Goal: Information Seeking & Learning: Learn about a topic

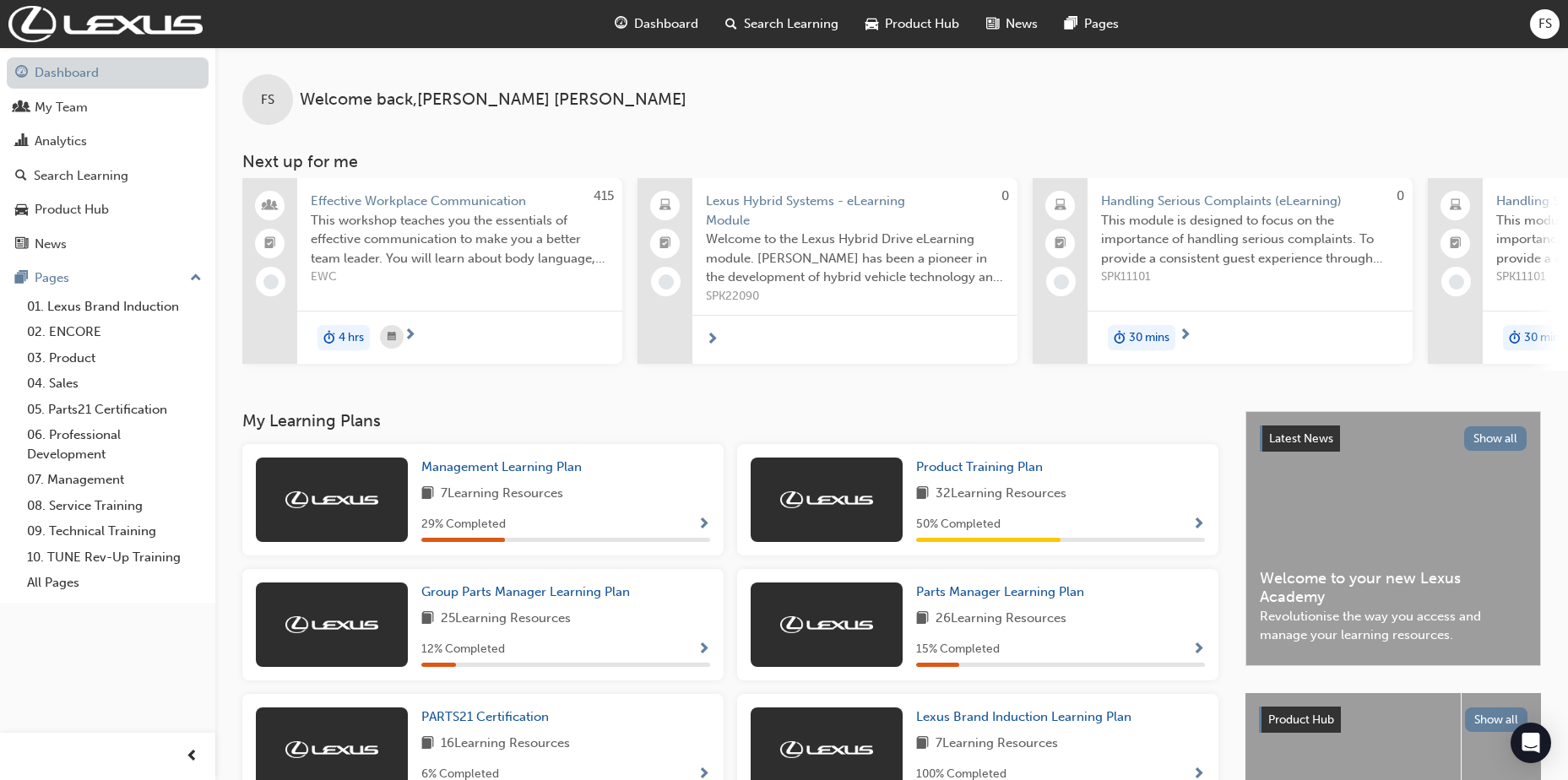
click at [81, 72] on link "Dashboard" at bounding box center [107, 72] width 202 height 32
click at [1554, 20] on div "FS" at bounding box center [1545, 24] width 30 height 30
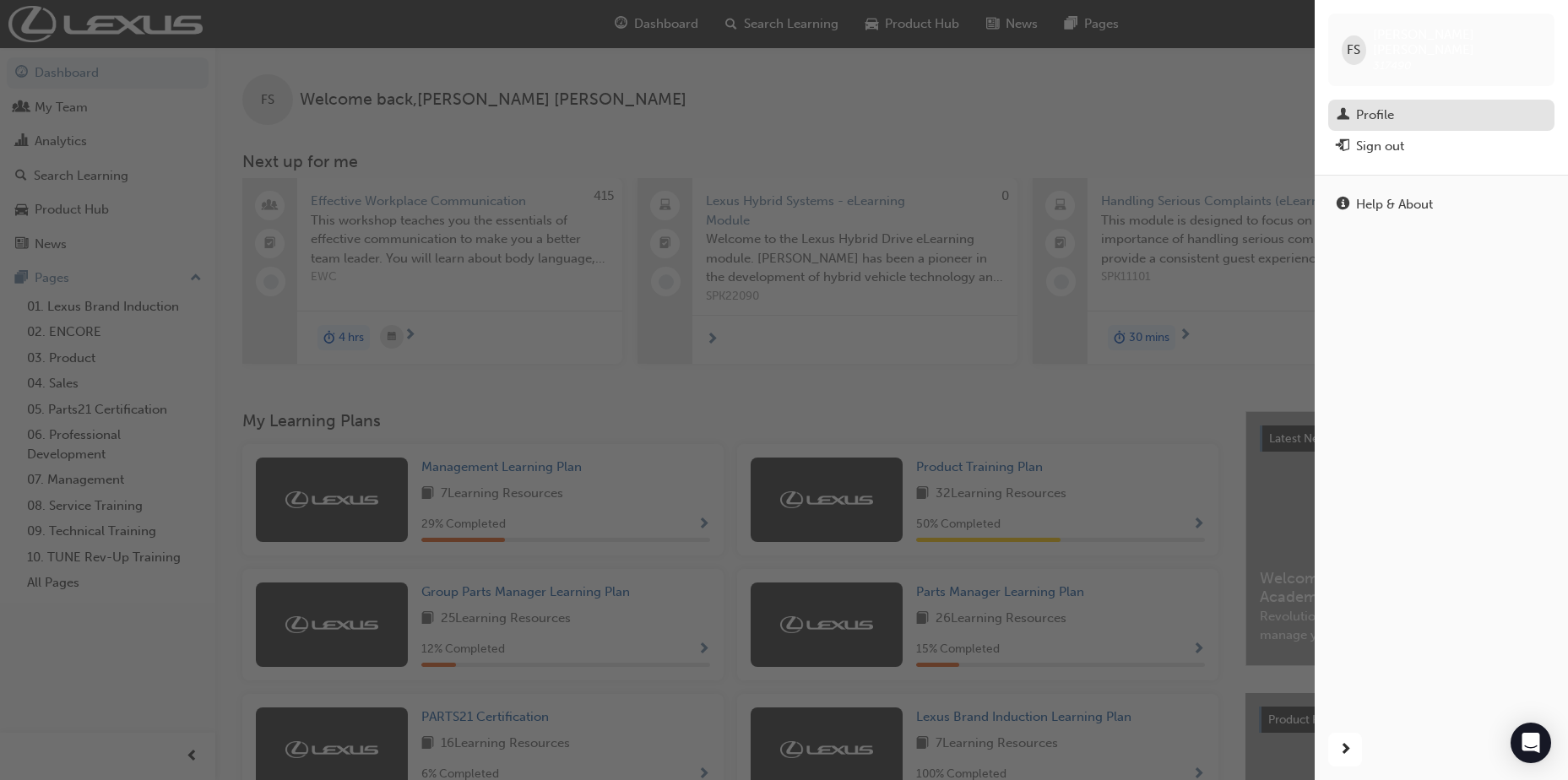
click at [1367, 106] on div "Profile" at bounding box center [1375, 115] width 38 height 20
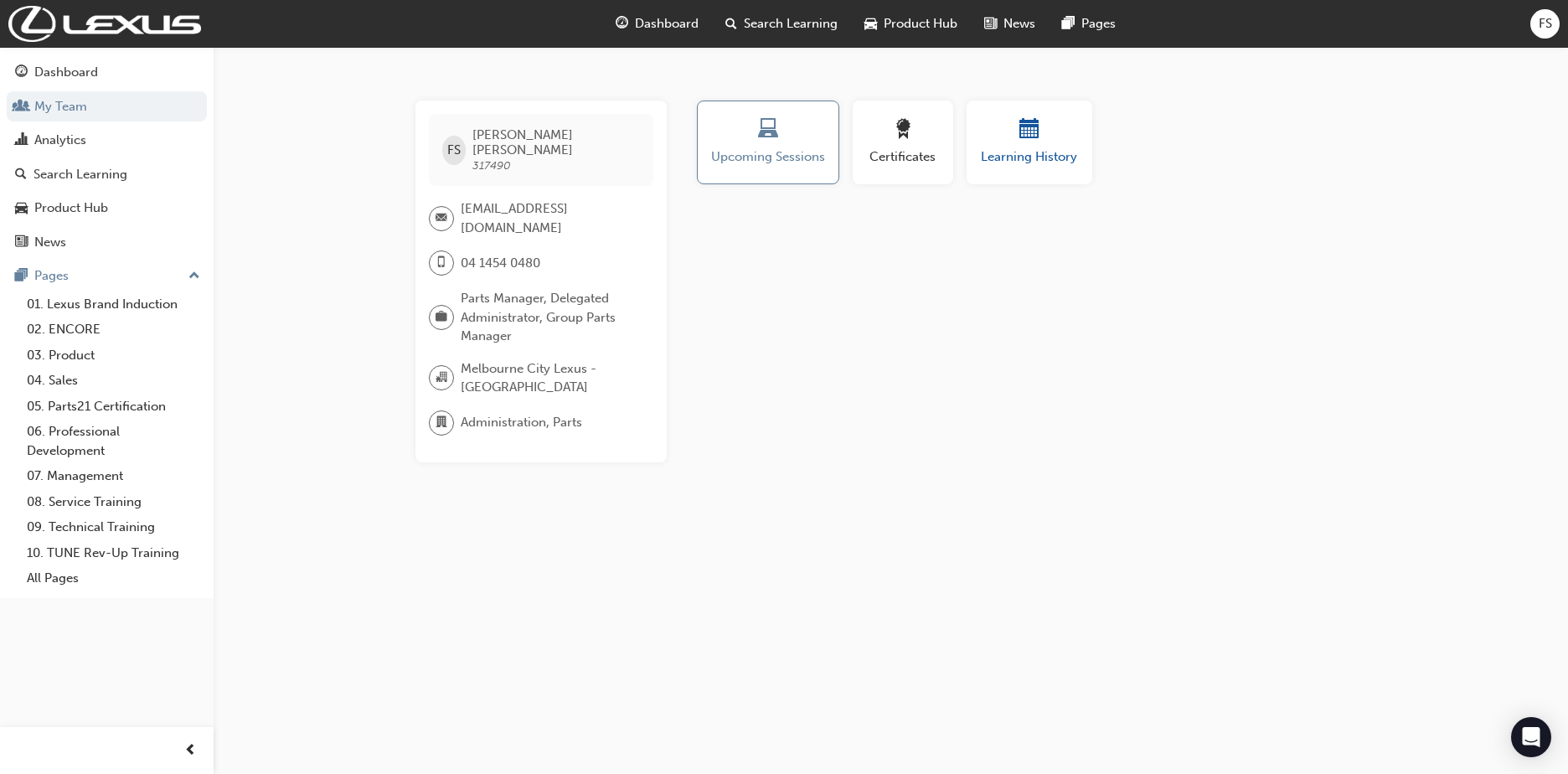
click at [1019, 130] on span "calendar-icon" at bounding box center [1029, 130] width 20 height 23
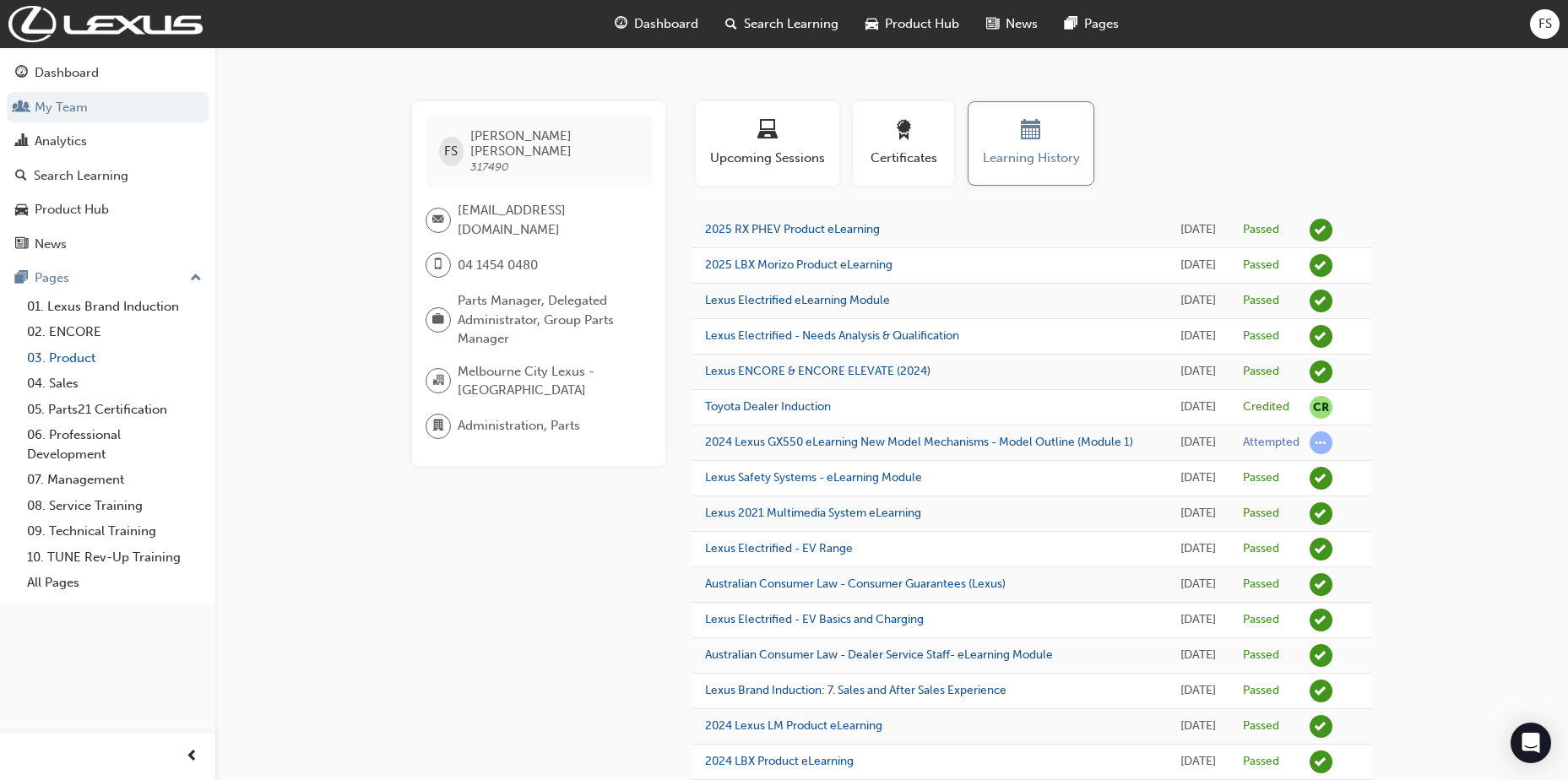
click at [56, 351] on link "03. Product" at bounding box center [114, 358] width 188 height 26
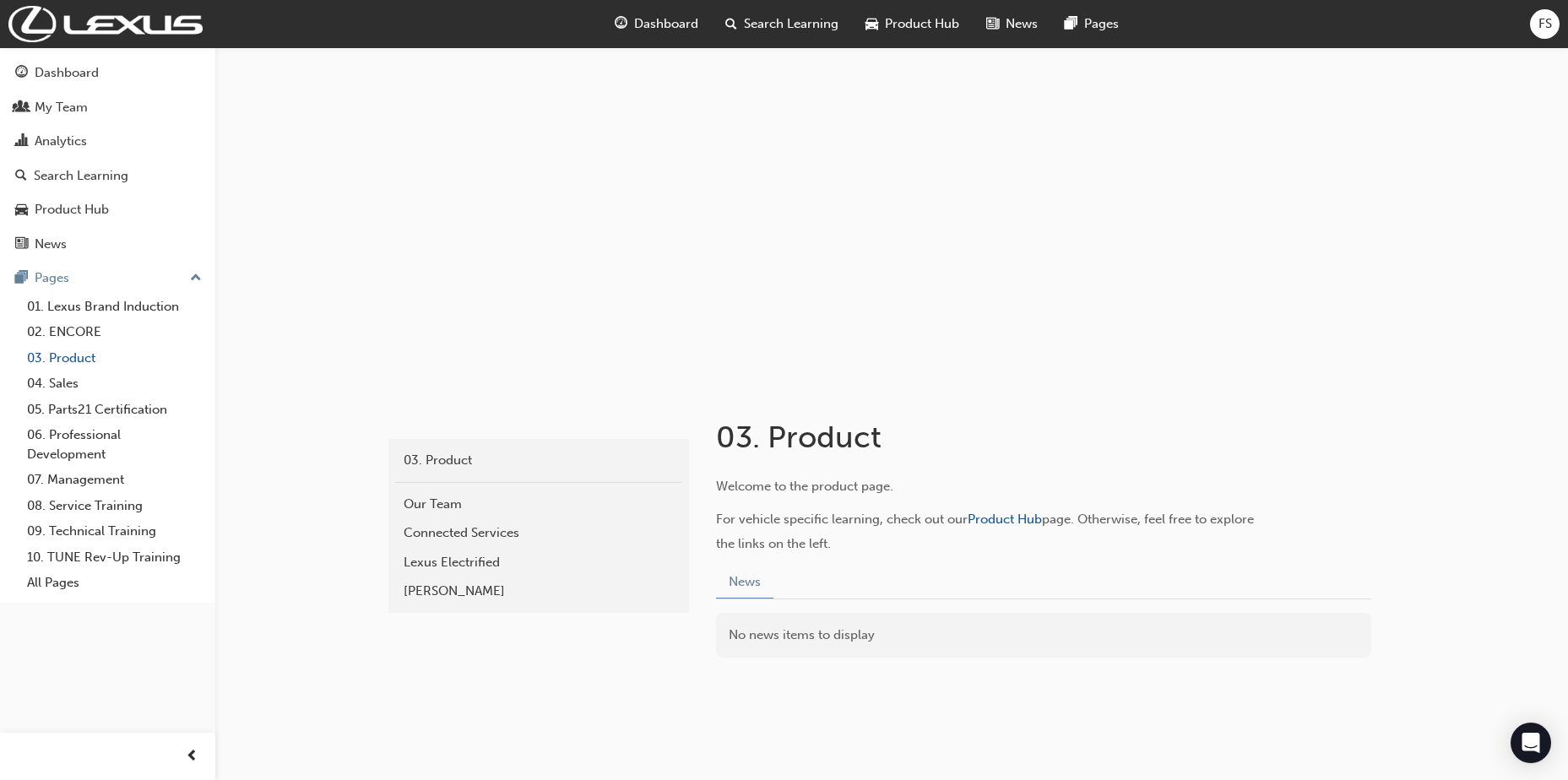
click at [84, 347] on link "03. Product" at bounding box center [114, 358] width 188 height 26
click at [95, 202] on div "Product Hub" at bounding box center [72, 210] width 74 height 20
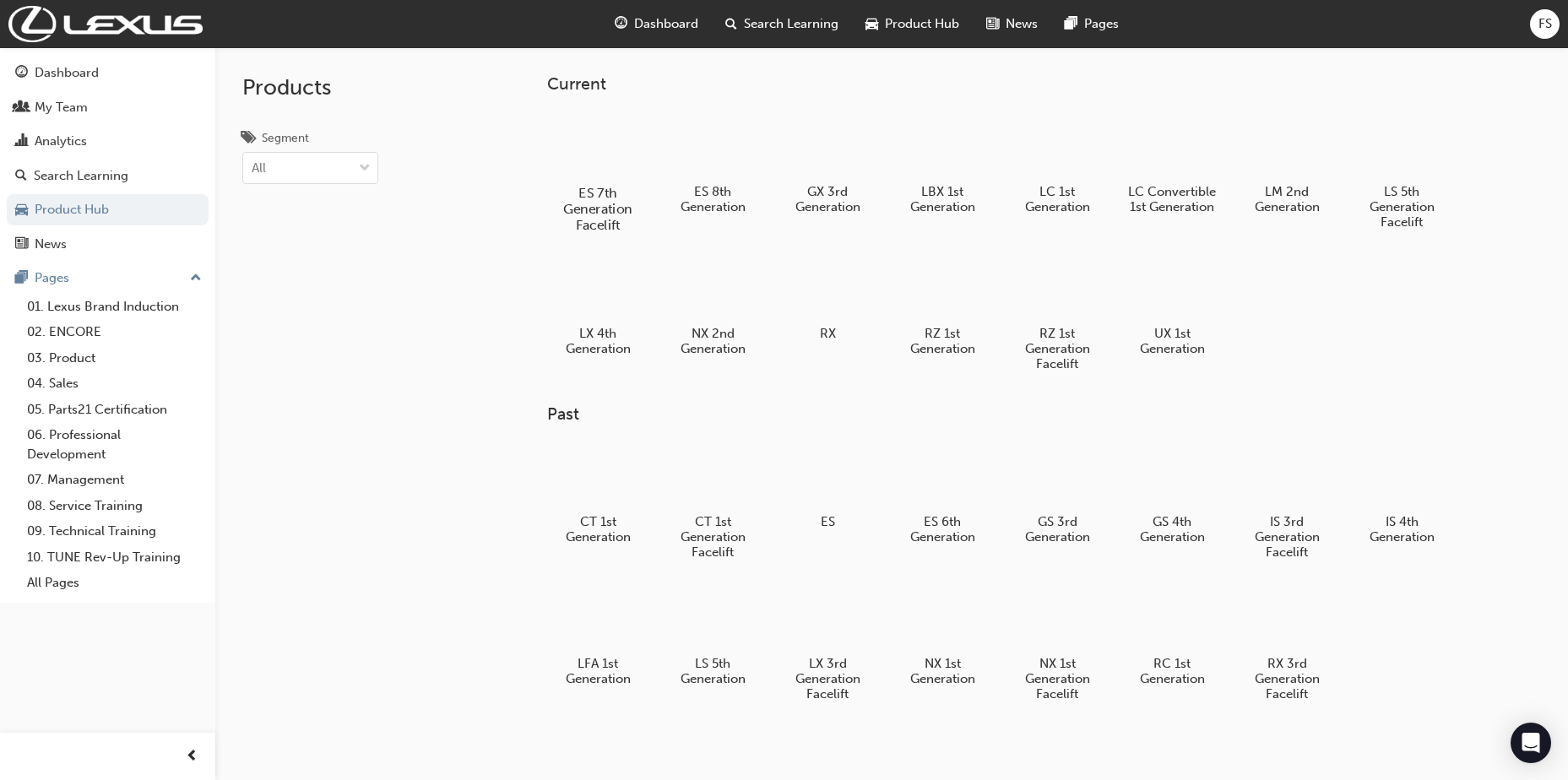
click at [603, 148] on div at bounding box center [599, 144] width 94 height 67
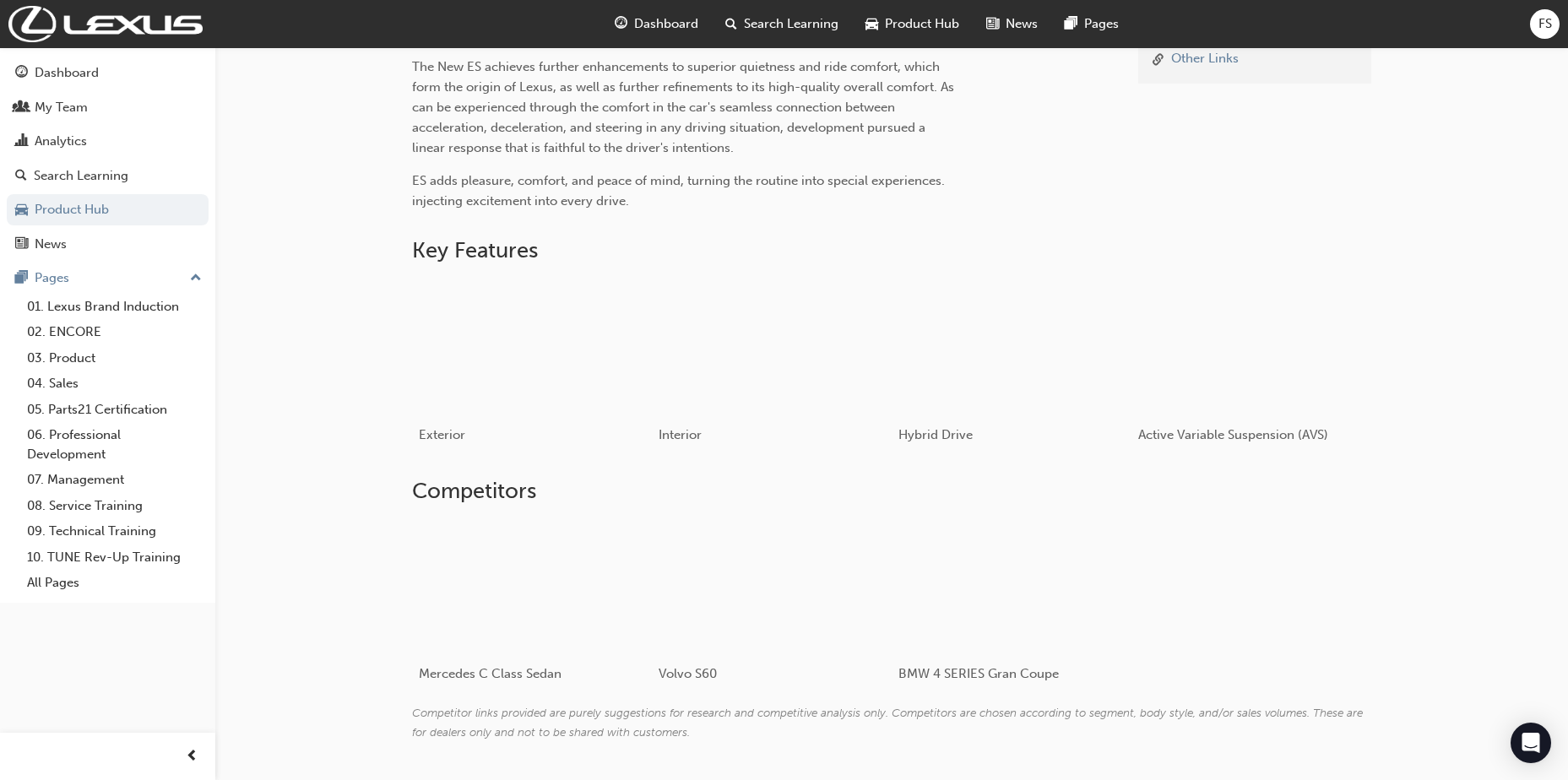
scroll to position [613, 0]
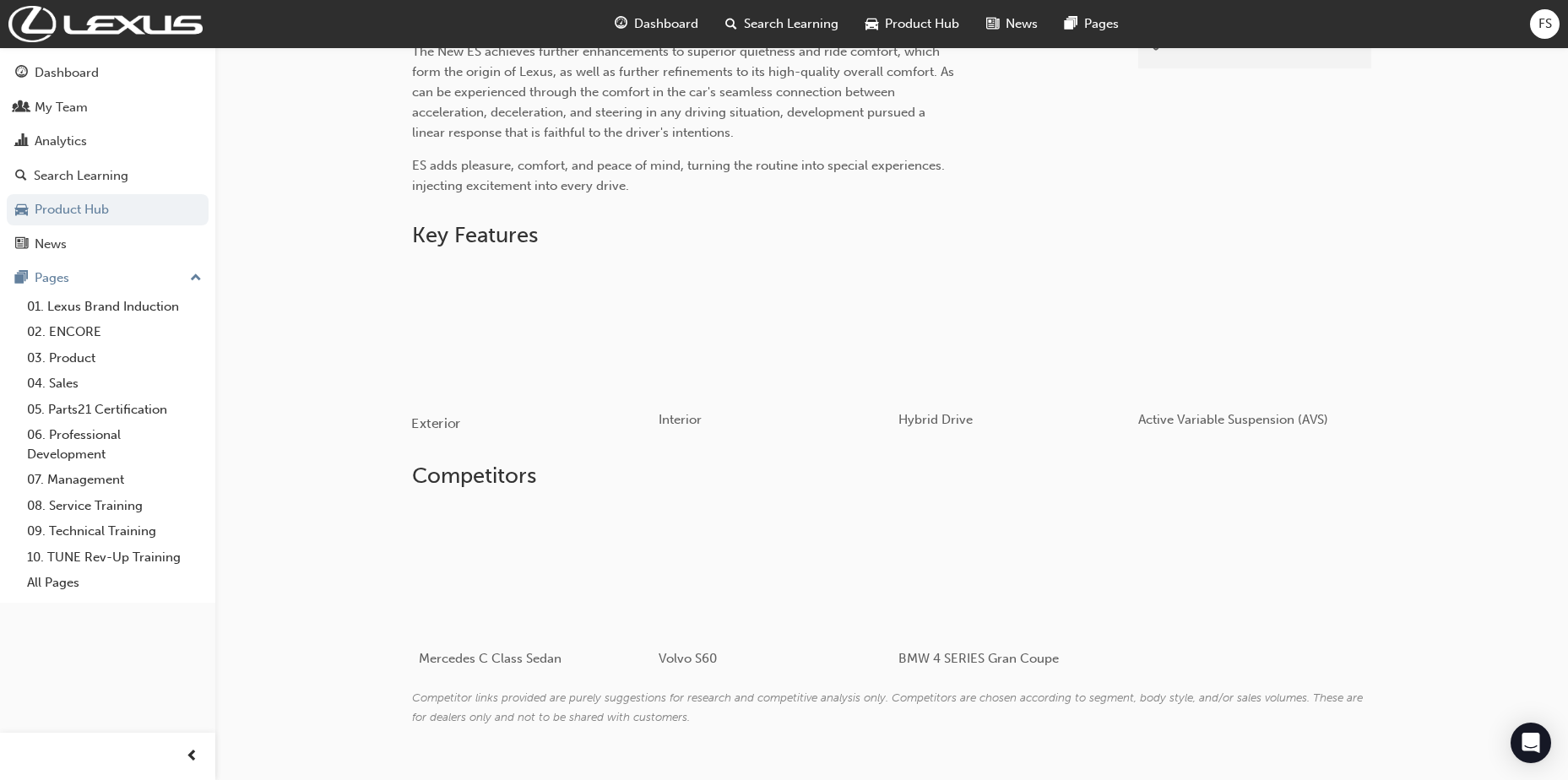
click at [542, 364] on div "button" at bounding box center [531, 331] width 240 height 135
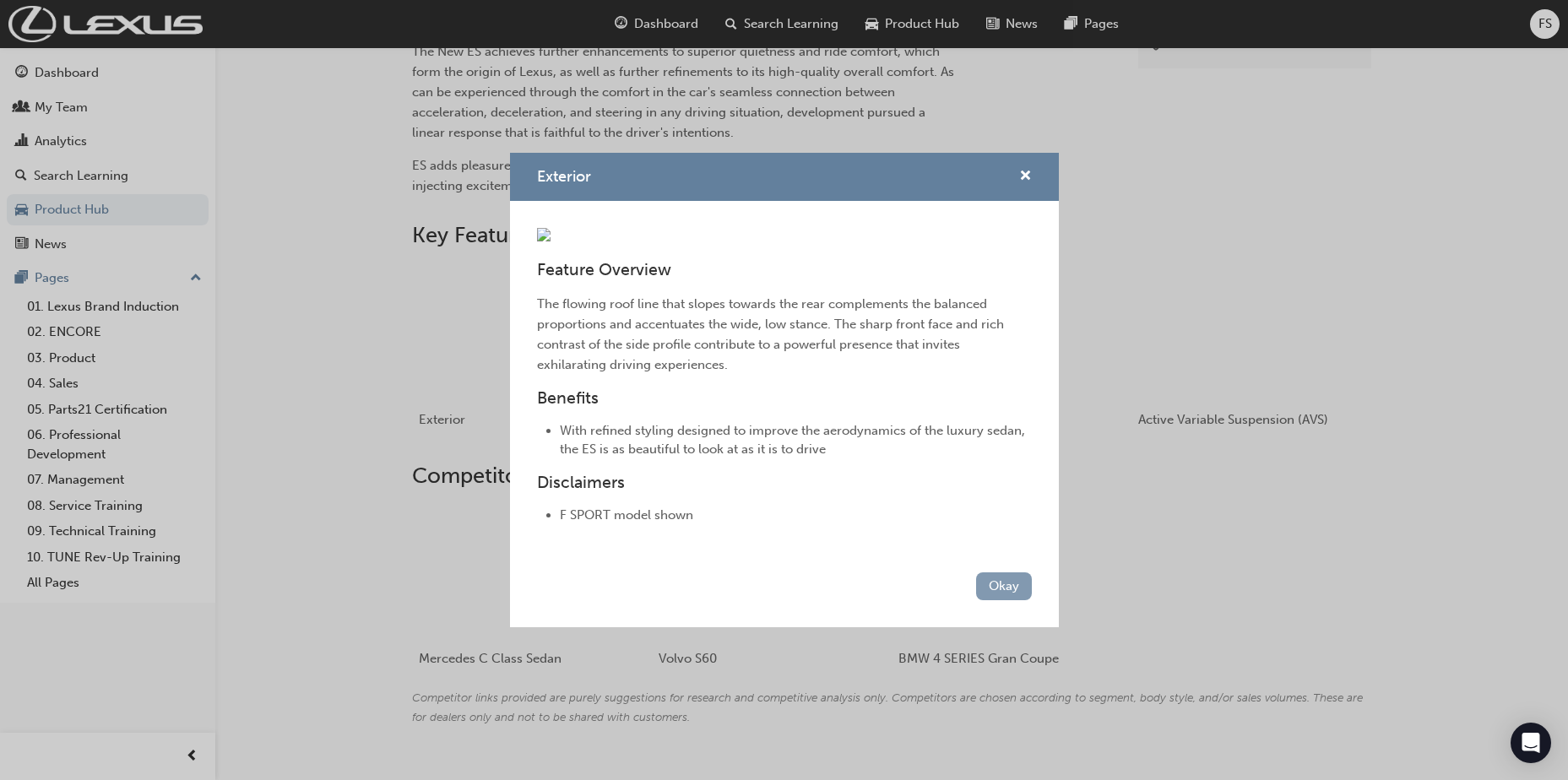
click at [995, 600] on button "Okay" at bounding box center [1004, 586] width 55 height 28
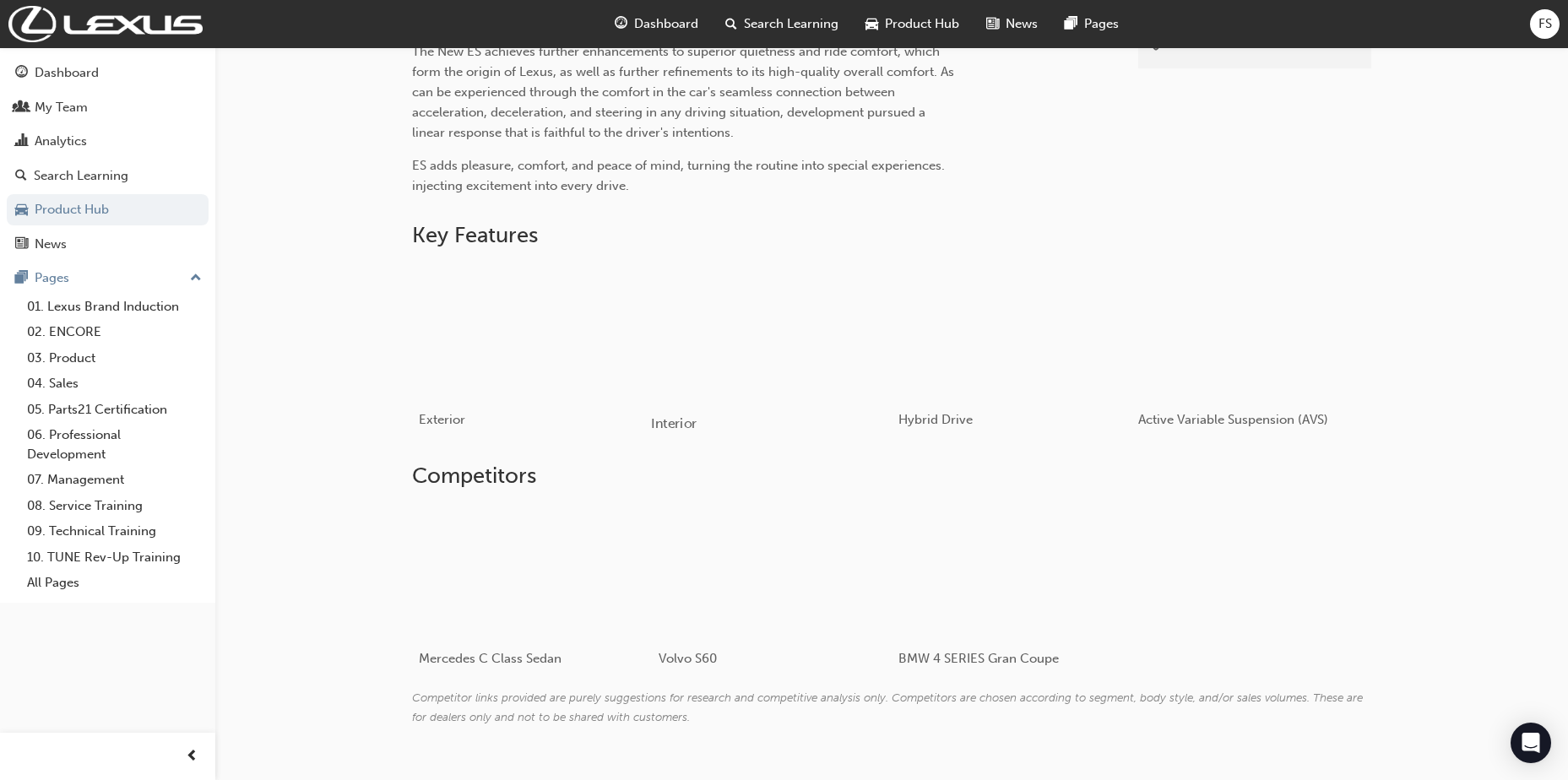
click at [741, 354] on div "button" at bounding box center [772, 331] width 240 height 135
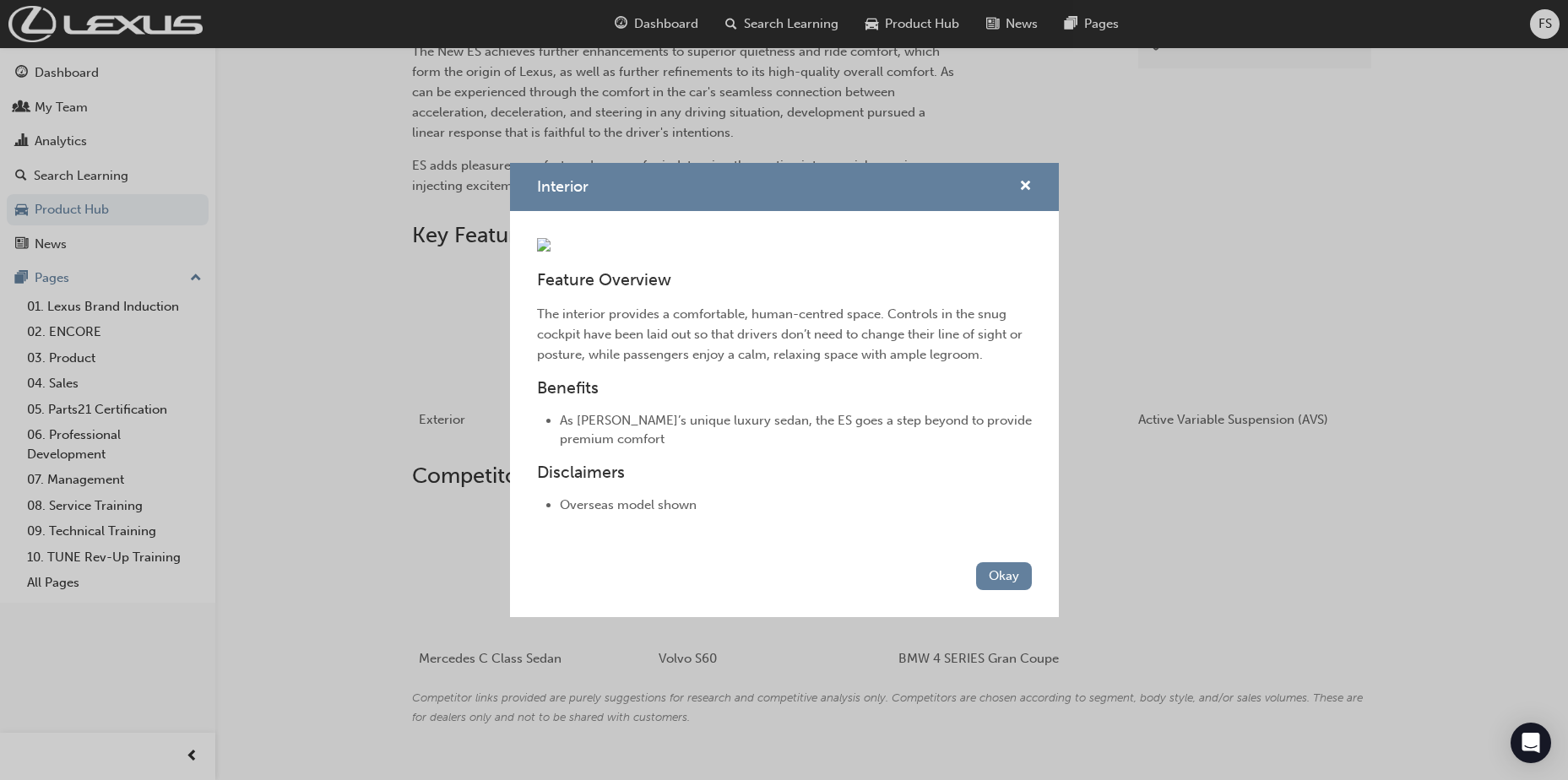
click at [1028, 163] on div "Interior" at bounding box center [784, 187] width 549 height 48
click at [1028, 180] on span "cross-icon" at bounding box center [1025, 188] width 13 height 15
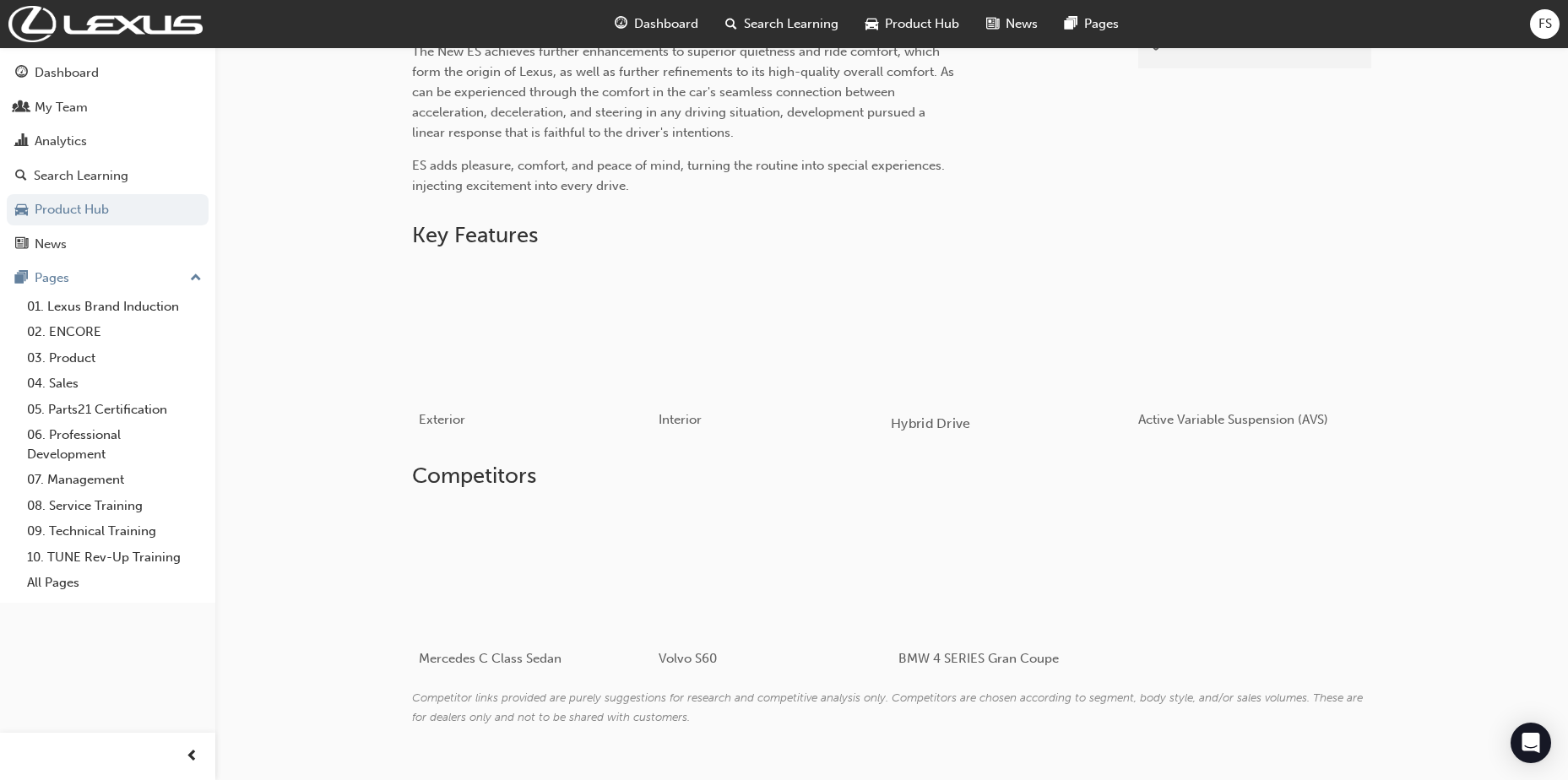
click at [999, 356] on div "button" at bounding box center [1011, 331] width 240 height 135
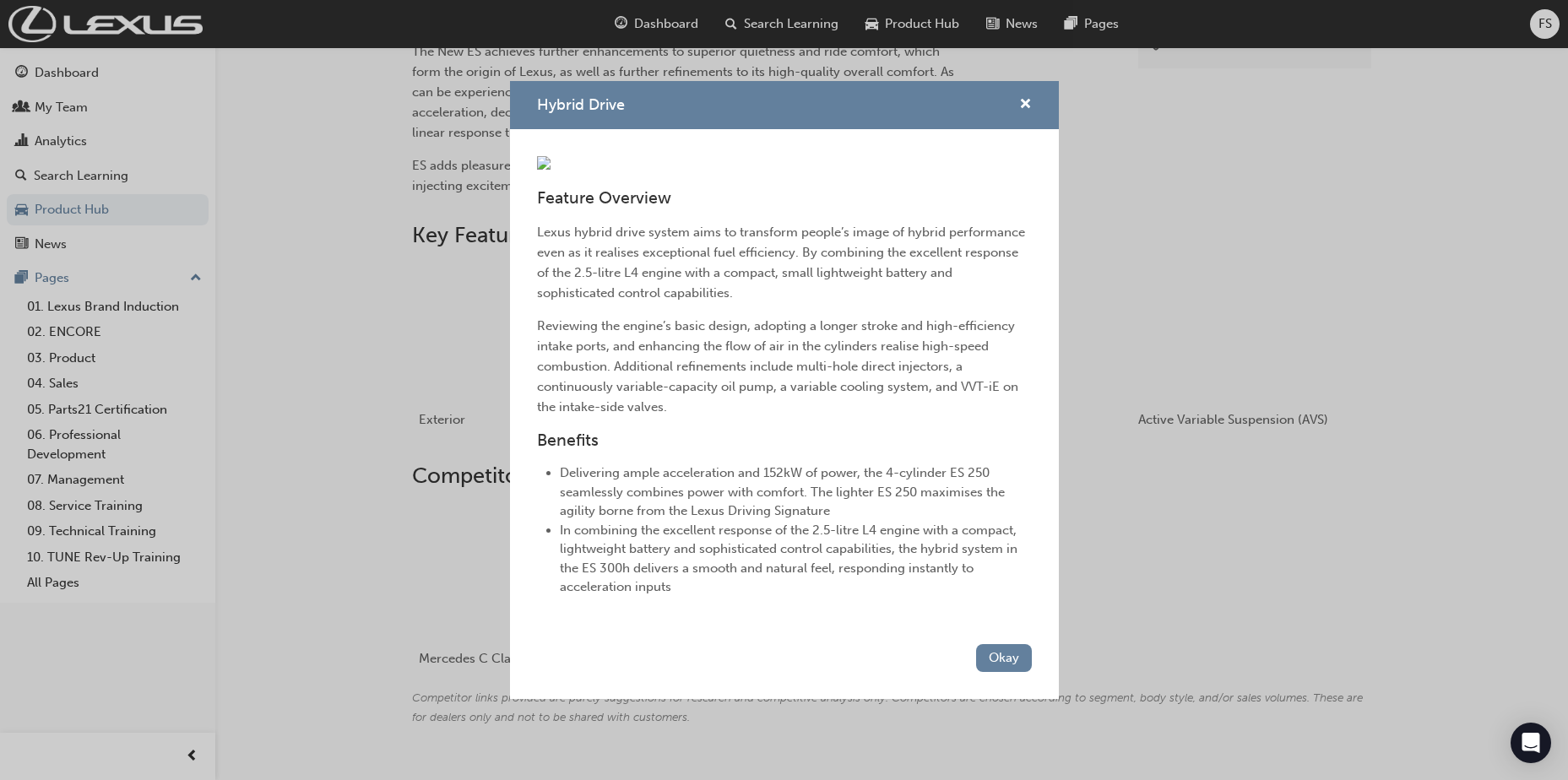
scroll to position [86, 0]
click at [1129, 499] on div "Hybrid Drive Feature Overview Lexus hybrid drive system aims to transform peopl…" at bounding box center [784, 390] width 1568 height 780
click at [1019, 98] on span "cross-icon" at bounding box center [1025, 106] width 13 height 15
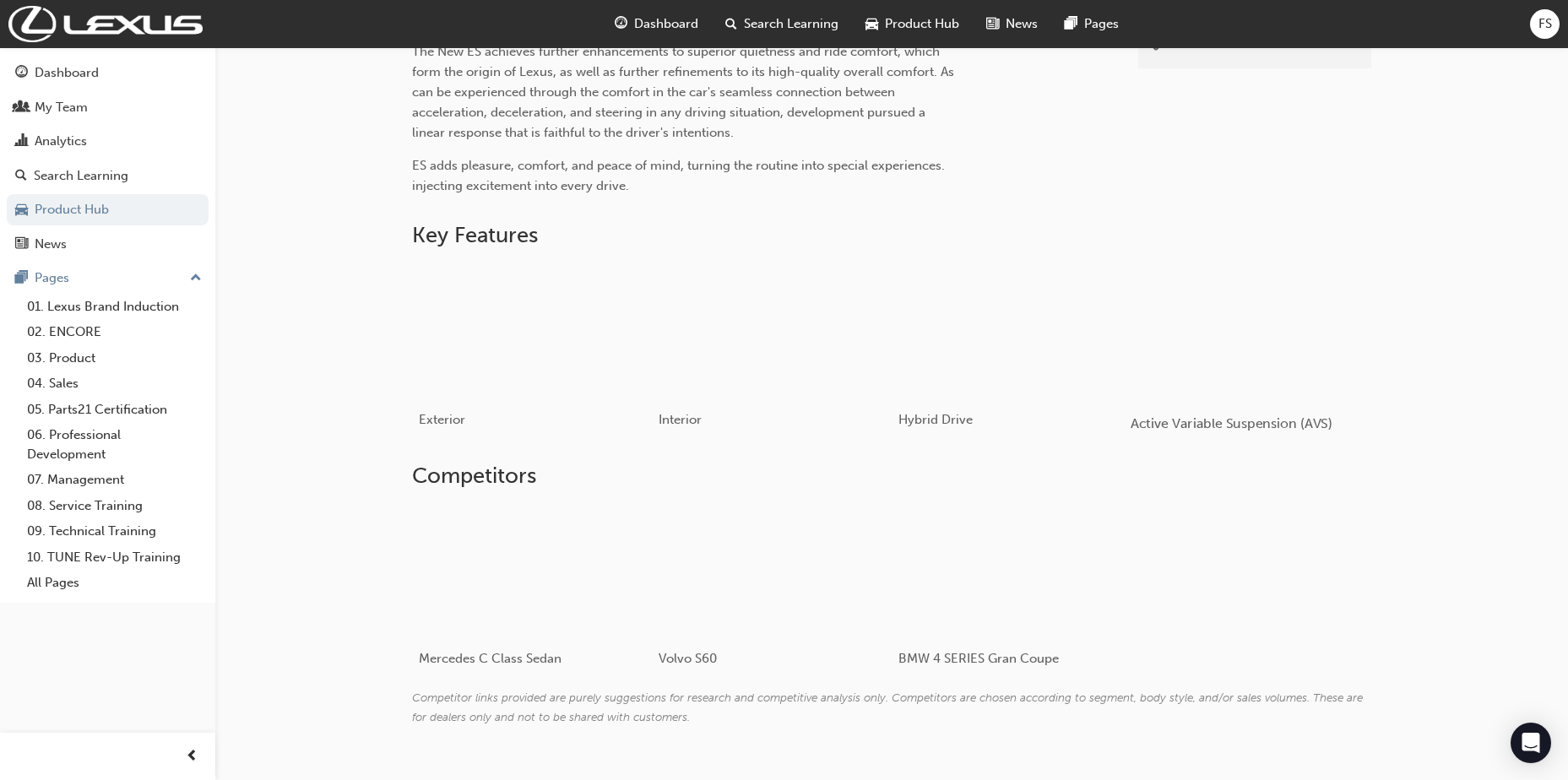
click at [1249, 345] on div "button" at bounding box center [1251, 331] width 240 height 135
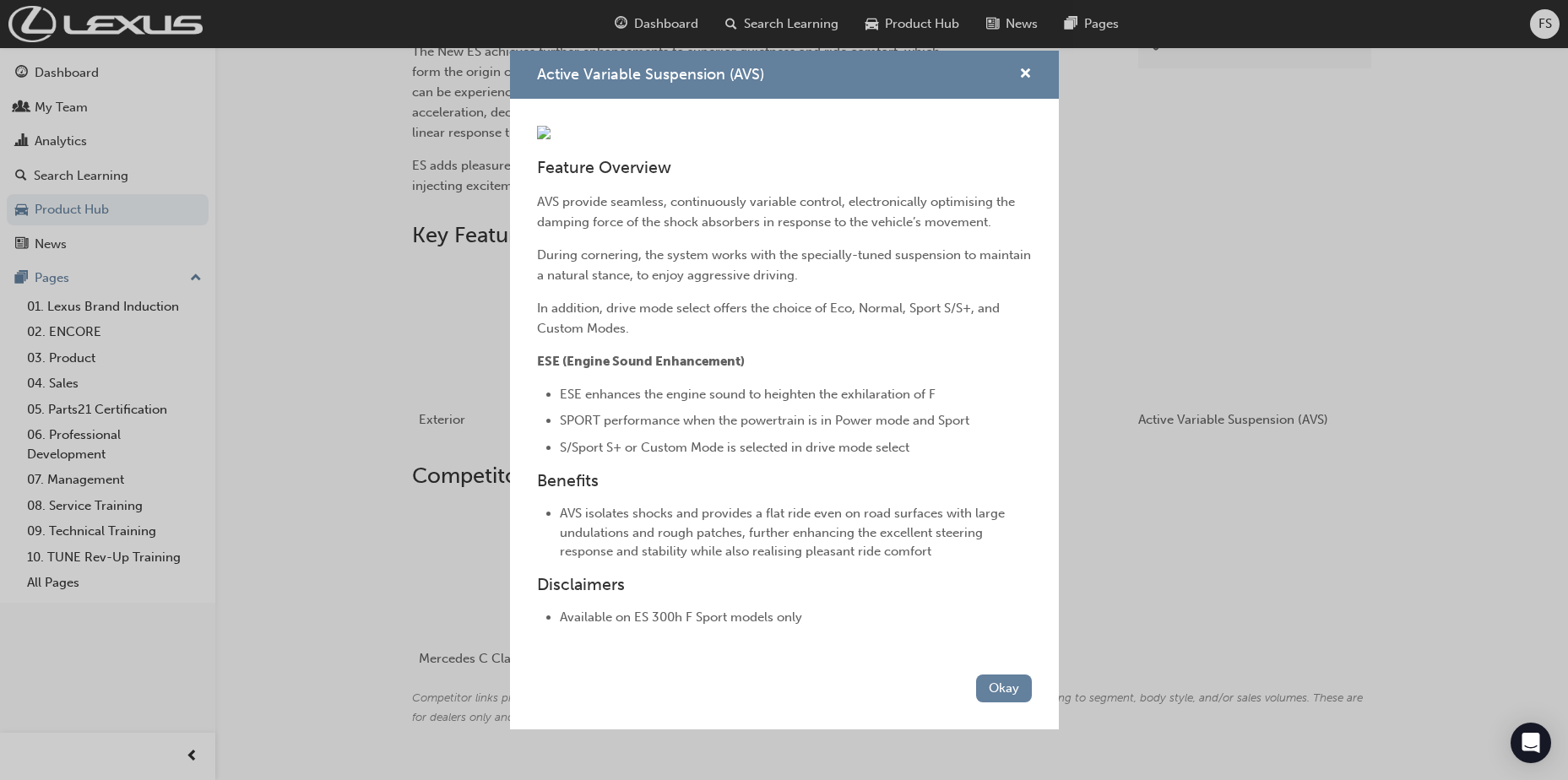
click at [1006, 64] on div "Active Variable Suspension (AVS)" at bounding box center [1019, 74] width 26 height 21
click at [1019, 67] on span "cross-icon" at bounding box center [1025, 75] width 13 height 15
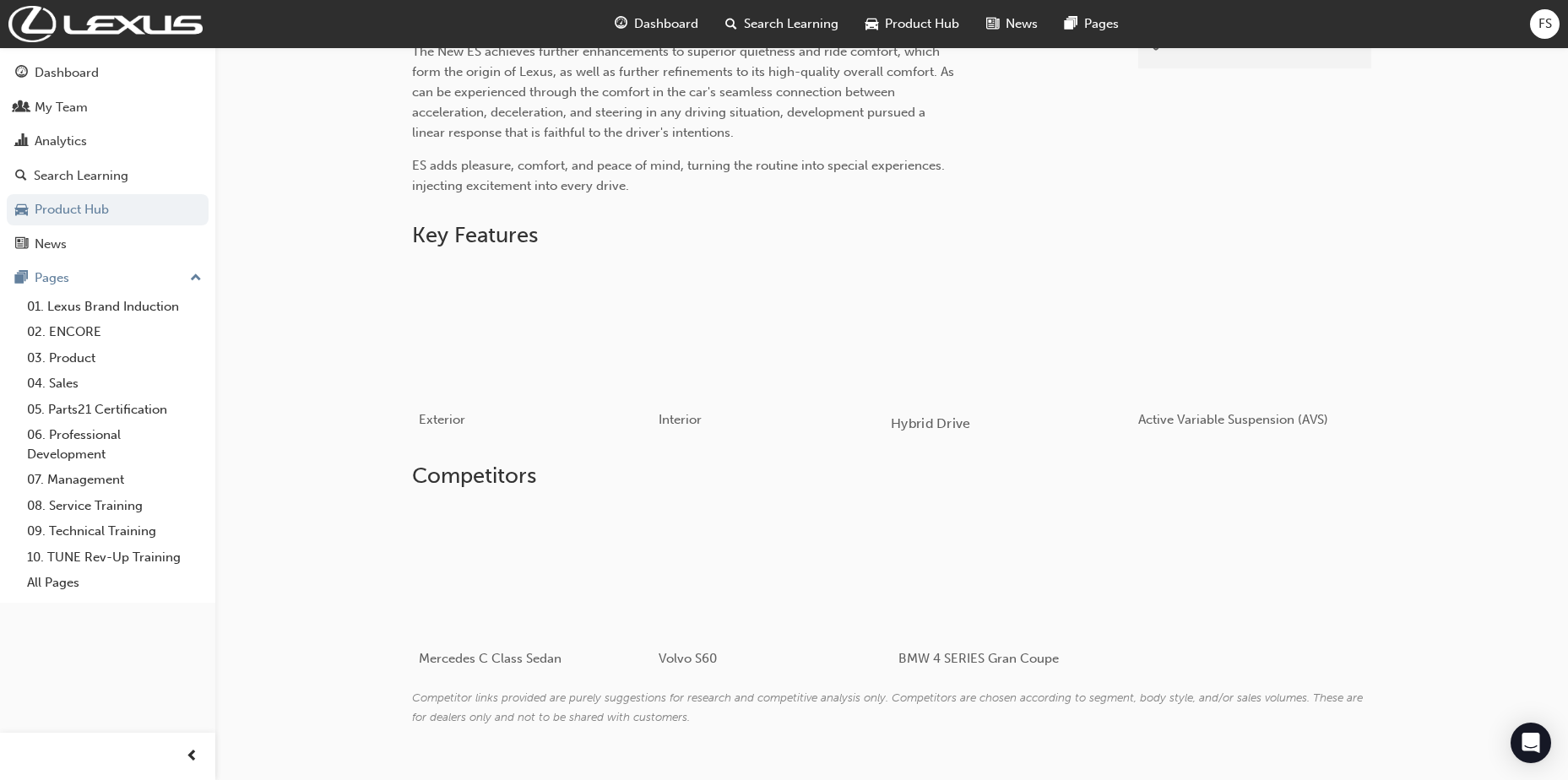
click at [1037, 350] on div "button" at bounding box center [1011, 331] width 240 height 135
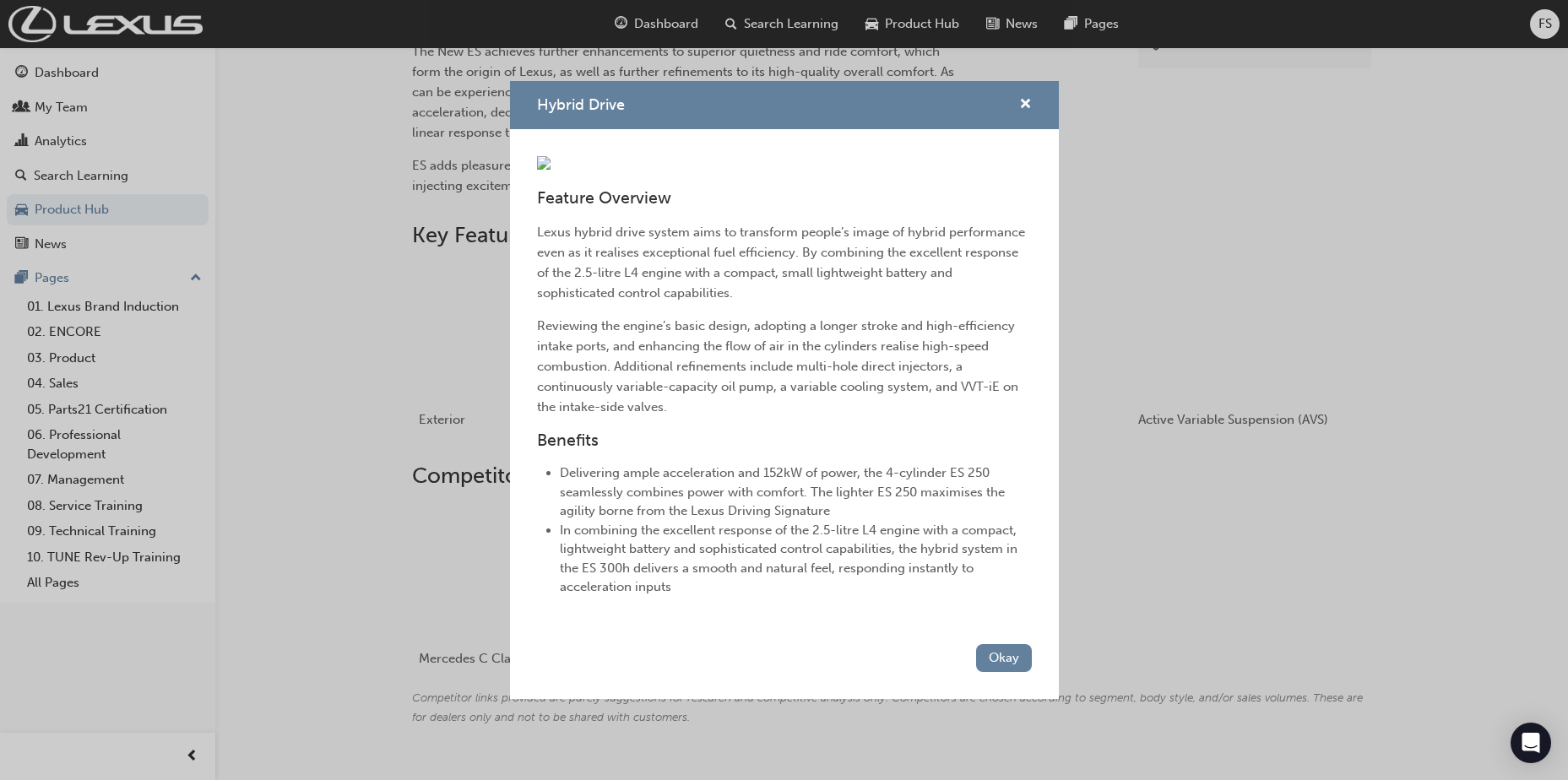
scroll to position [86, 0]
click at [1000, 672] on button "Okay" at bounding box center [1004, 658] width 55 height 28
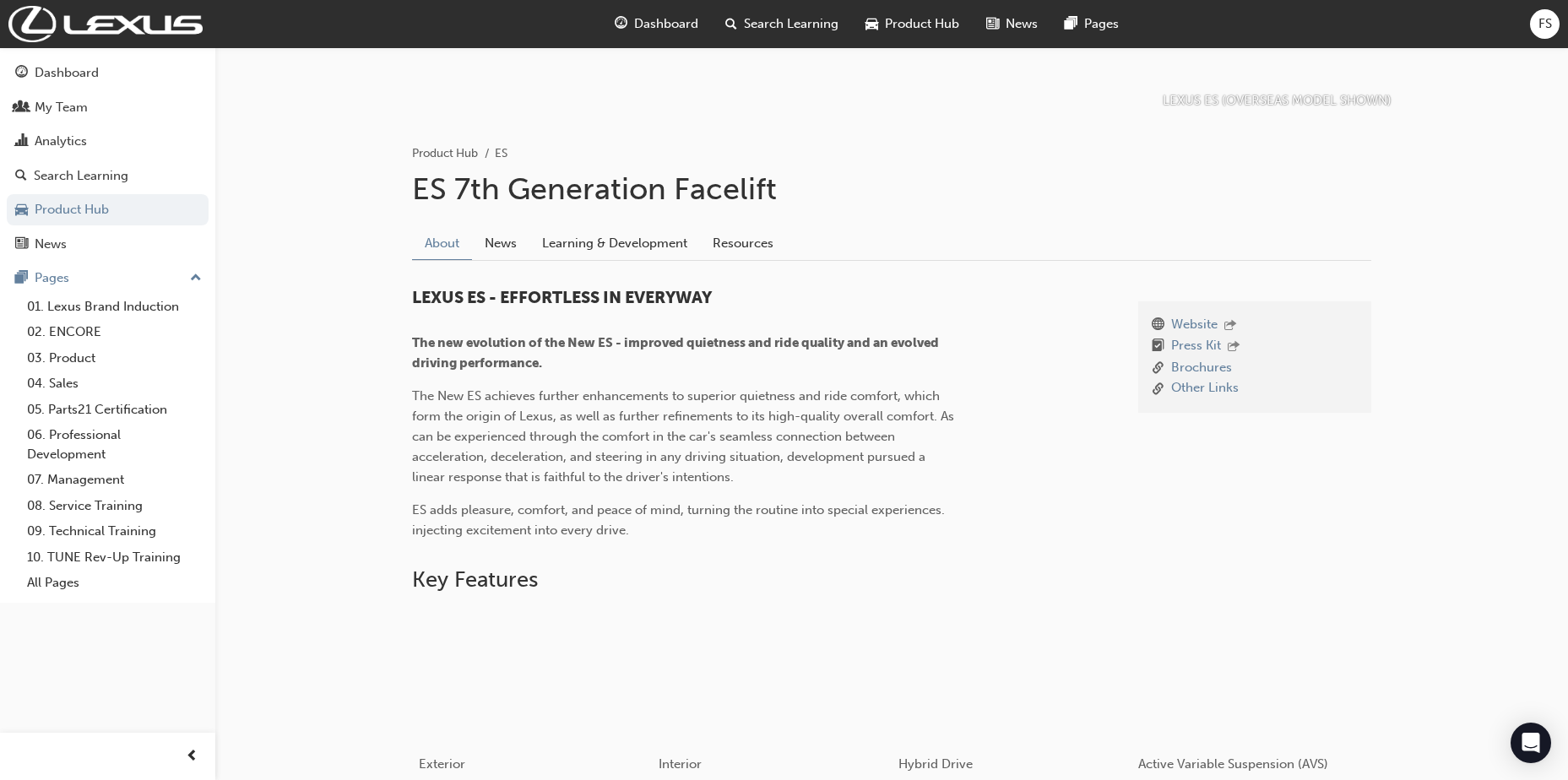
scroll to position [267, 0]
click at [580, 235] on link "Learning & Development" at bounding box center [615, 245] width 171 height 32
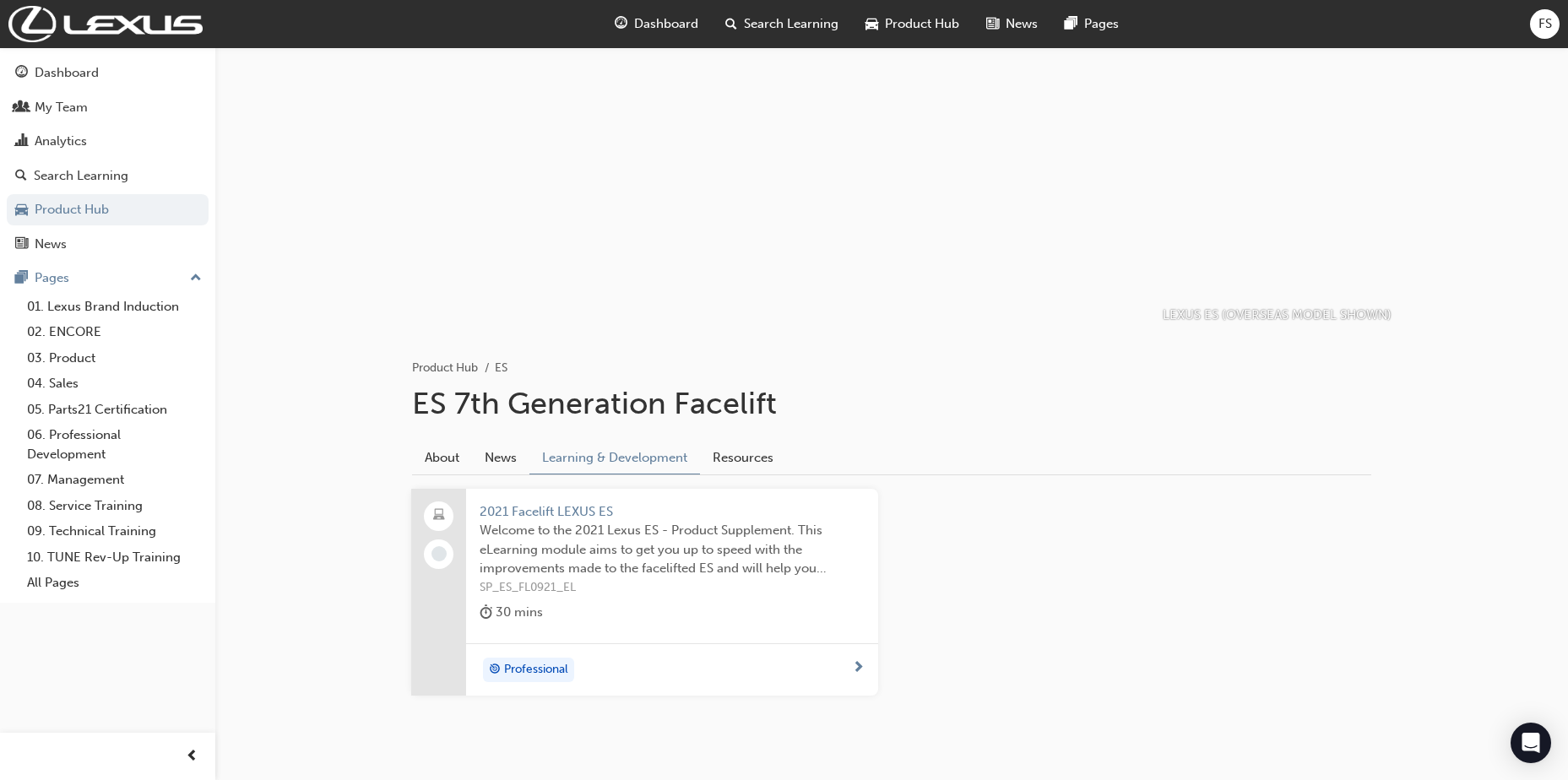
scroll to position [93, 0]
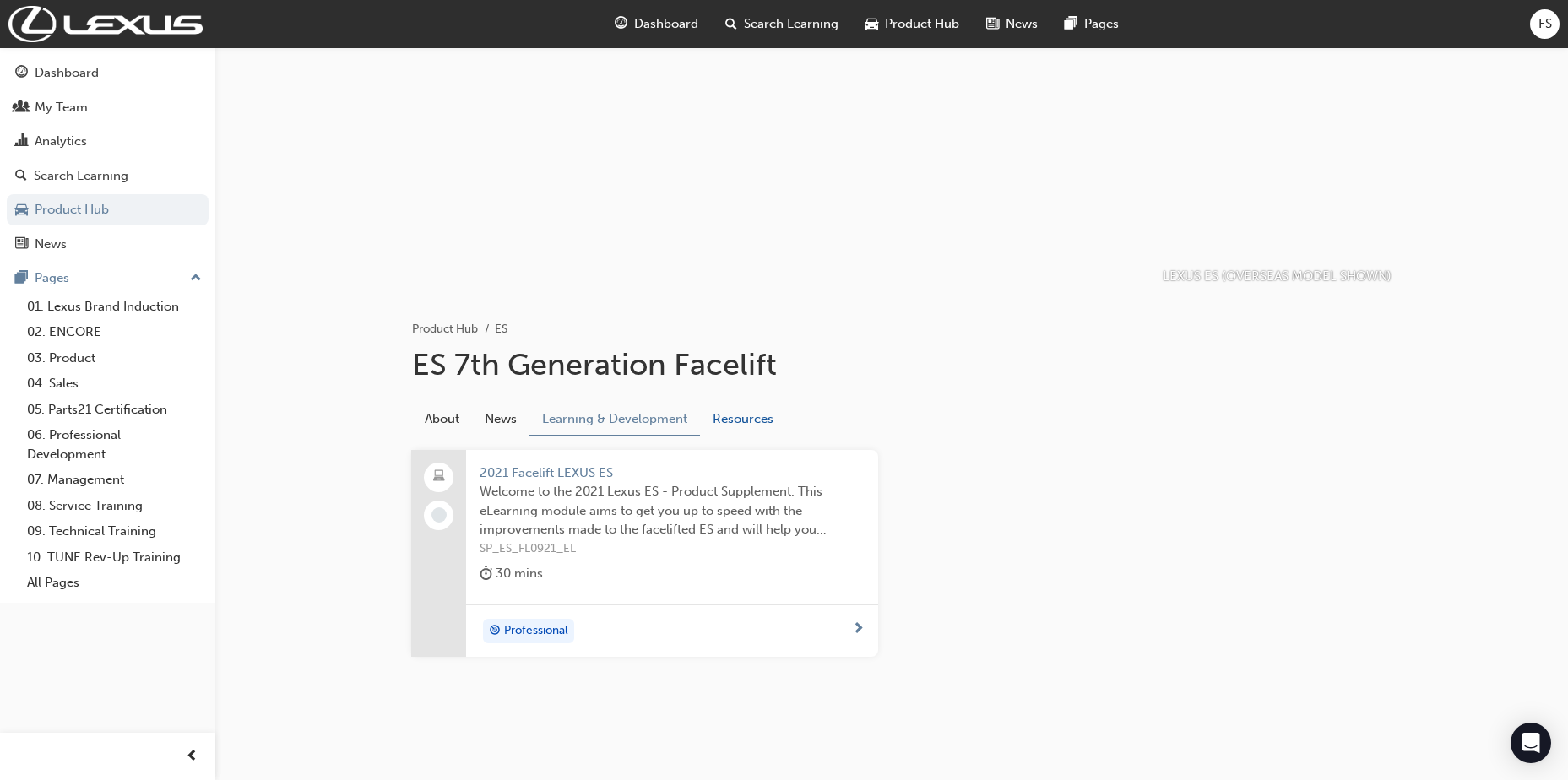
click at [733, 408] on link "Resources" at bounding box center [743, 419] width 86 height 32
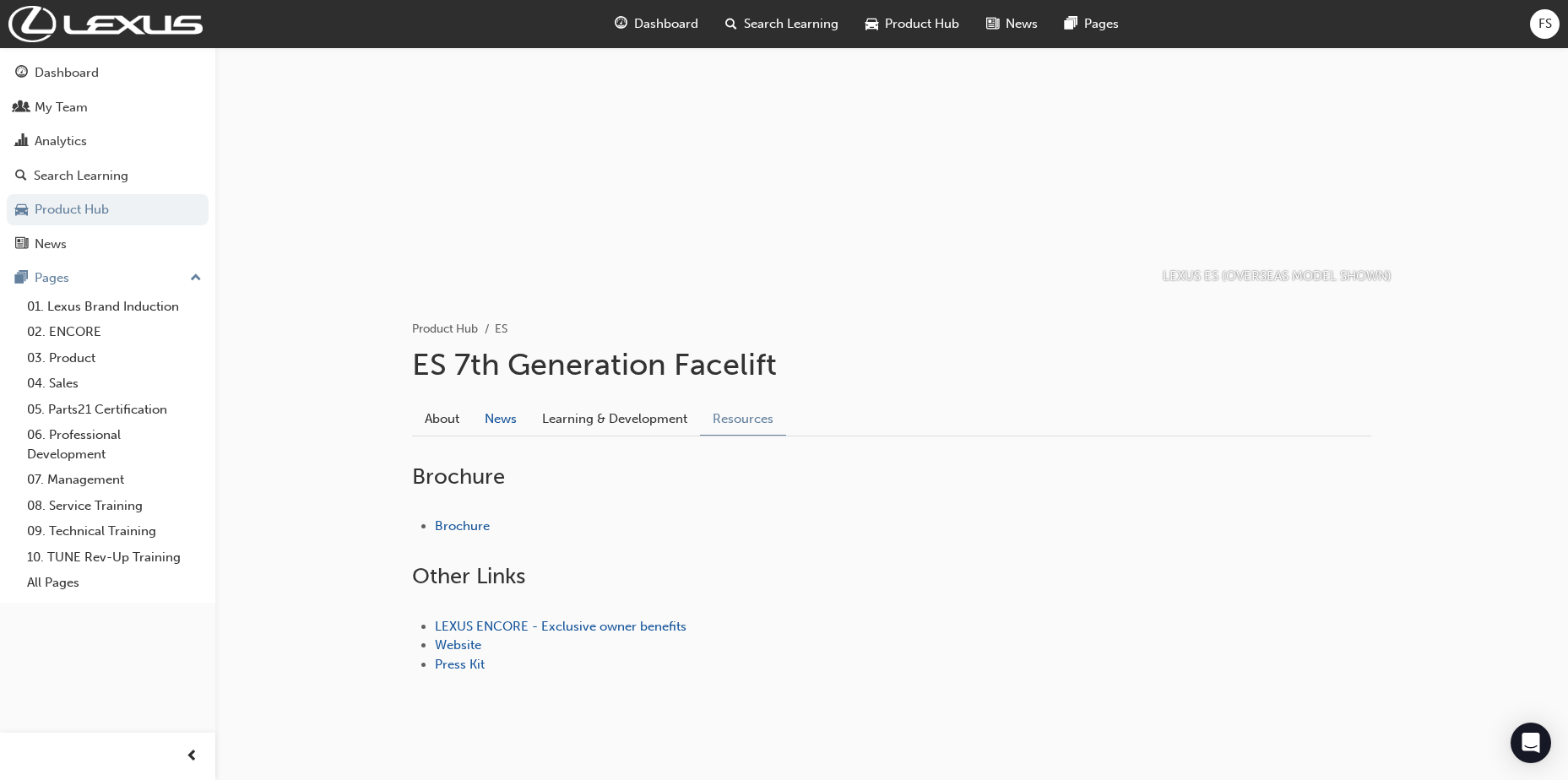
click at [502, 425] on link "News" at bounding box center [500, 419] width 57 height 32
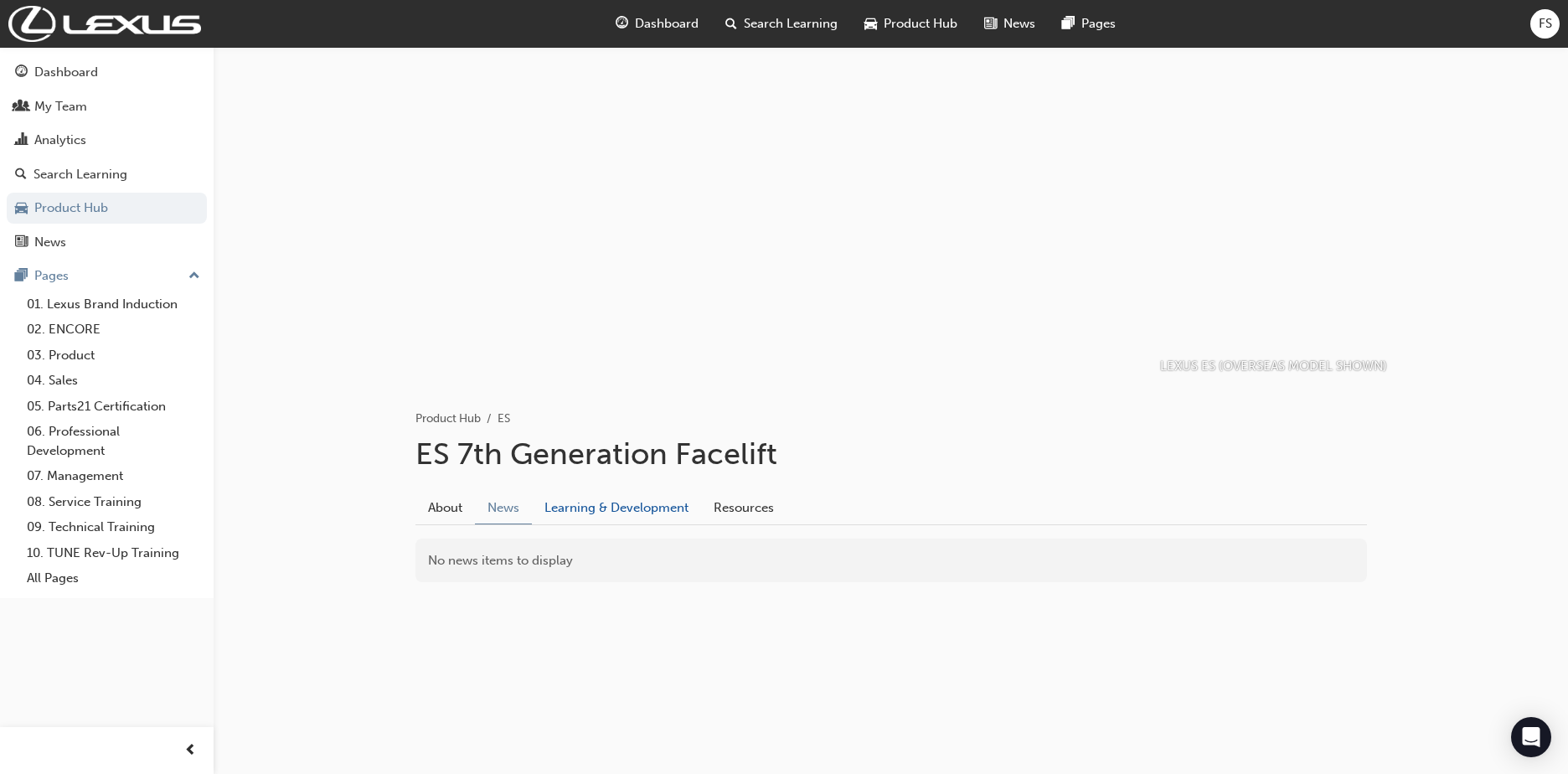
click at [606, 510] on link "Learning & Development" at bounding box center [617, 508] width 169 height 32
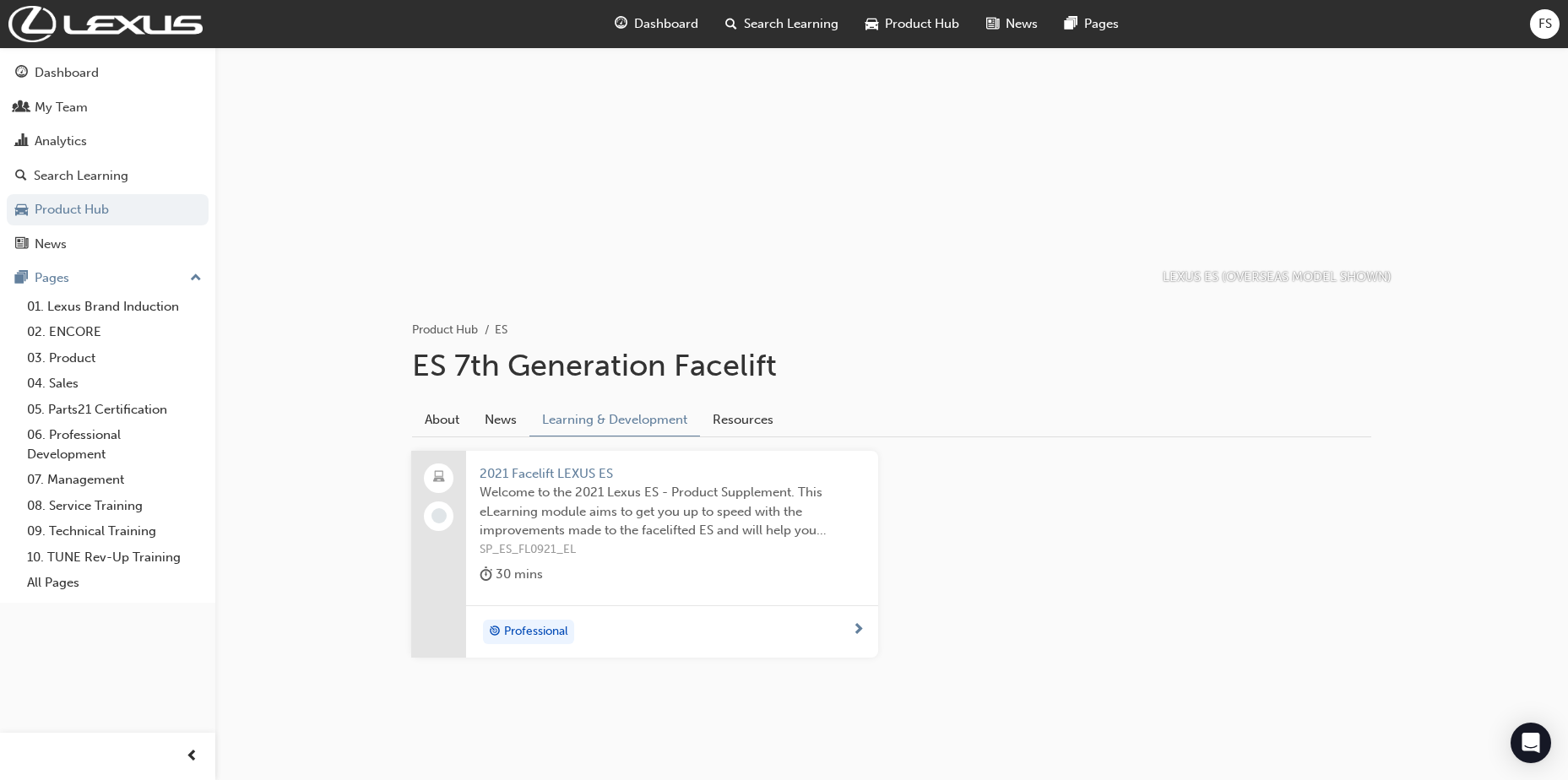
scroll to position [93, 0]
click at [547, 545] on span "SP_ES_FL0921_EL" at bounding box center [673, 549] width 385 height 20
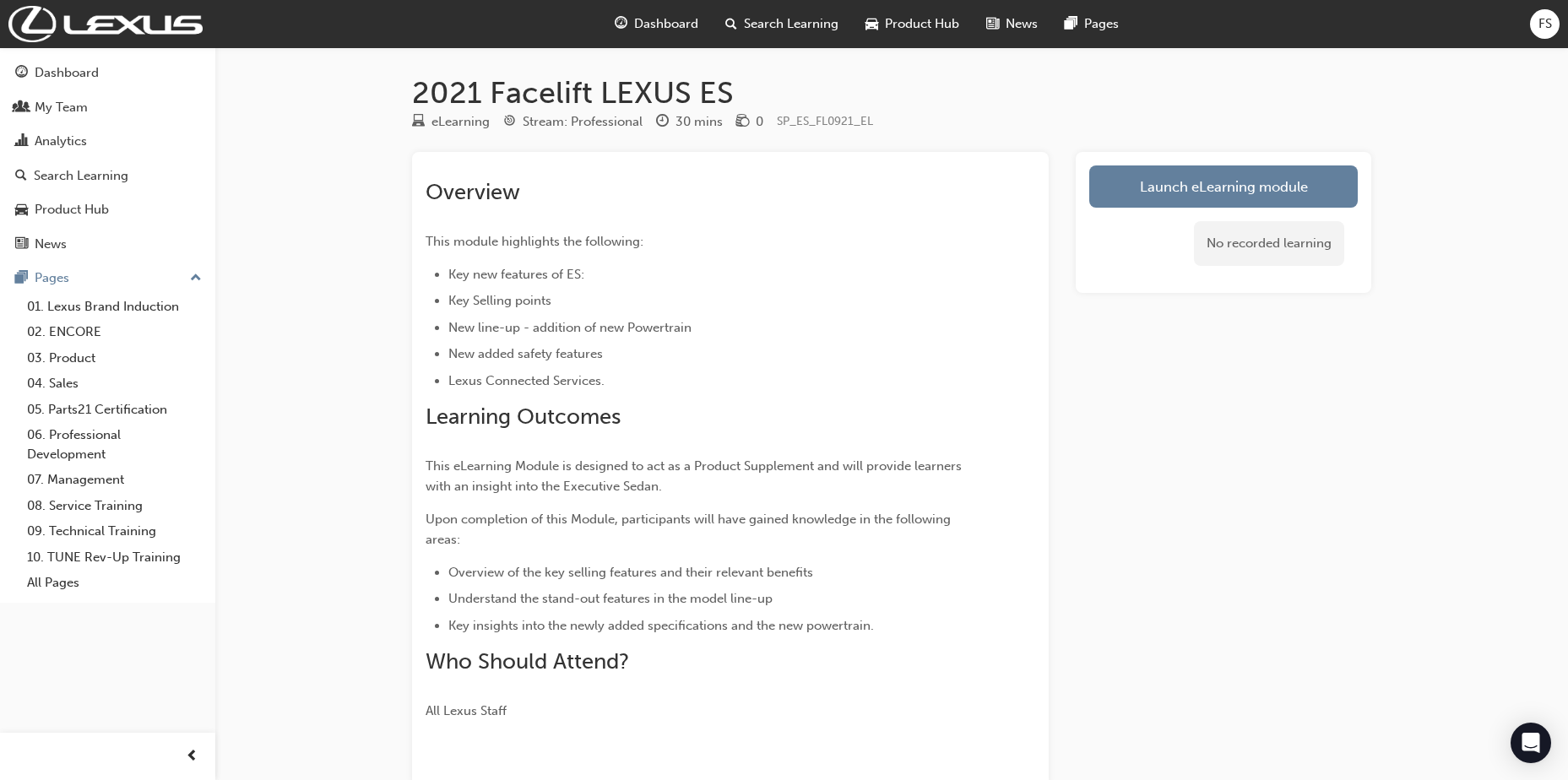
click at [619, 325] on span "New line-up - addition of new Powertrain" at bounding box center [570, 327] width 243 height 15
drag, startPoint x: 1564, startPoint y: 314, endPoint x: 1575, endPoint y: 396, distance: 82.7
click at [1568, 396] on html "Your version of Internet Explorer is outdated and not supported. Please upgrade…" at bounding box center [784, 390] width 1568 height 780
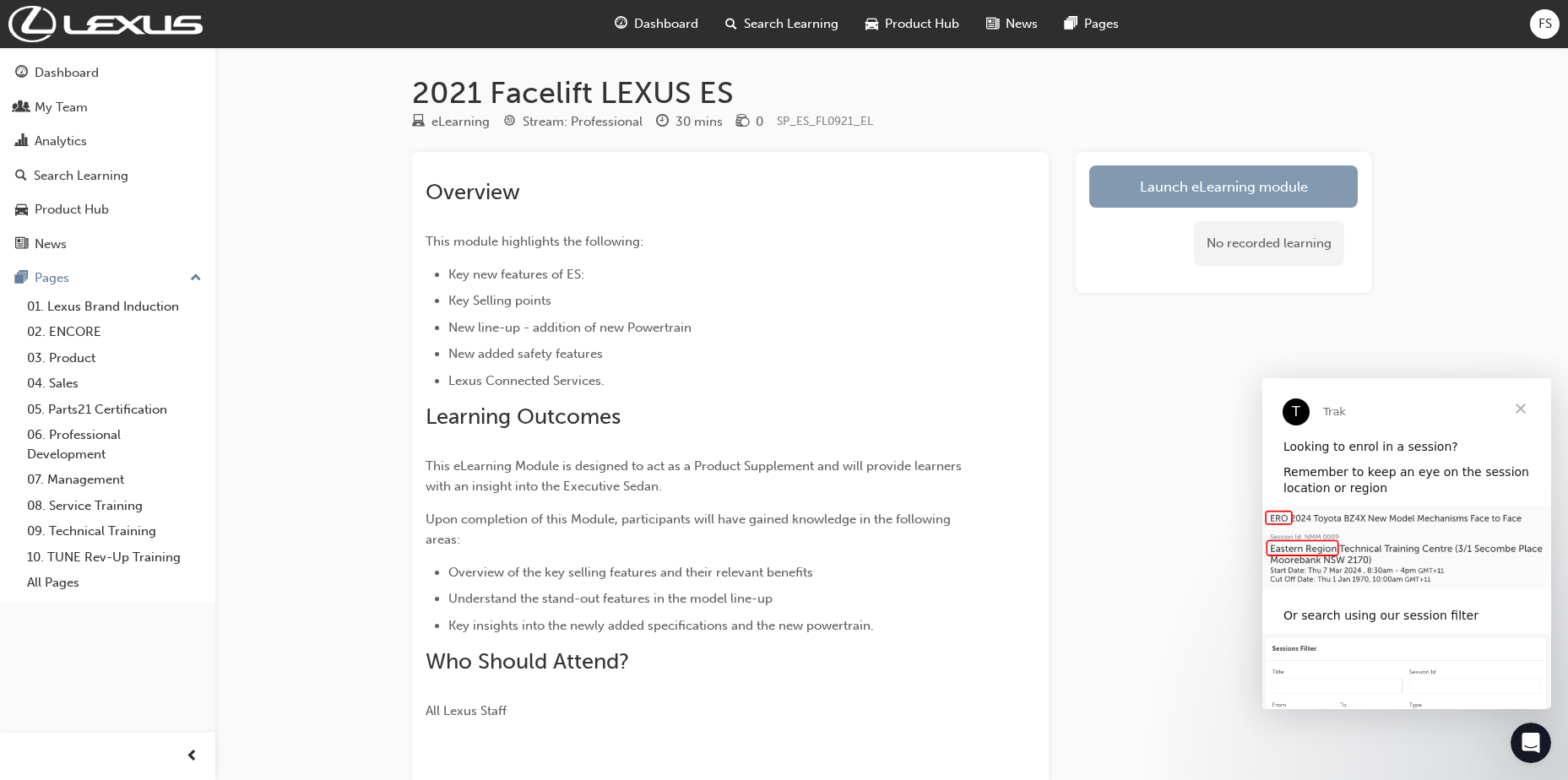
click at [1263, 190] on link "Launch eLearning module" at bounding box center [1224, 187] width 269 height 43
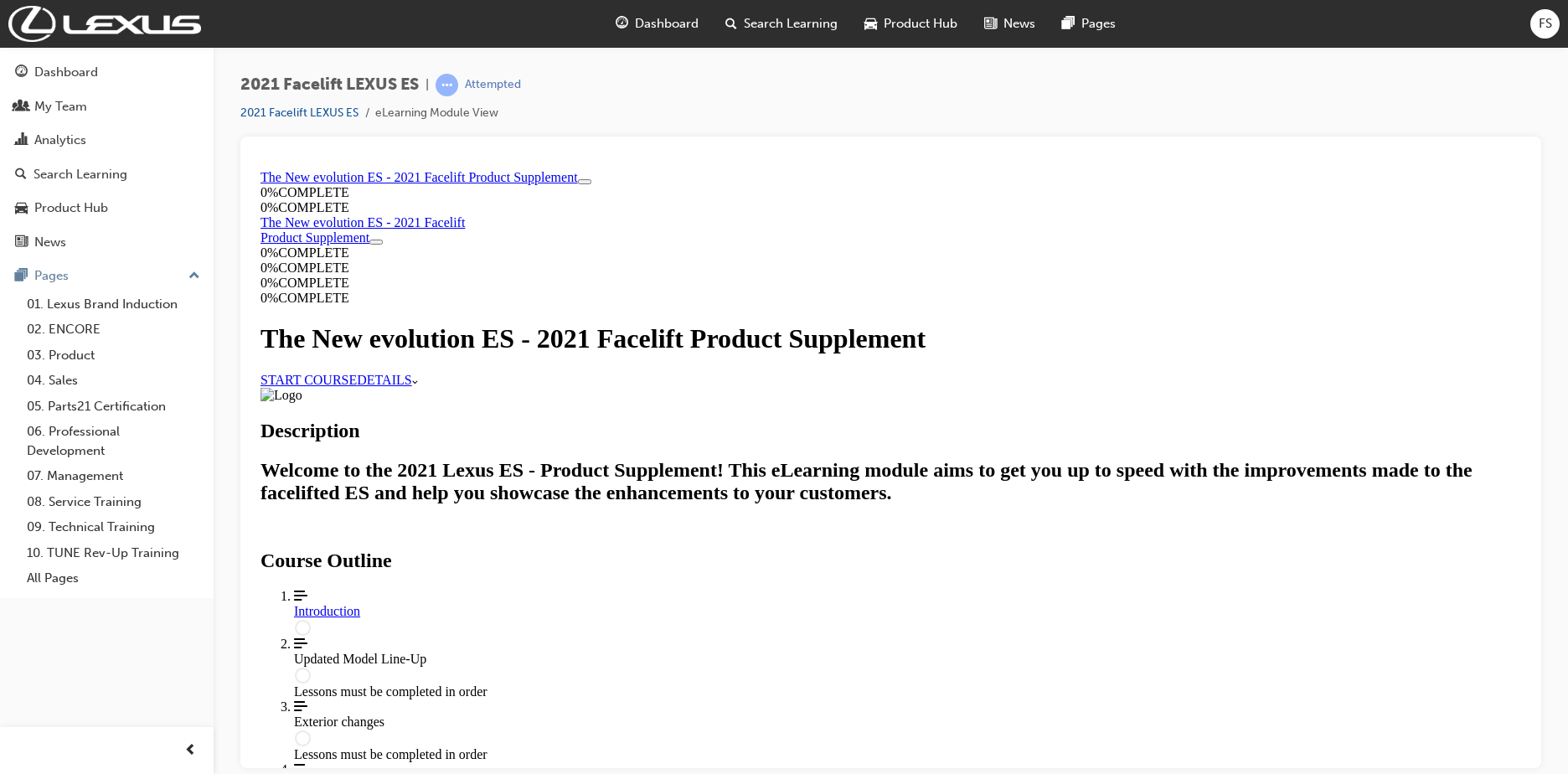
scroll to position [545, 0]
drag, startPoint x: 1522, startPoint y: 240, endPoint x: 1796, endPoint y: 649, distance: 492.3
click at [732, 651] on div "Updated Model Line-Up" at bounding box center [907, 659] width 1227 height 15
click at [733, 603] on div "Introduction" at bounding box center [907, 611] width 1227 height 15
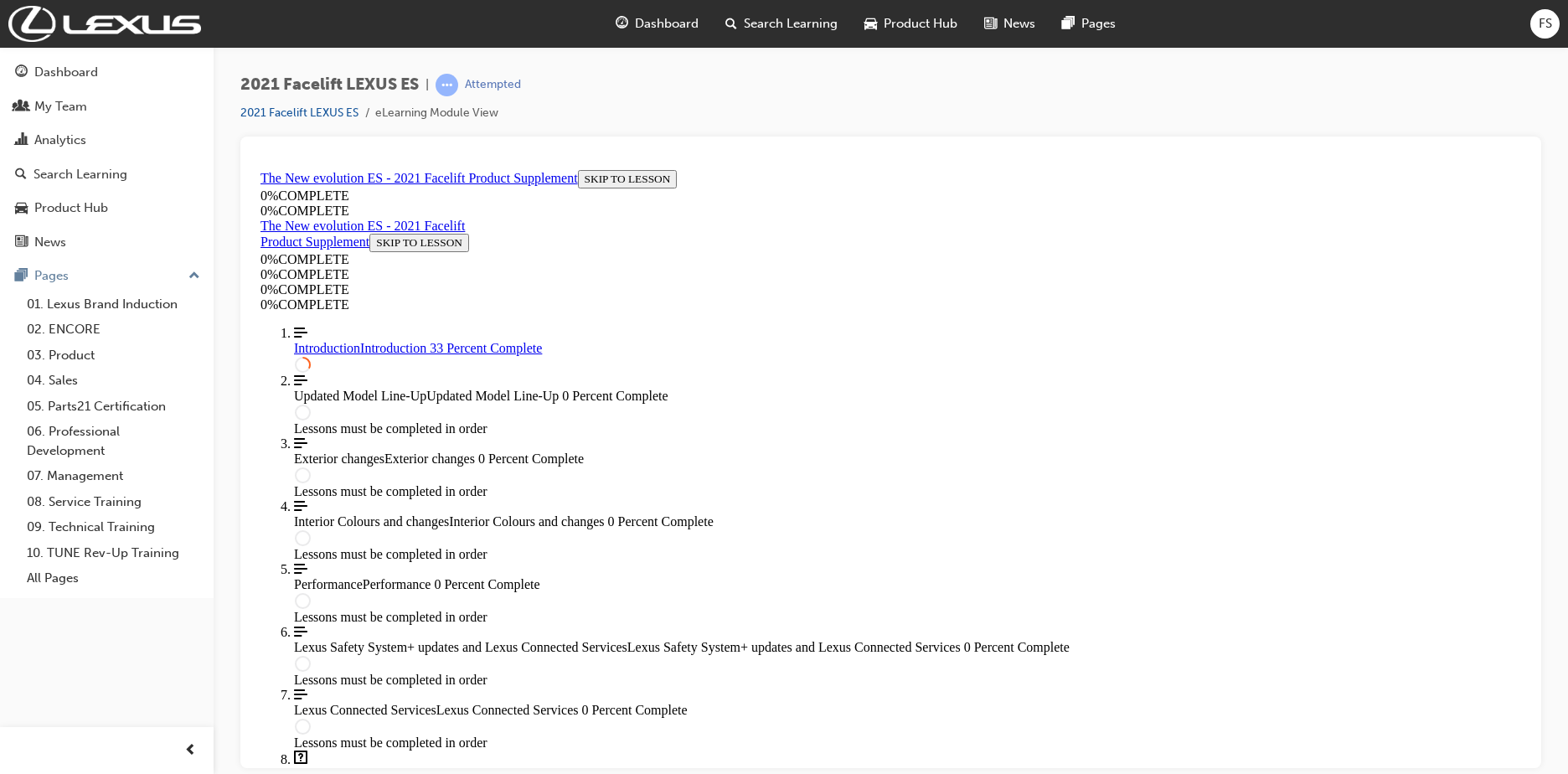
scroll to position [568, 0]
click at [366, 402] on span "Updated Model Line-Up" at bounding box center [360, 395] width 132 height 14
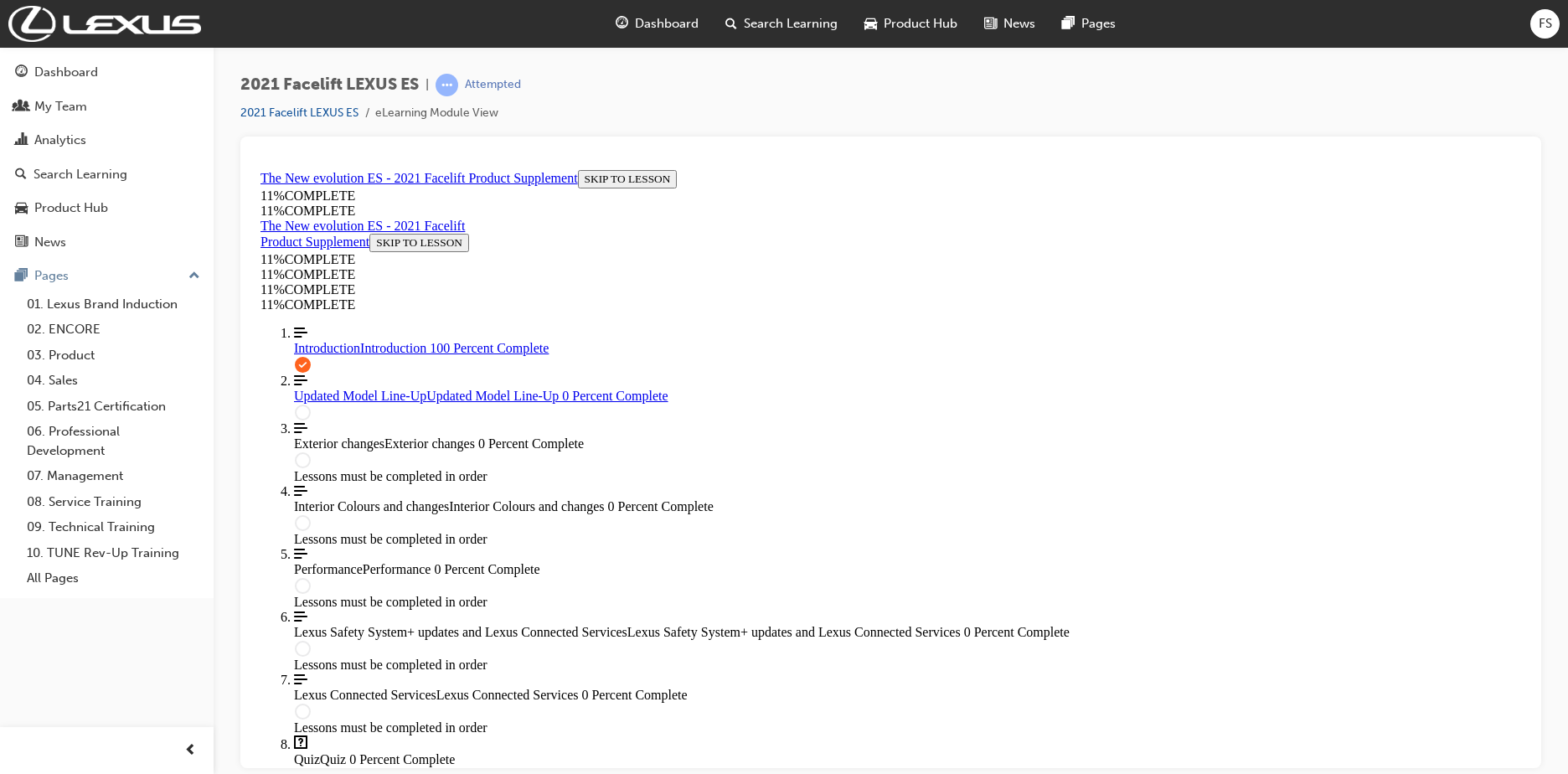
scroll to position [1402, 0]
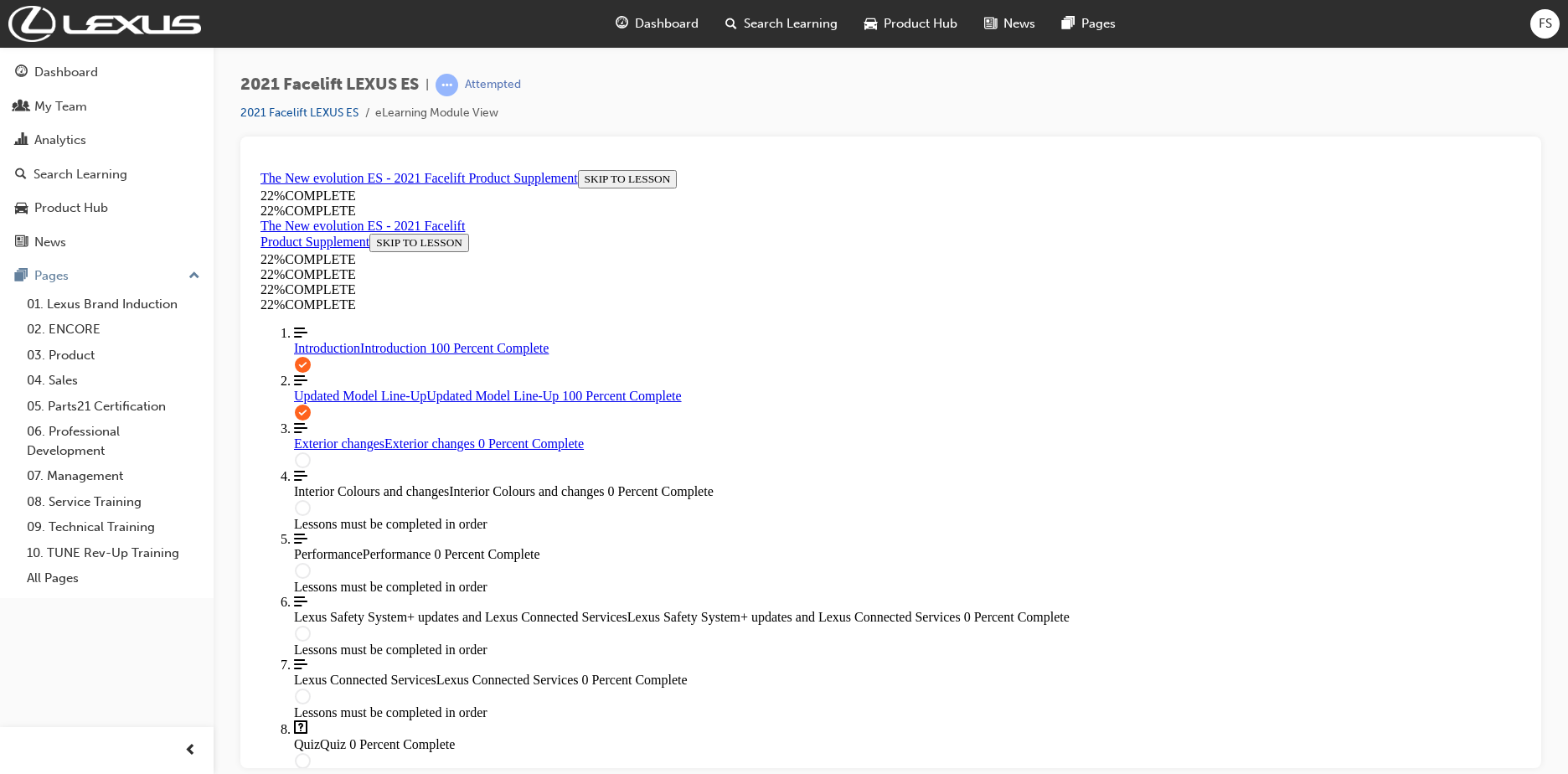
scroll to position [630, 0]
click at [323, 450] on span "Exterior changes" at bounding box center [339, 442] width 90 height 14
click at [385, 497] on span "Interior Colours and changes" at bounding box center [371, 490] width 155 height 14
click at [415, 497] on span "Interior Colours and changes" at bounding box center [371, 490] width 155 height 14
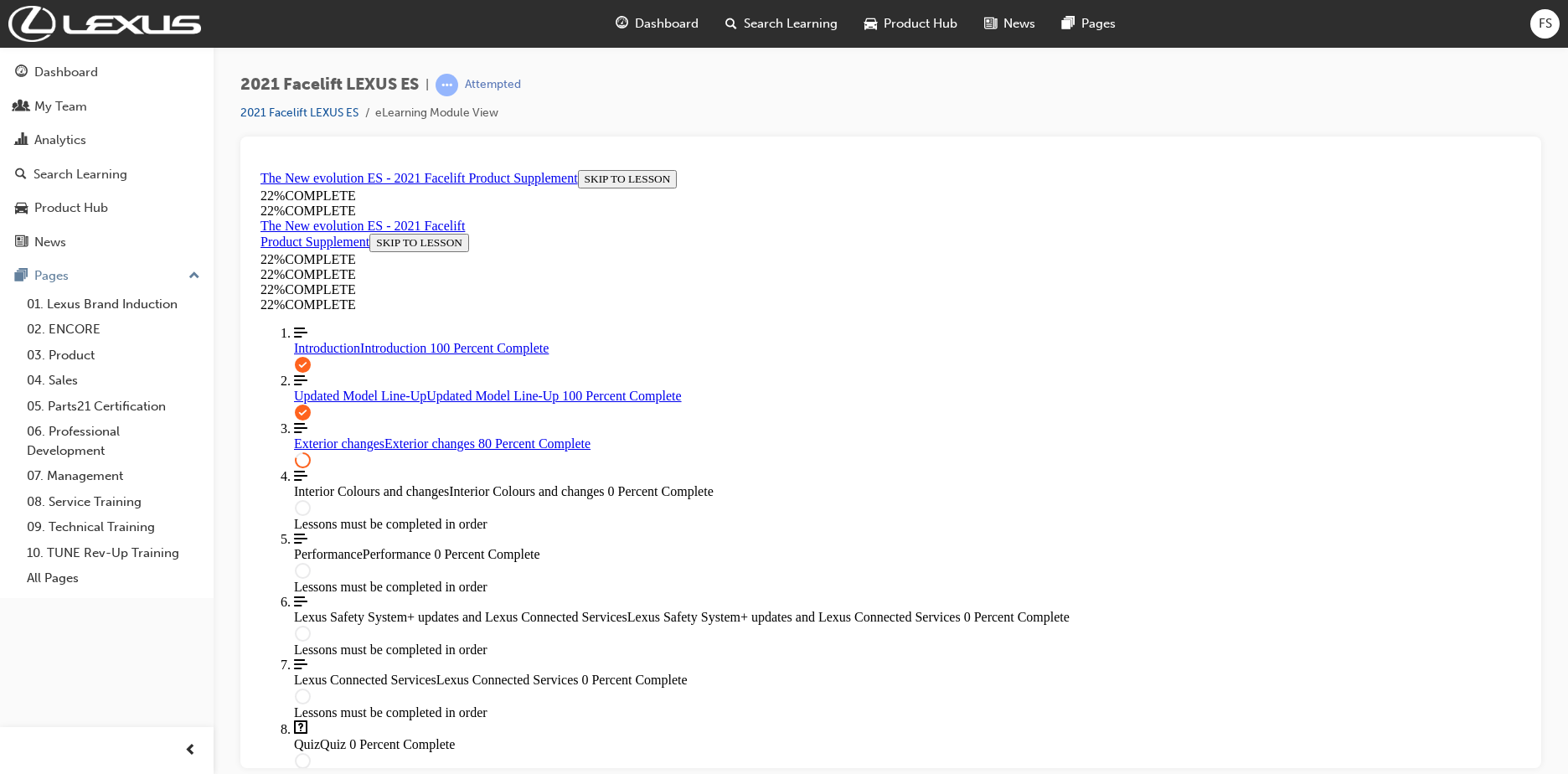
click at [310, 467] on circle "Course Outline" at bounding box center [303, 459] width 14 height 14
click at [405, 498] on span "Align left Three vertical lines aligned to the left Interior Colours and change…" at bounding box center [907, 484] width 1227 height 30
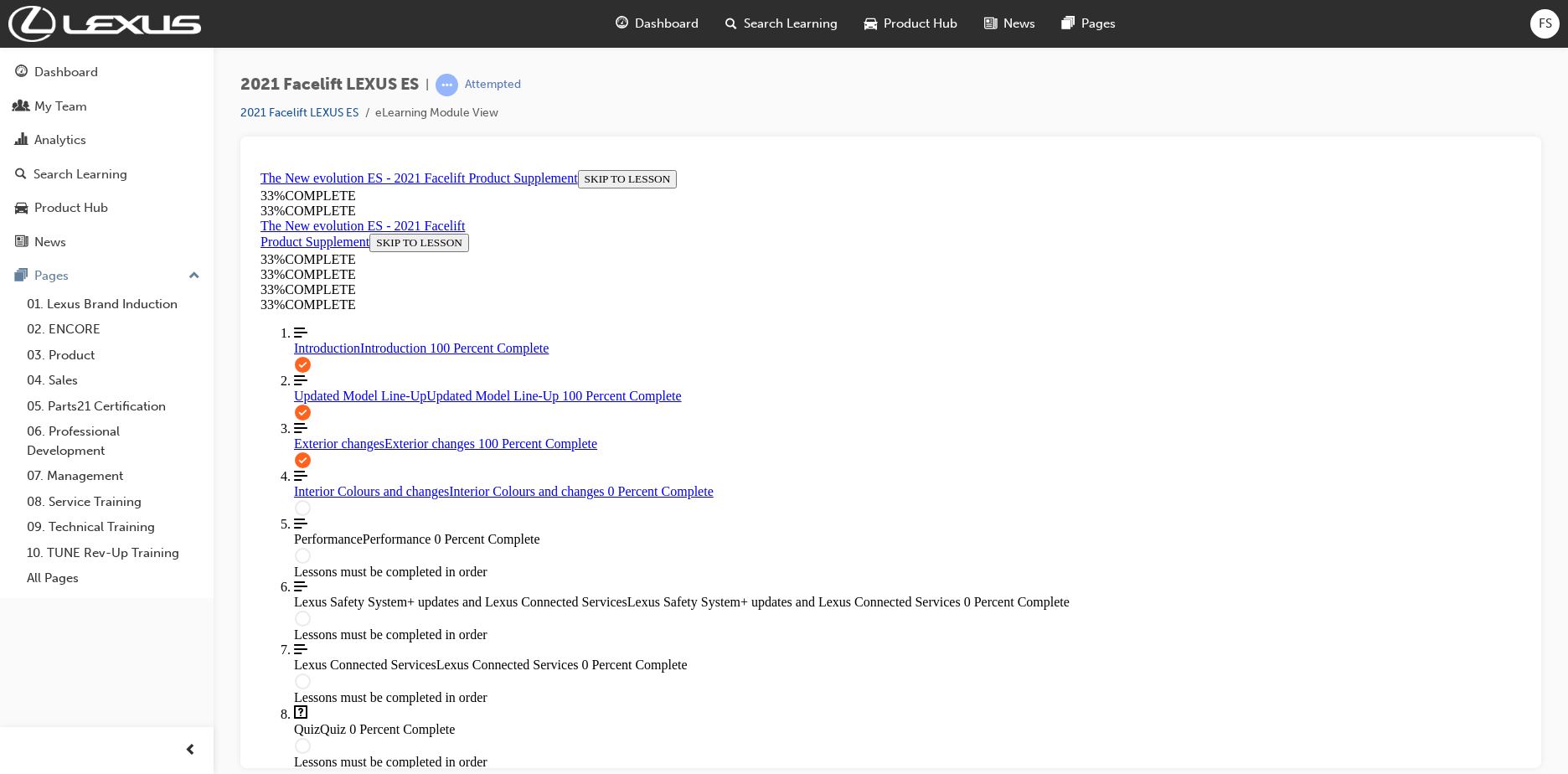
scroll to position [1457, 0]
drag, startPoint x: 1525, startPoint y: 495, endPoint x: 1799, endPoint y: 848, distance: 446.9
click at [343, 498] on link "Align left Three vertical lines aligned to the left Interior Colours and change…" at bounding box center [907, 484] width 1227 height 30
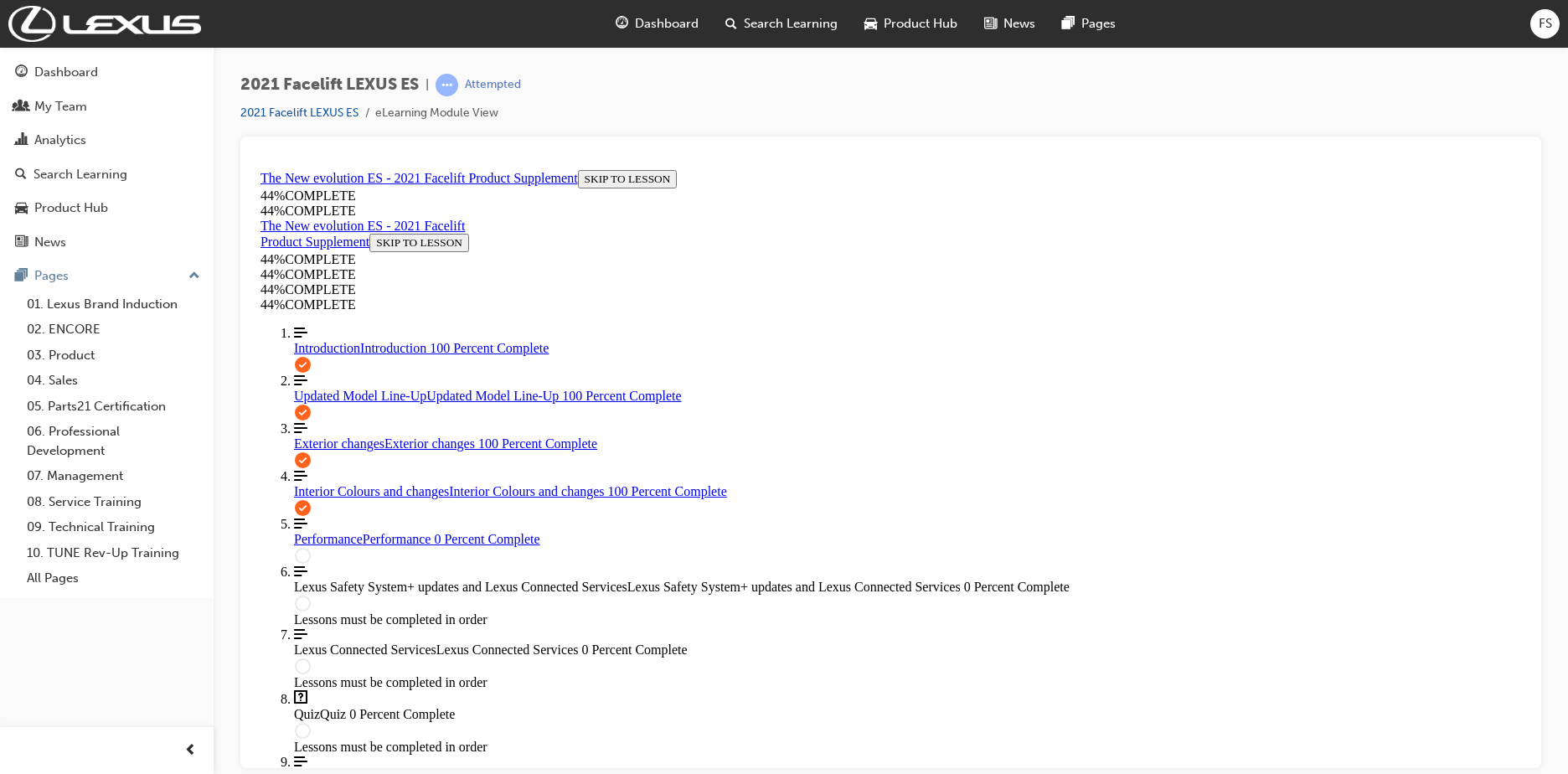
scroll to position [386, 0]
drag, startPoint x: 1006, startPoint y: 290, endPoint x: 1002, endPoint y: 341, distance: 51.2
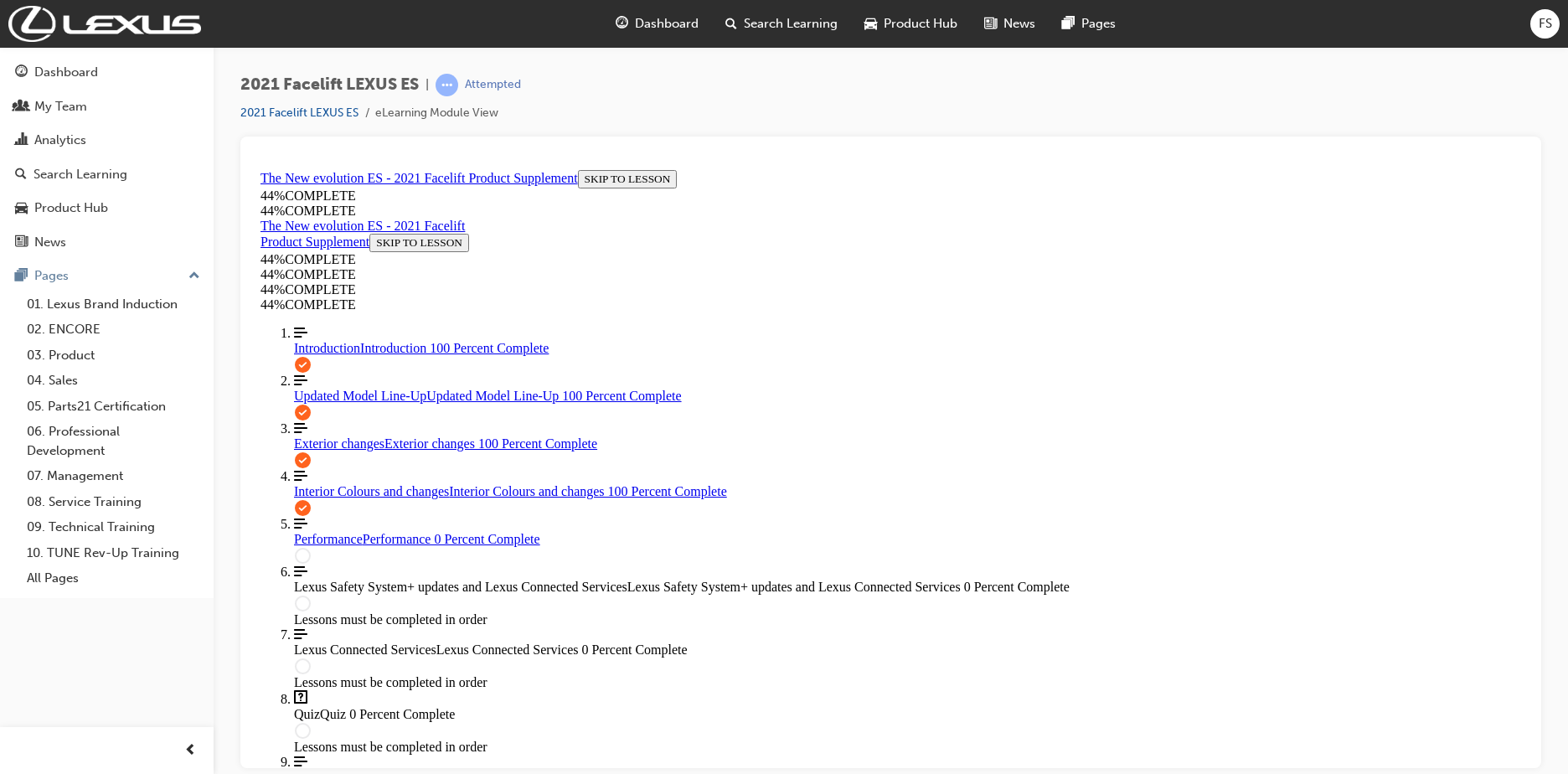
drag, startPoint x: 1061, startPoint y: 203, endPoint x: 1133, endPoint y: 231, distance: 77.3
drag, startPoint x: 1096, startPoint y: 366, endPoint x: 1082, endPoint y: 366, distance: 14.0
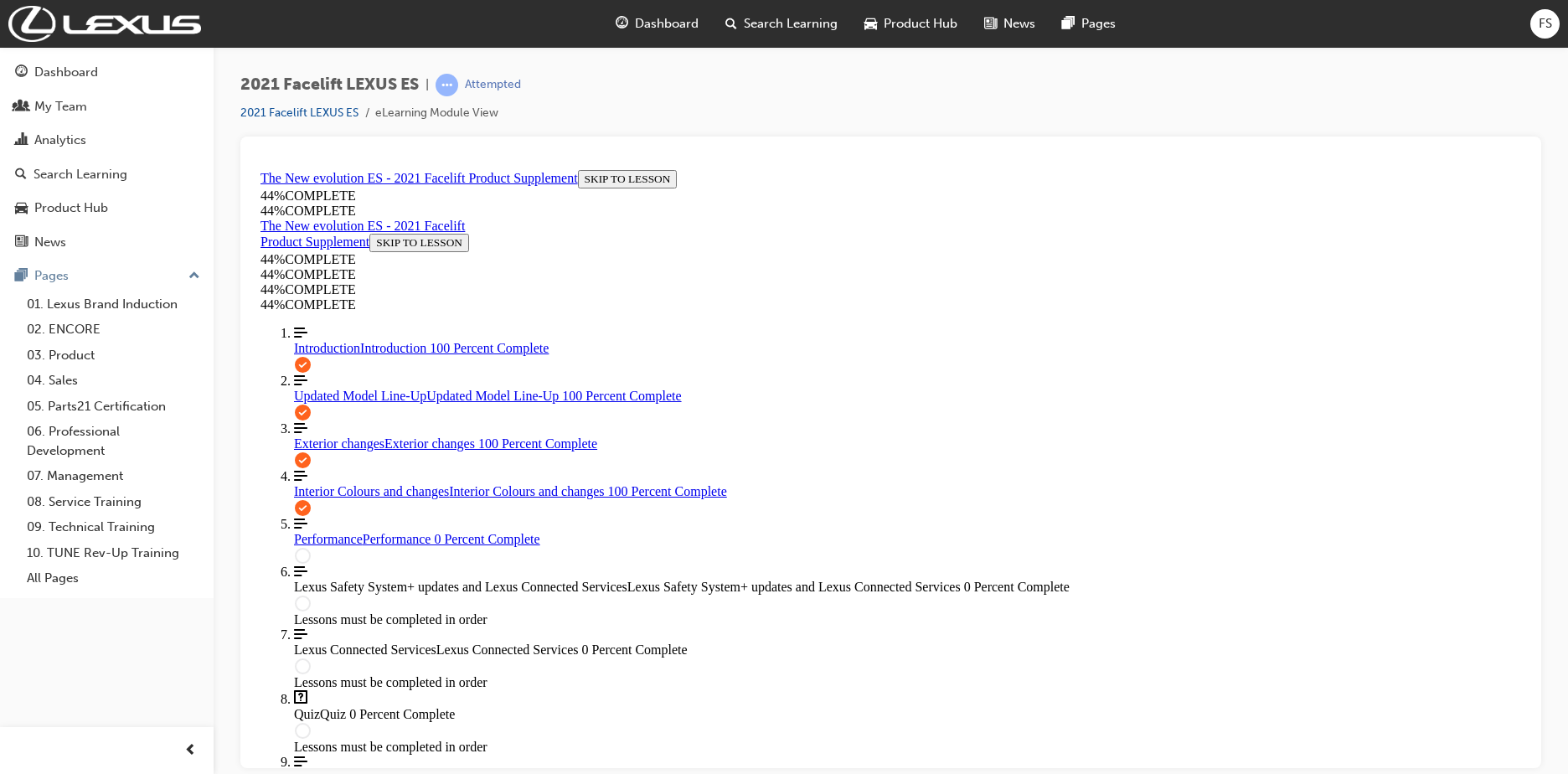
scroll to position [0, 0]
click at [380, 546] on div "Performance Performance 0 Percent Complete" at bounding box center [907, 539] width 1227 height 15
click at [419, 593] on span "Lexus Safety System+ updates and Lexus Connected Services" at bounding box center [461, 585] width 333 height 14
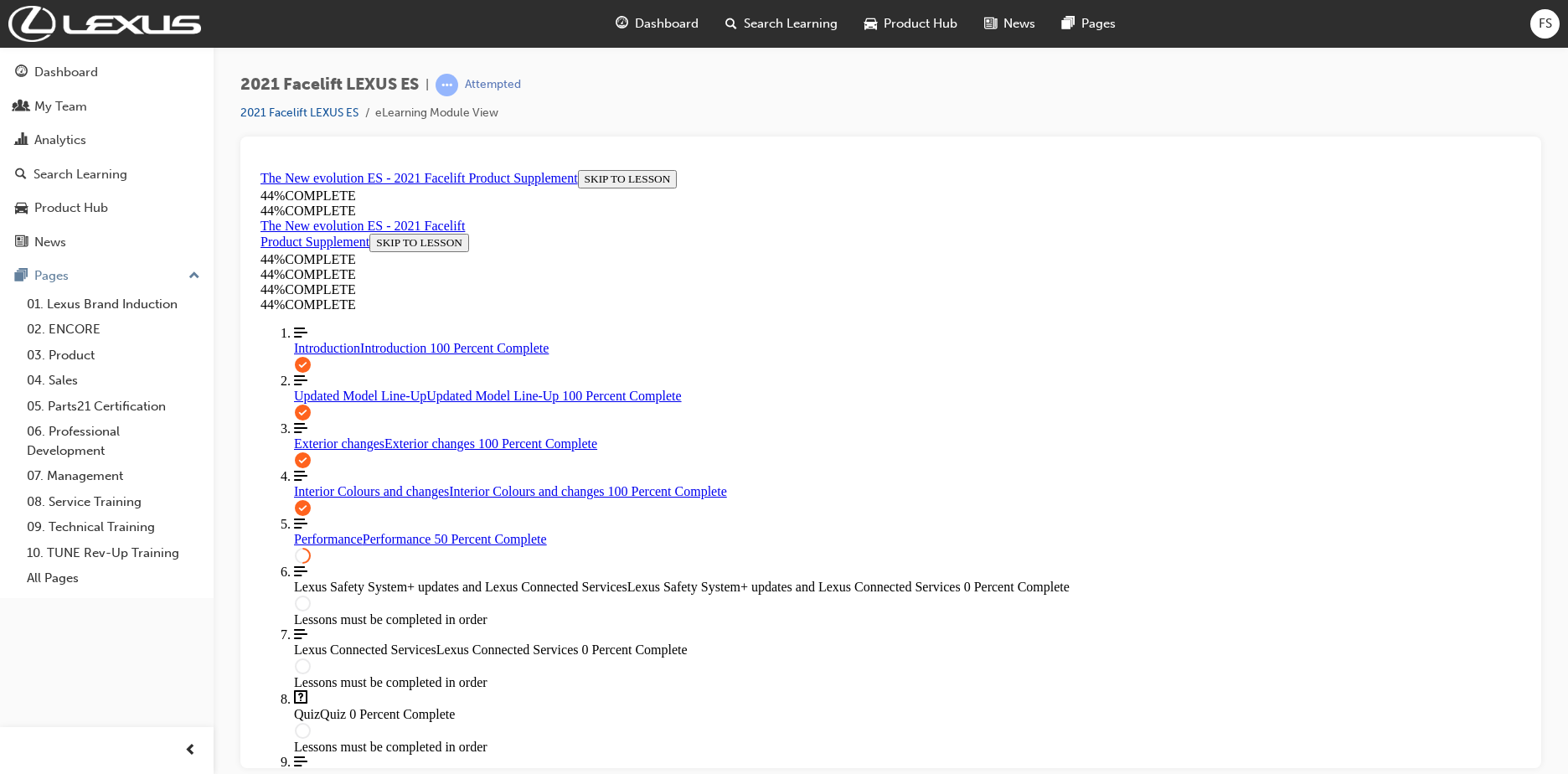
scroll to position [133, 0]
click at [365, 754] on span "[PERSON_NAME] left Three vertical lines aligned to the left Where to learn more…" at bounding box center [907, 769] width 1227 height 30
drag, startPoint x: 352, startPoint y: 702, endPoint x: 637, endPoint y: 581, distance: 309.6
click at [354, 754] on span "[PERSON_NAME] left Three vertical lines aligned to the left Where to learn more…" at bounding box center [907, 769] width 1227 height 30
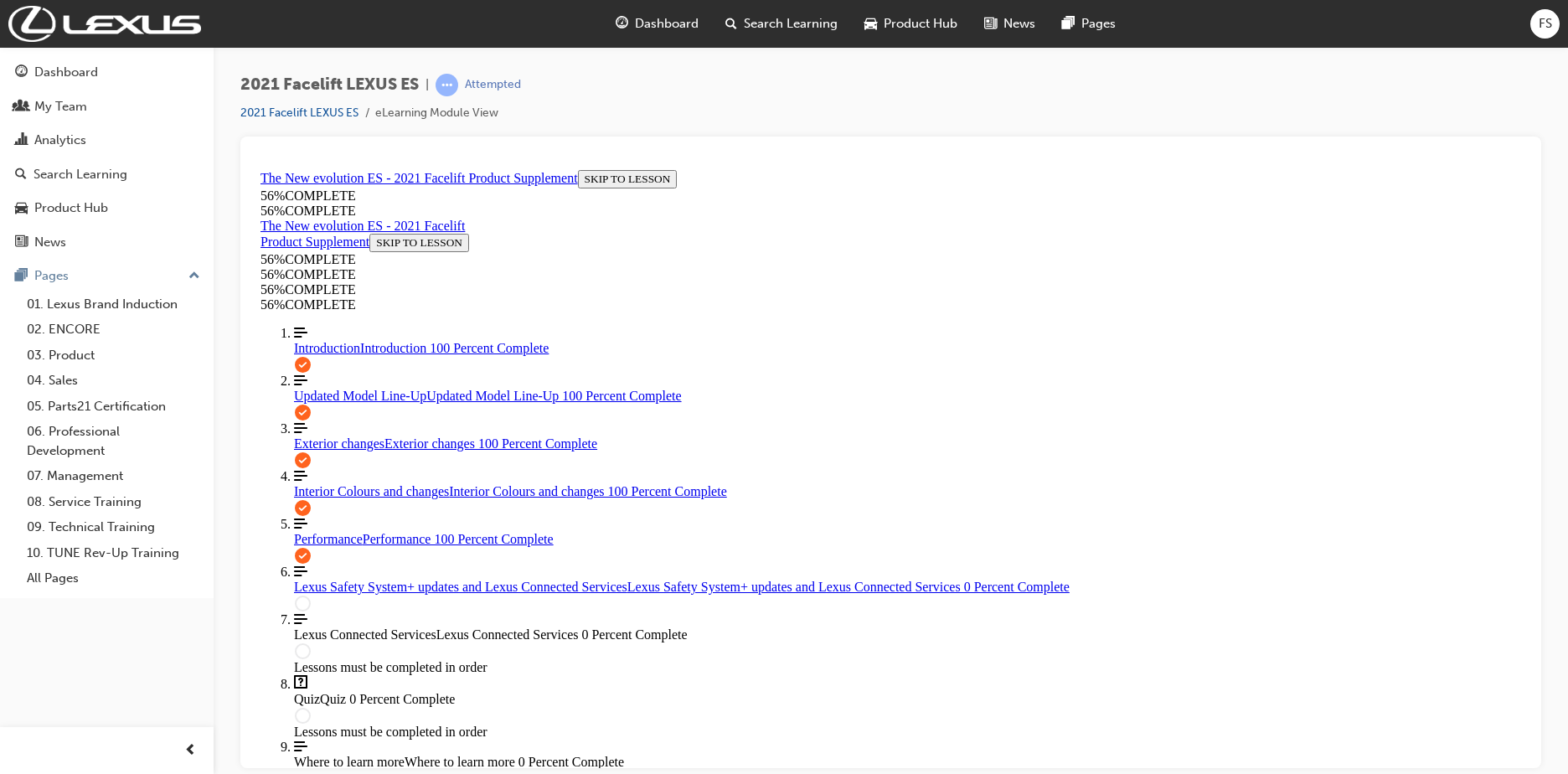
scroll to position [1716, 0]
drag, startPoint x: 1520, startPoint y: 480, endPoint x: 1785, endPoint y: 741, distance: 371.9
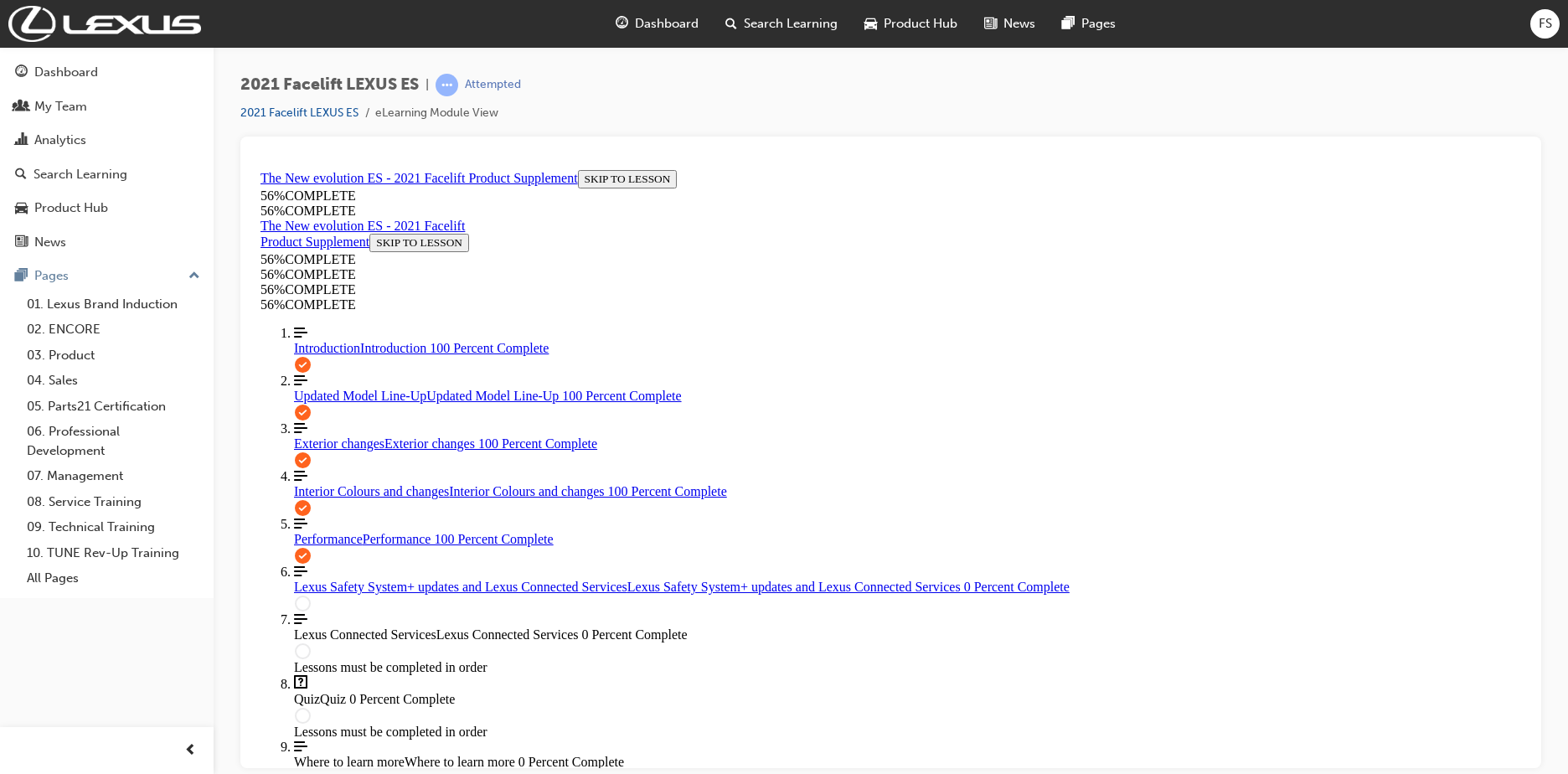
scroll to position [1601, 0]
drag, startPoint x: 1521, startPoint y: 486, endPoint x: 1785, endPoint y: 735, distance: 362.9
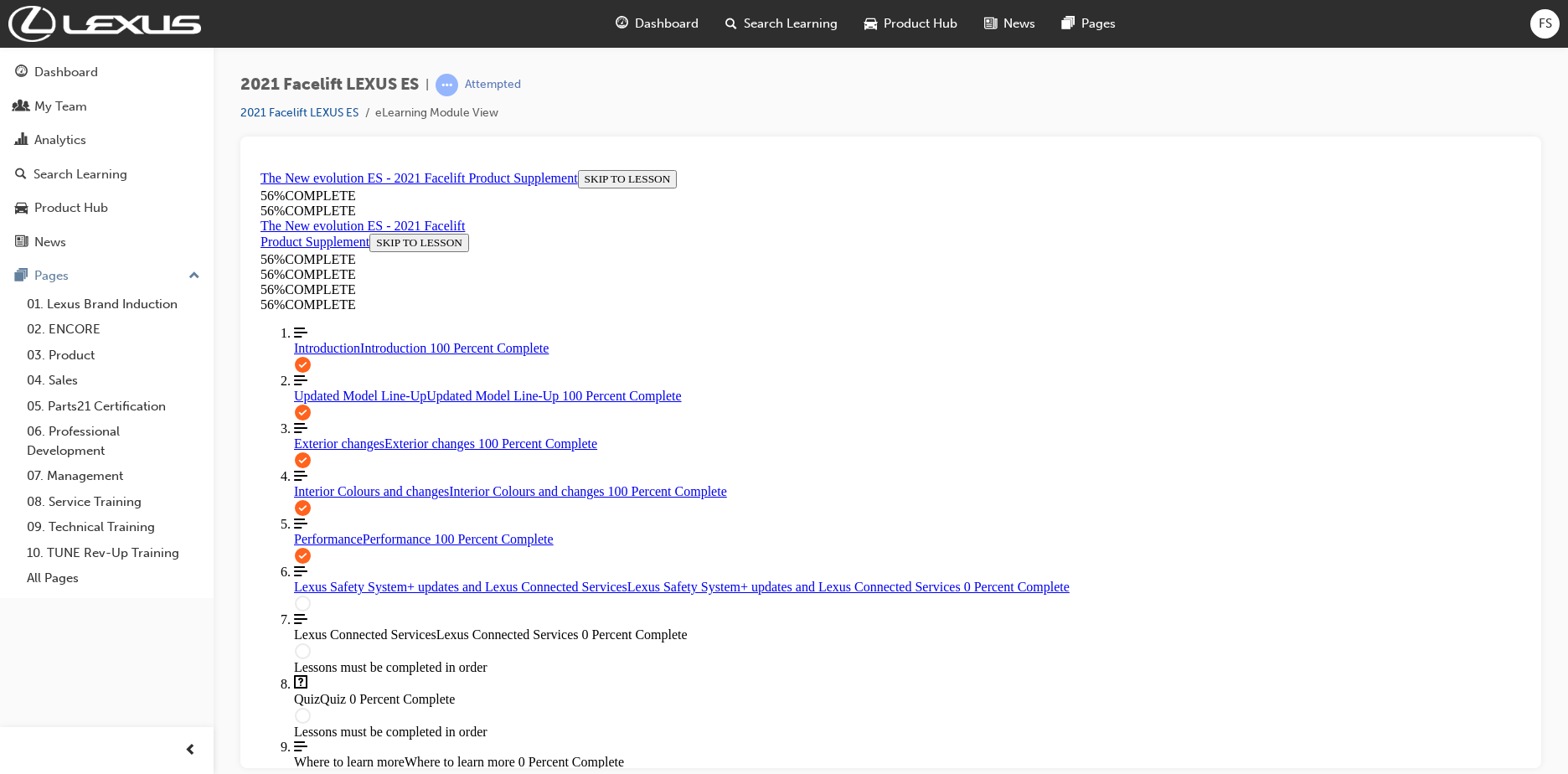
scroll to position [1485, 0]
drag, startPoint x: 1522, startPoint y: 554, endPoint x: 1790, endPoint y: 811, distance: 371.3
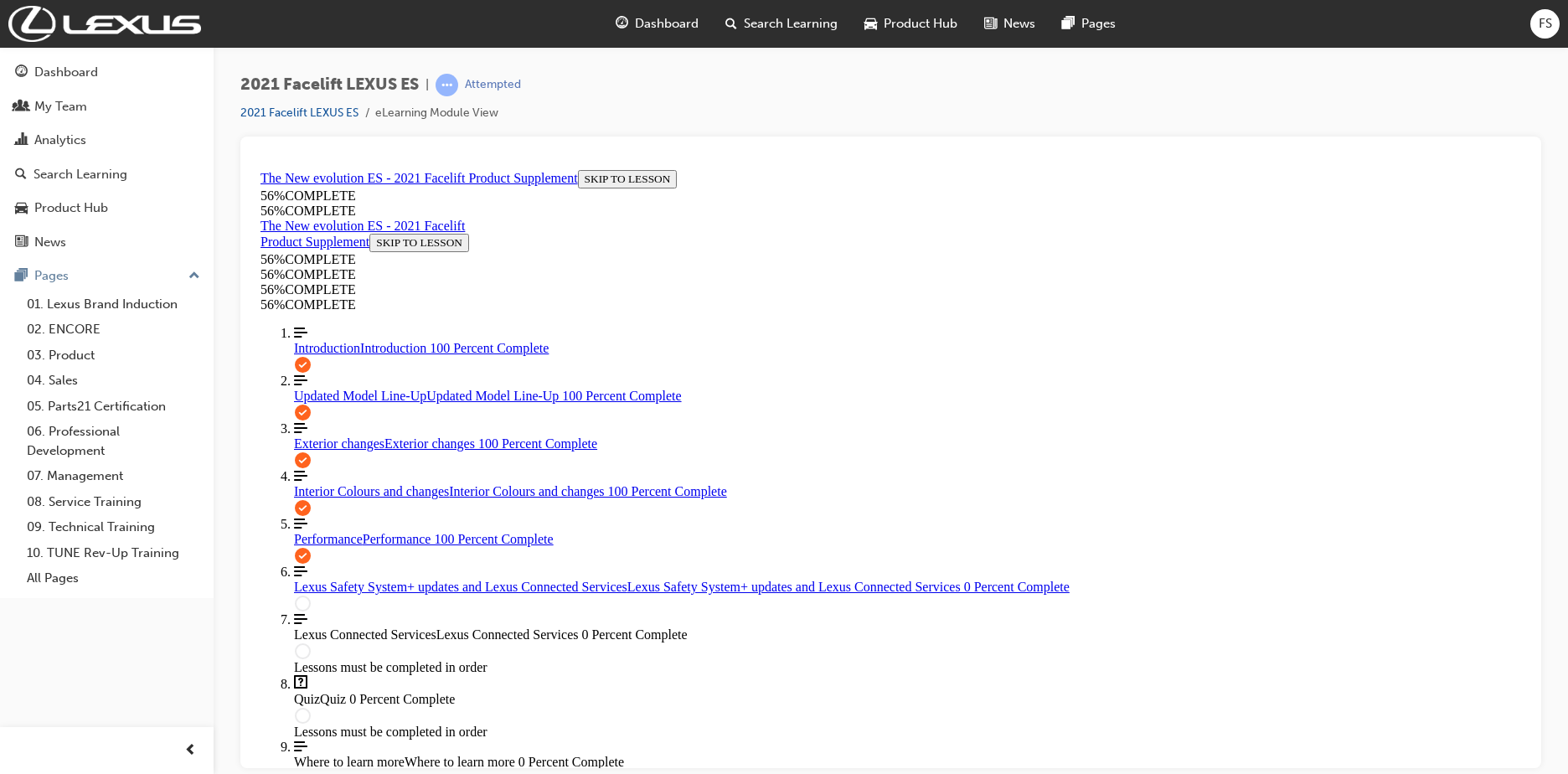
click at [299, 402] on span "Updated Model Line-Up" at bounding box center [360, 395] width 132 height 14
click at [370, 497] on span "Interior Colours and changes" at bounding box center [371, 490] width 155 height 14
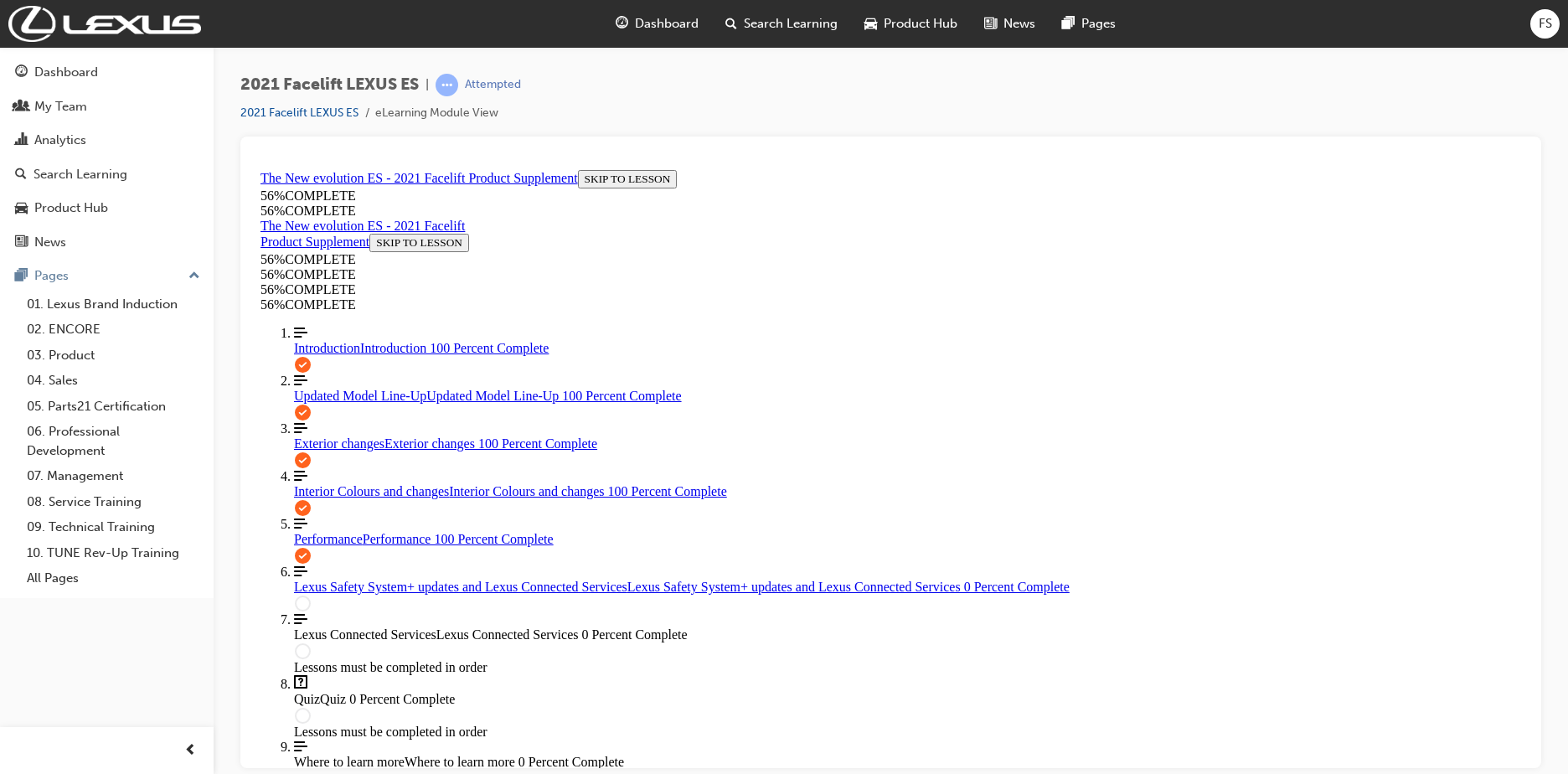
drag, startPoint x: 993, startPoint y: 369, endPoint x: 994, endPoint y: 402, distance: 33.0
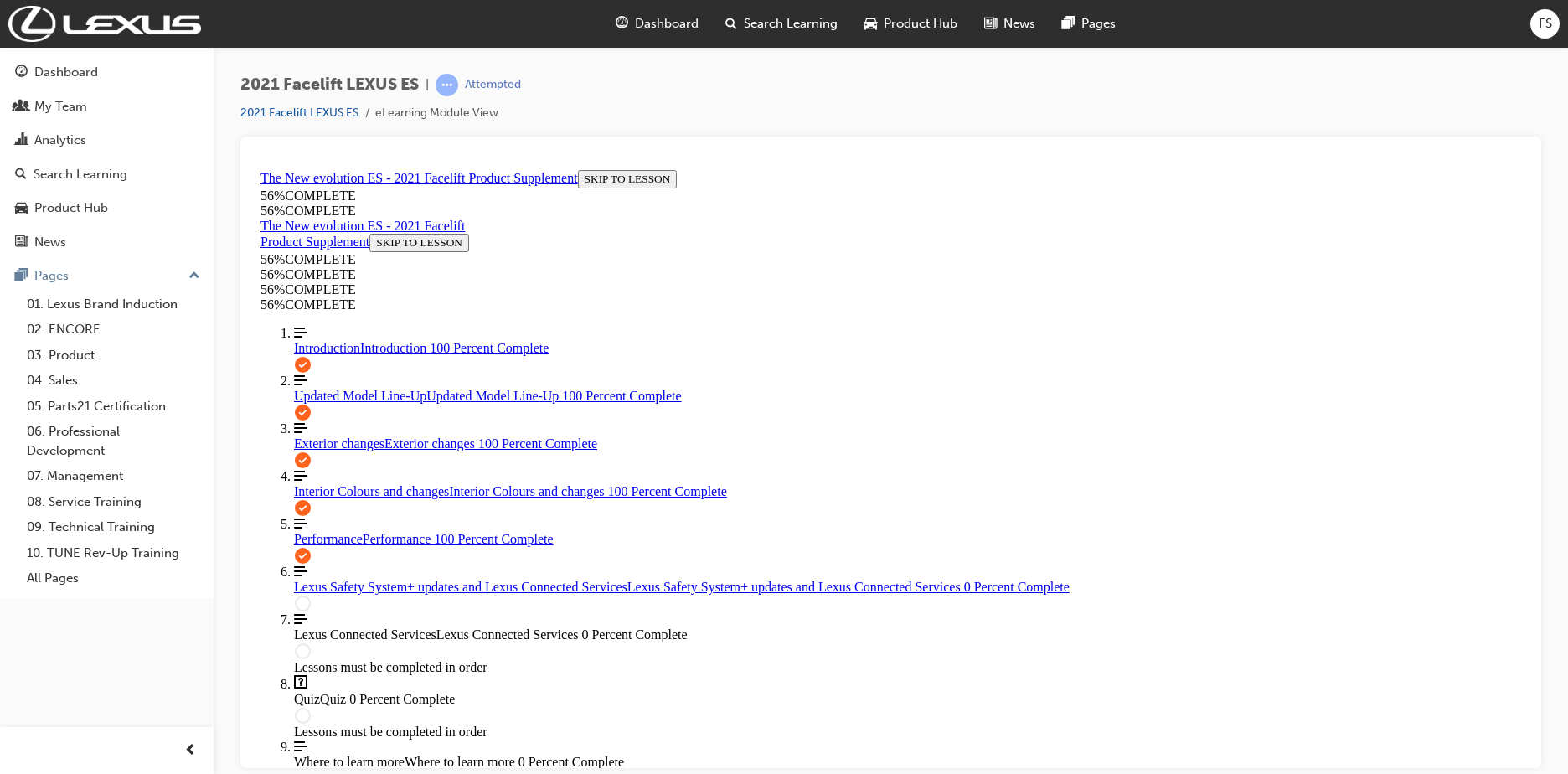
click at [303, 674] on span "Question box Question mark inside of a square Quiz Quiz 0 Percent Complete" at bounding box center [907, 690] width 1227 height 32
click at [303, 691] on span "Quiz" at bounding box center [307, 698] width 26 height 14
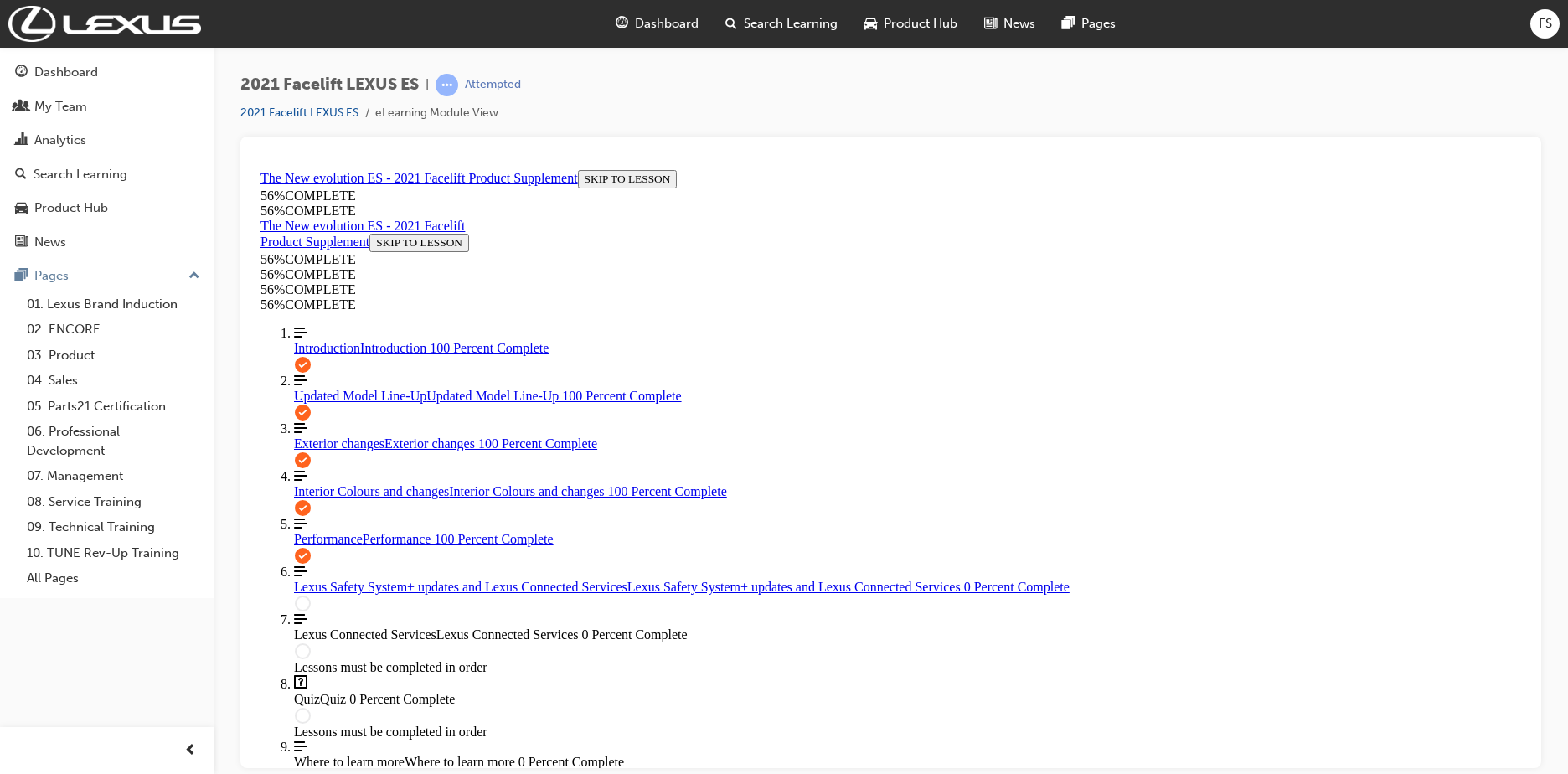
click at [310, 596] on circle "Course Outline" at bounding box center [303, 602] width 14 height 14
click at [310, 644] on circle "Course Outline" at bounding box center [303, 650] width 14 height 14
click at [426, 564] on link "Align left Three vertical lines aligned to the left Lexus Safety System+ update…" at bounding box center [907, 579] width 1227 height 30
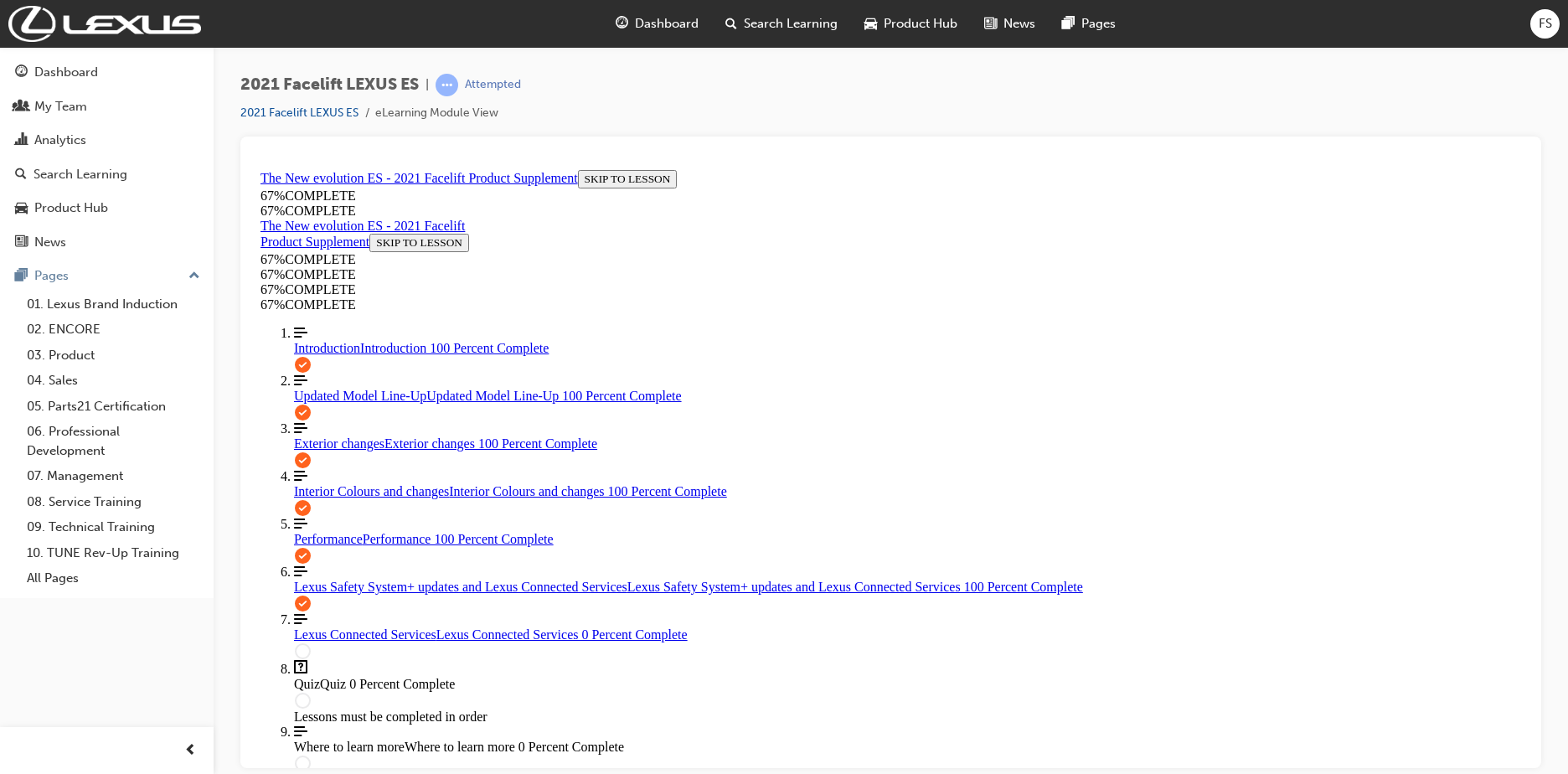
scroll to position [485, 0]
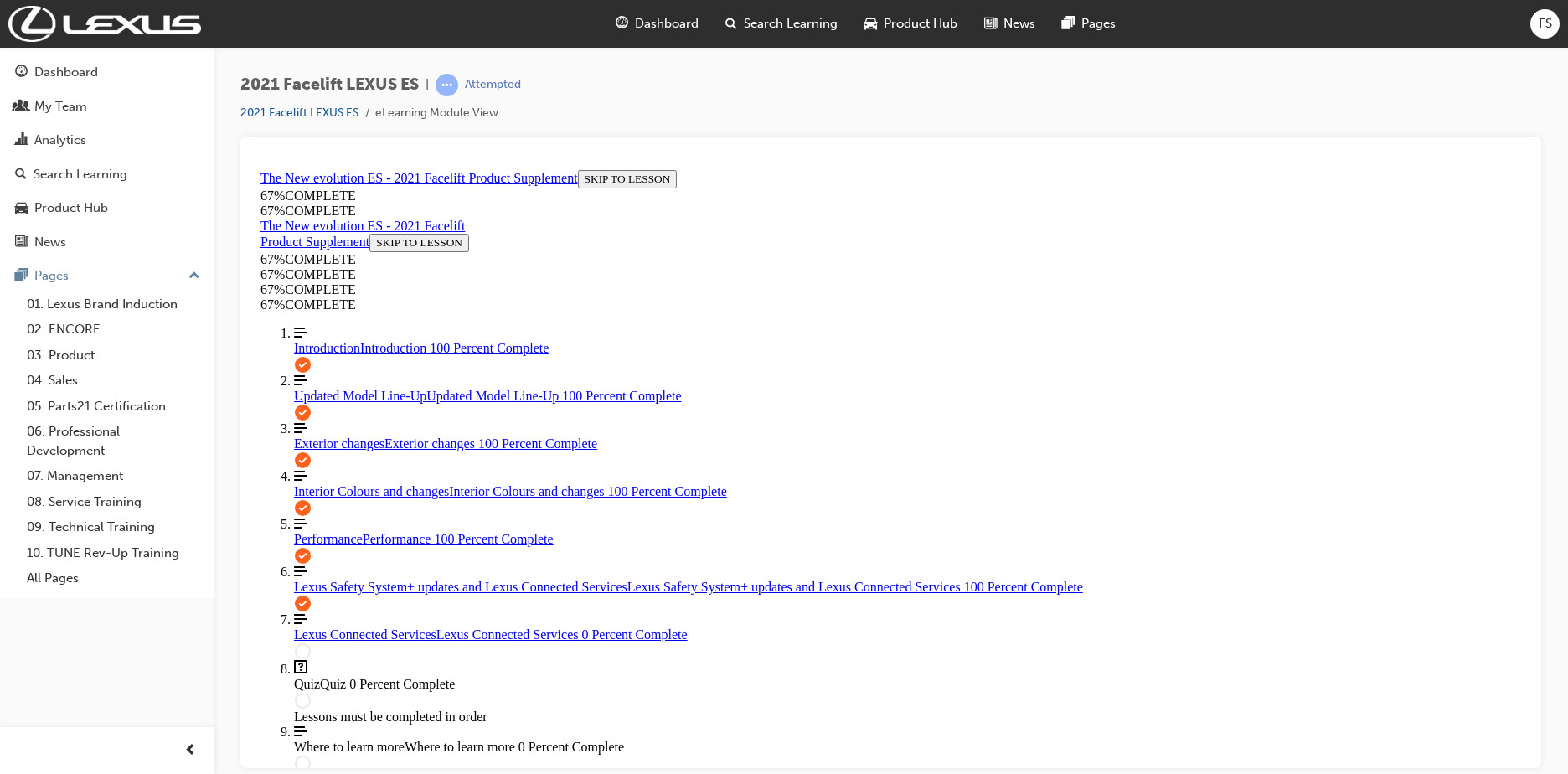
scroll to position [299, 0]
click at [310, 644] on circle "Course Outline" at bounding box center [303, 650] width 14 height 14
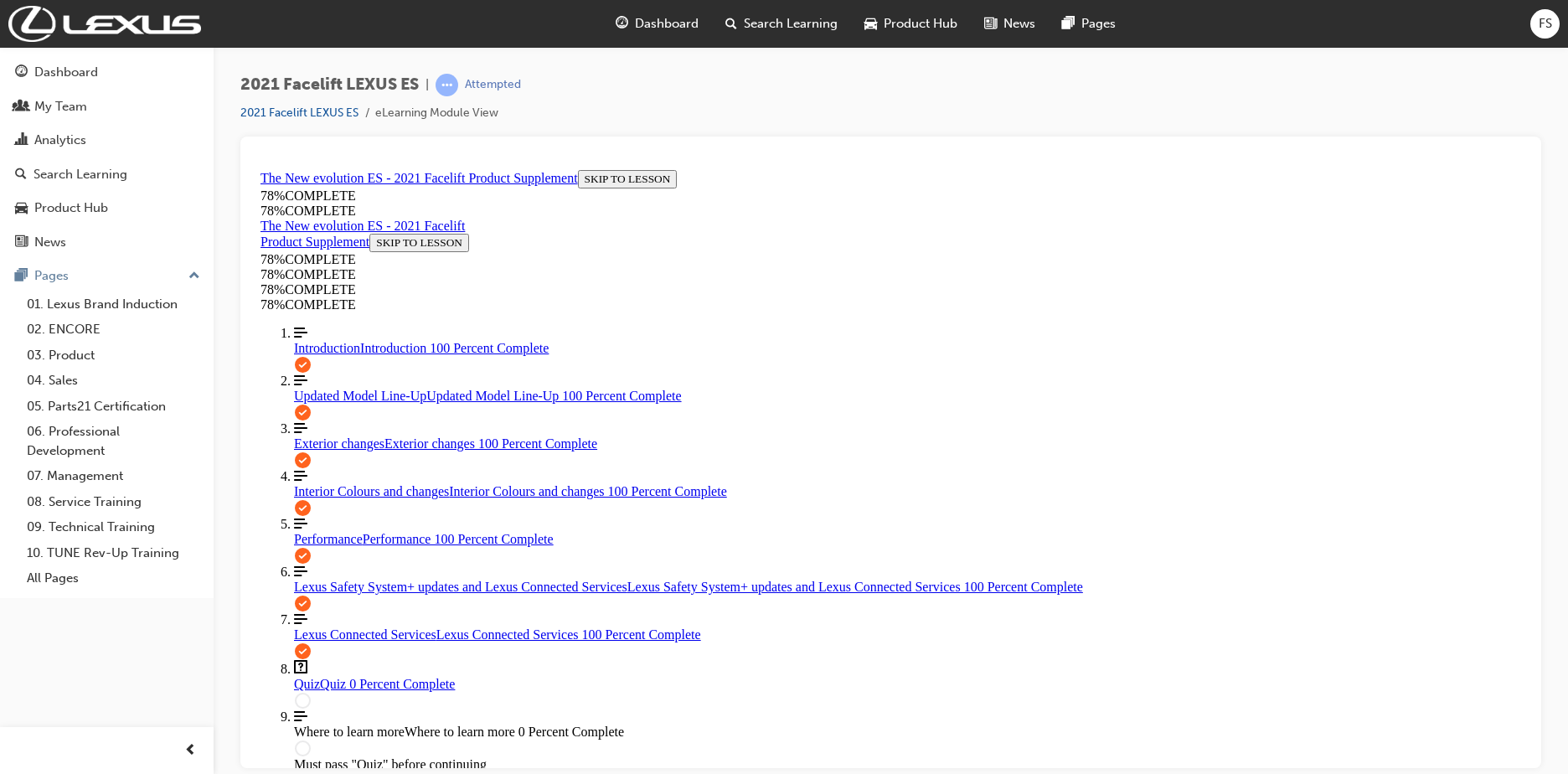
scroll to position [558, 0]
drag, startPoint x: 1517, startPoint y: 266, endPoint x: 1789, endPoint y: 722, distance: 531.0
click at [310, 693] on circle "Course Outline" at bounding box center [303, 700] width 14 height 14
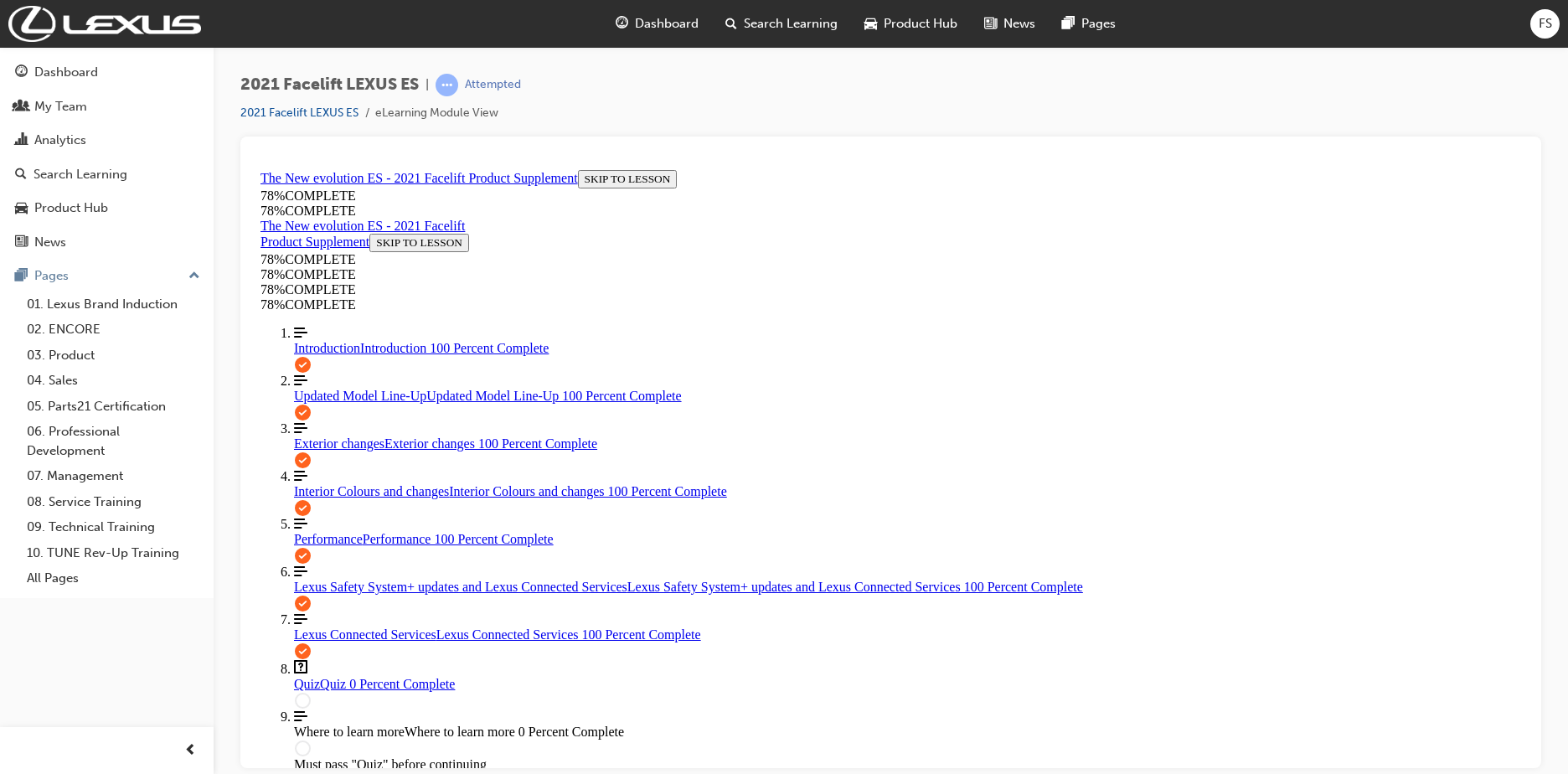
scroll to position [58, 0]
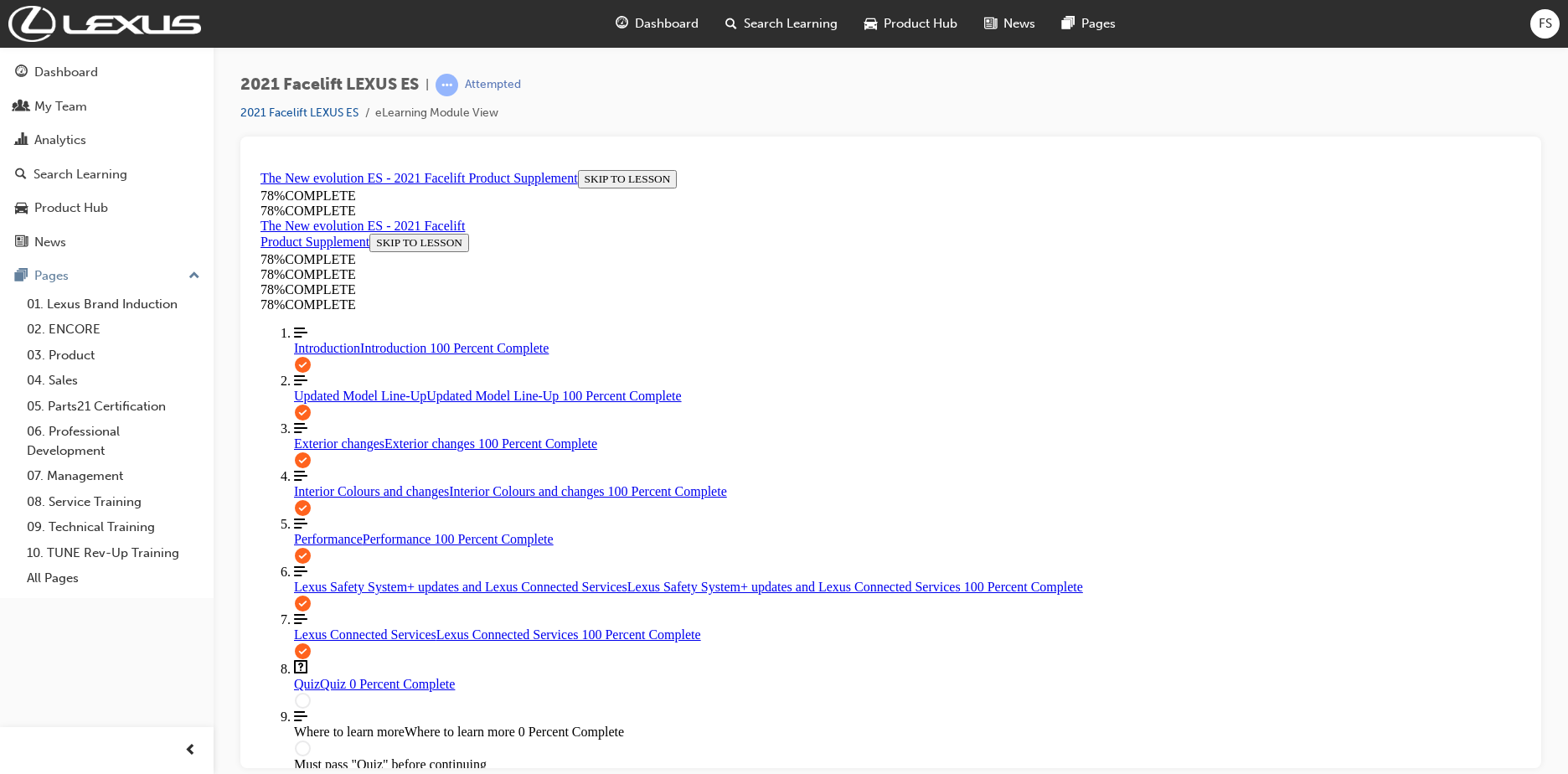
drag, startPoint x: 1519, startPoint y: 432, endPoint x: 1786, endPoint y: 700, distance: 378.3
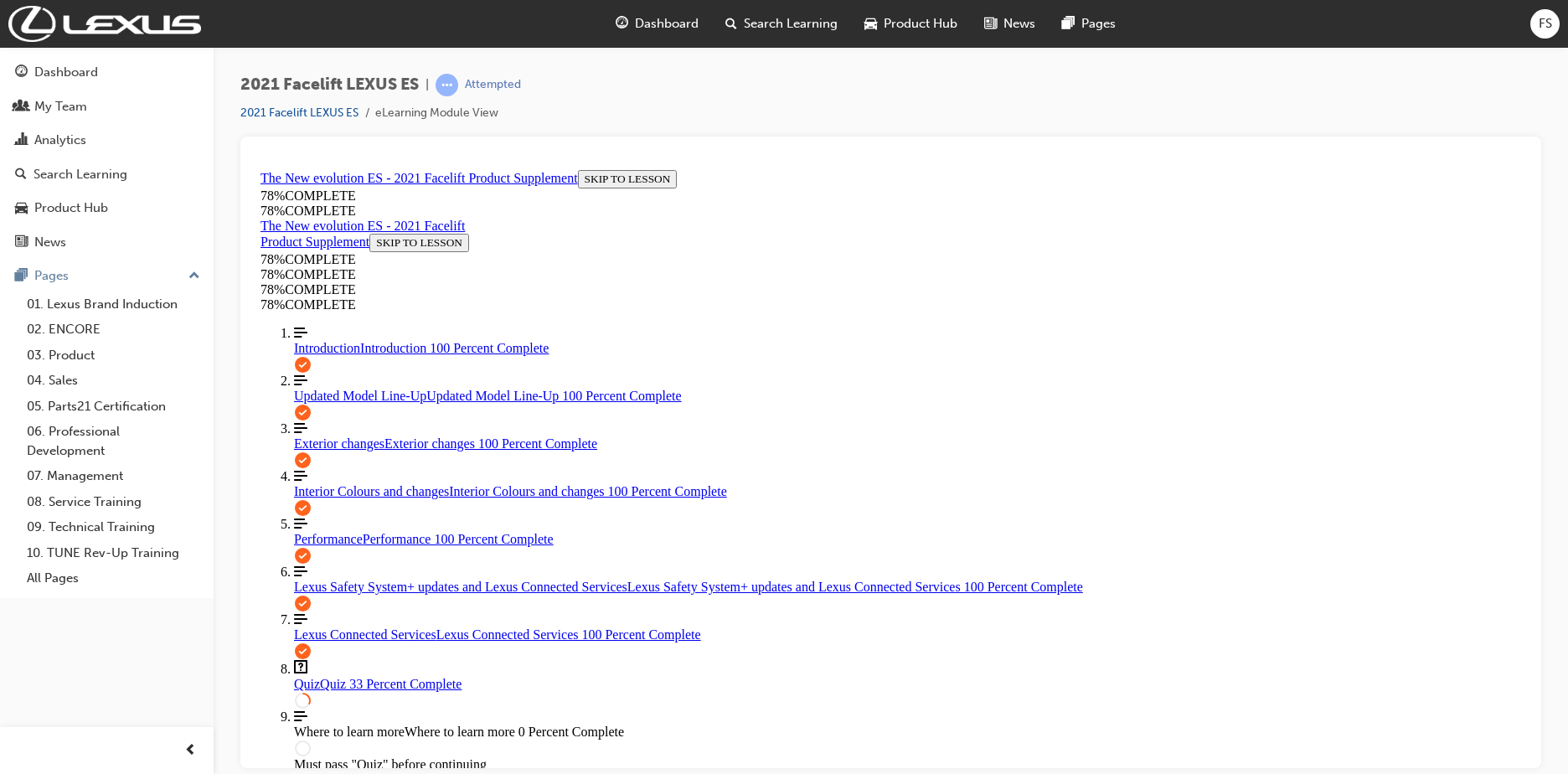
click at [385, 373] on link "Align left Three vertical lines aligned to the left Updated Model Line-Up Updat…" at bounding box center [907, 388] width 1227 height 30
click at [326, 436] on span "Exterior changes" at bounding box center [339, 442] width 90 height 14
drag, startPoint x: 1524, startPoint y: 273, endPoint x: 1638, endPoint y: 936, distance: 672.7
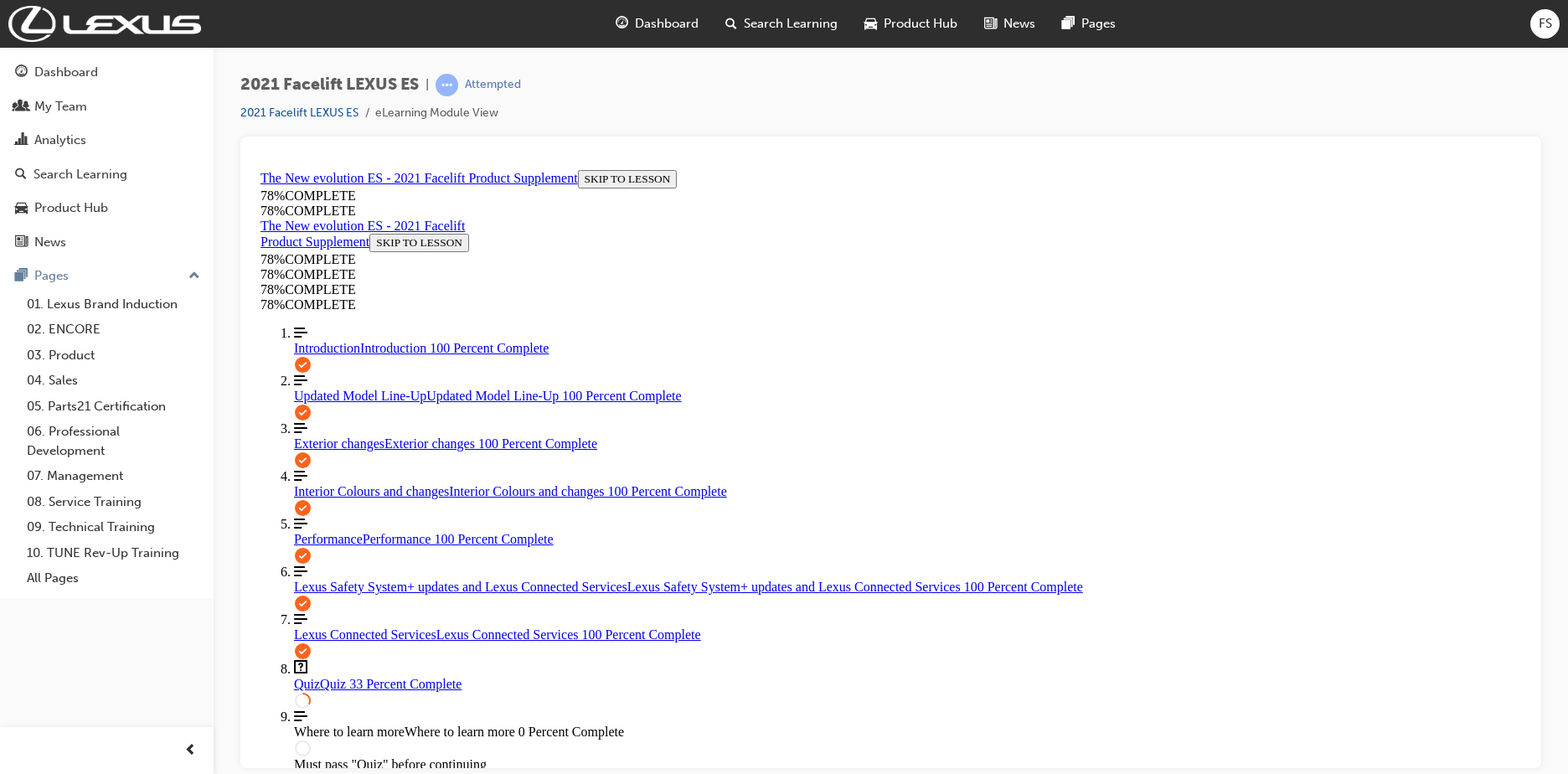
drag, startPoint x: 1521, startPoint y: 281, endPoint x: 1420, endPoint y: 291, distance: 101.5
click at [354, 340] on div "Introduction Introduction 100 Percent Complete" at bounding box center [907, 348] width 1227 height 15
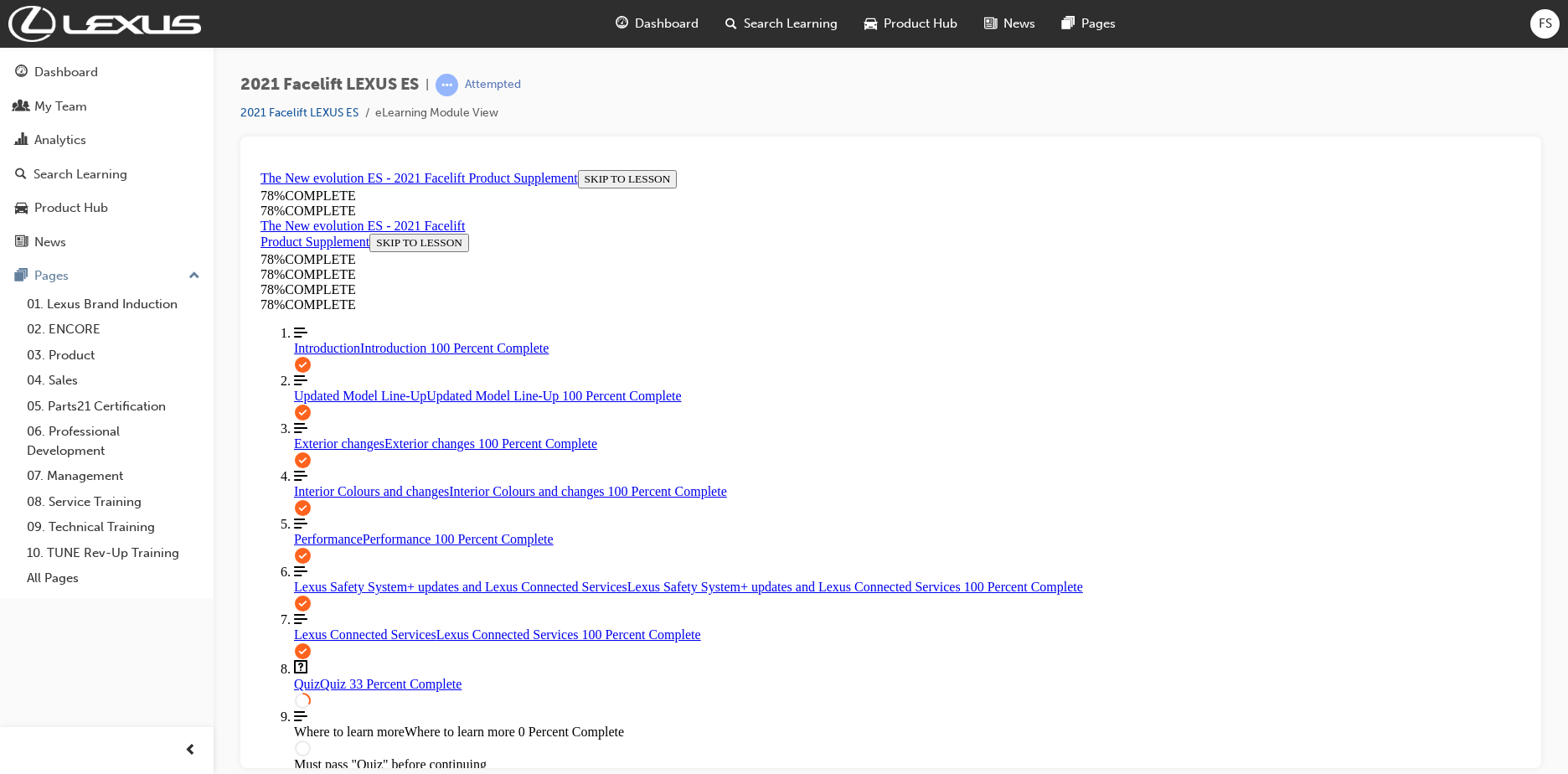
click at [405, 676] on div "Quiz Quiz 33 Percent Complete" at bounding box center [907, 683] width 1227 height 15
click at [321, 579] on span "Lexus Safety System+ updates and Lexus Connected Services" at bounding box center [461, 585] width 333 height 14
click at [392, 676] on div "Quiz Quiz 33 Percent Complete" at bounding box center [907, 683] width 1227 height 15
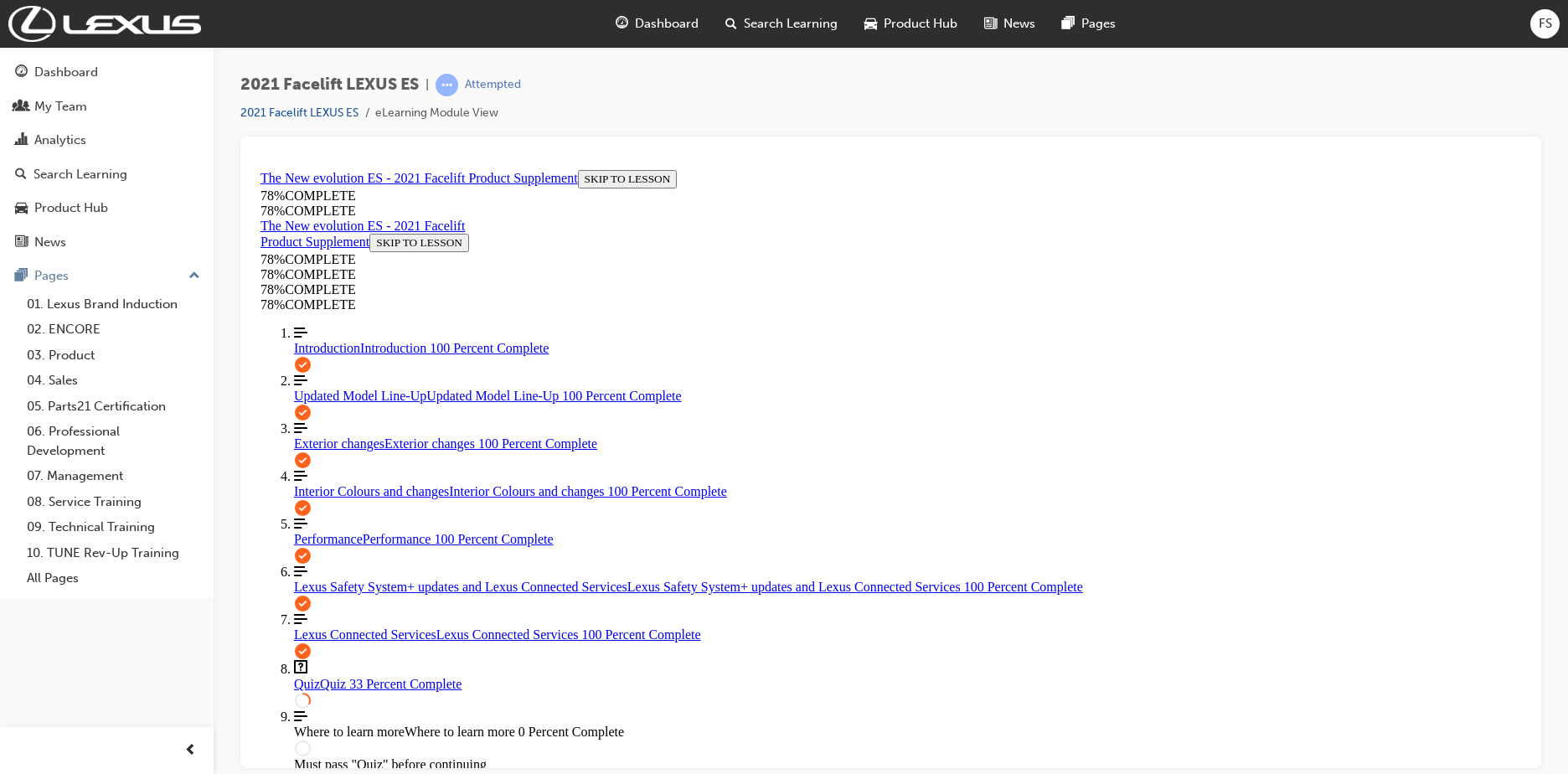
drag, startPoint x: 1510, startPoint y: 375, endPoint x: 1516, endPoint y: 398, distance: 23.8
drag, startPoint x: 1516, startPoint y: 398, endPoint x: 1484, endPoint y: 390, distance: 33.0
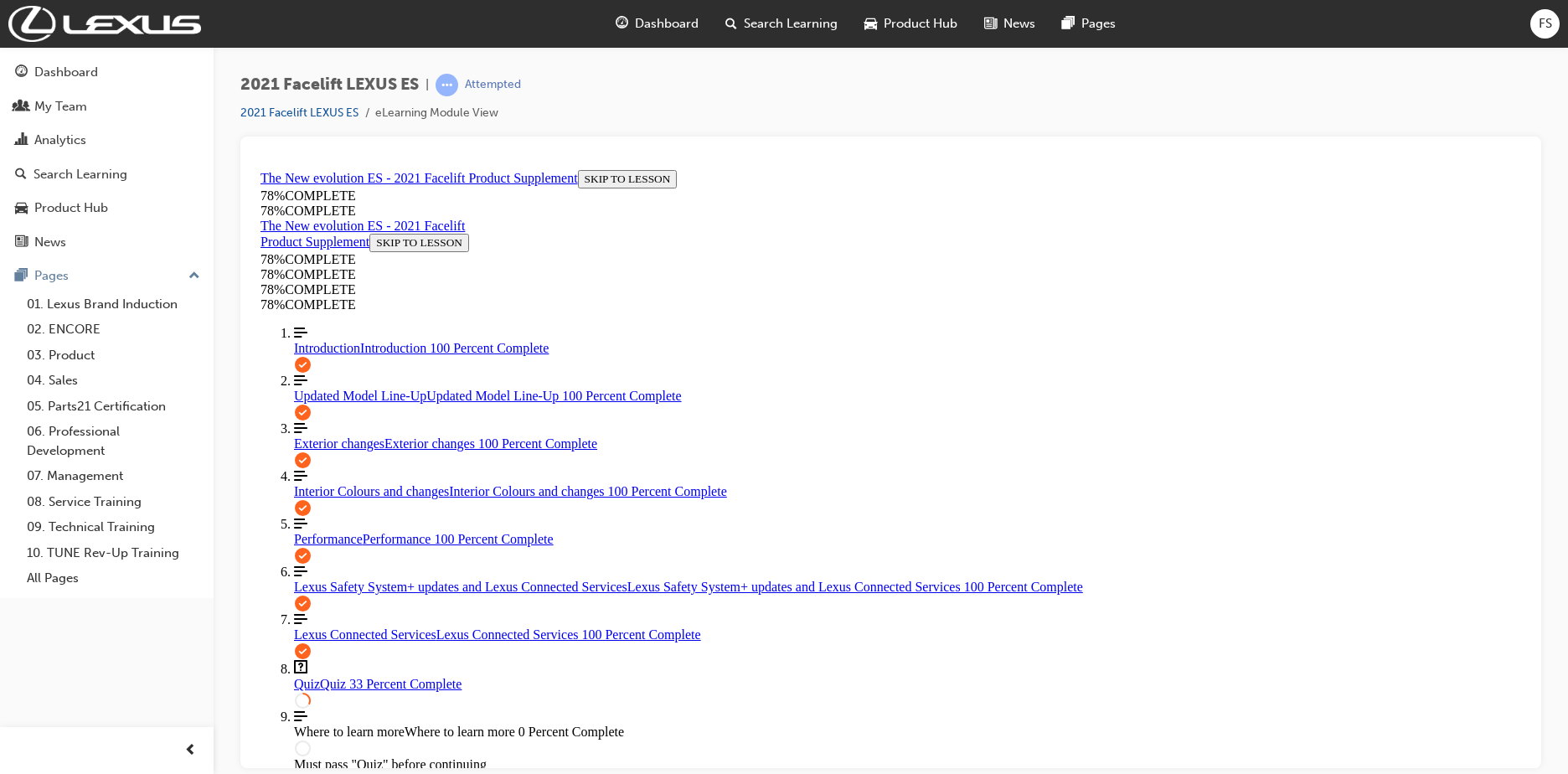
drag, startPoint x: 1516, startPoint y: 382, endPoint x: 1796, endPoint y: 629, distance: 373.4
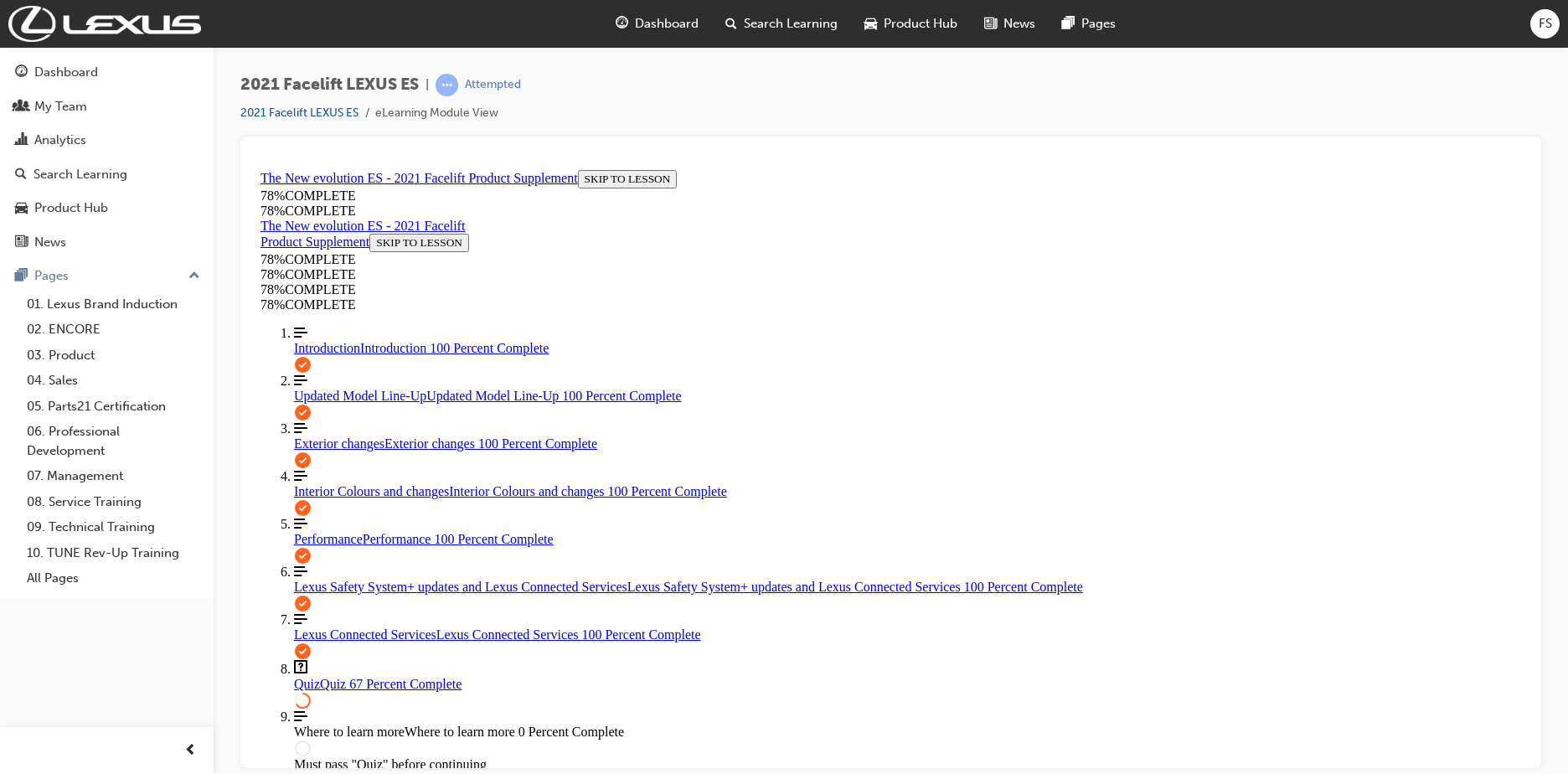
drag, startPoint x: 1001, startPoint y: 670, endPoint x: 1123, endPoint y: 667, distance: 122.0
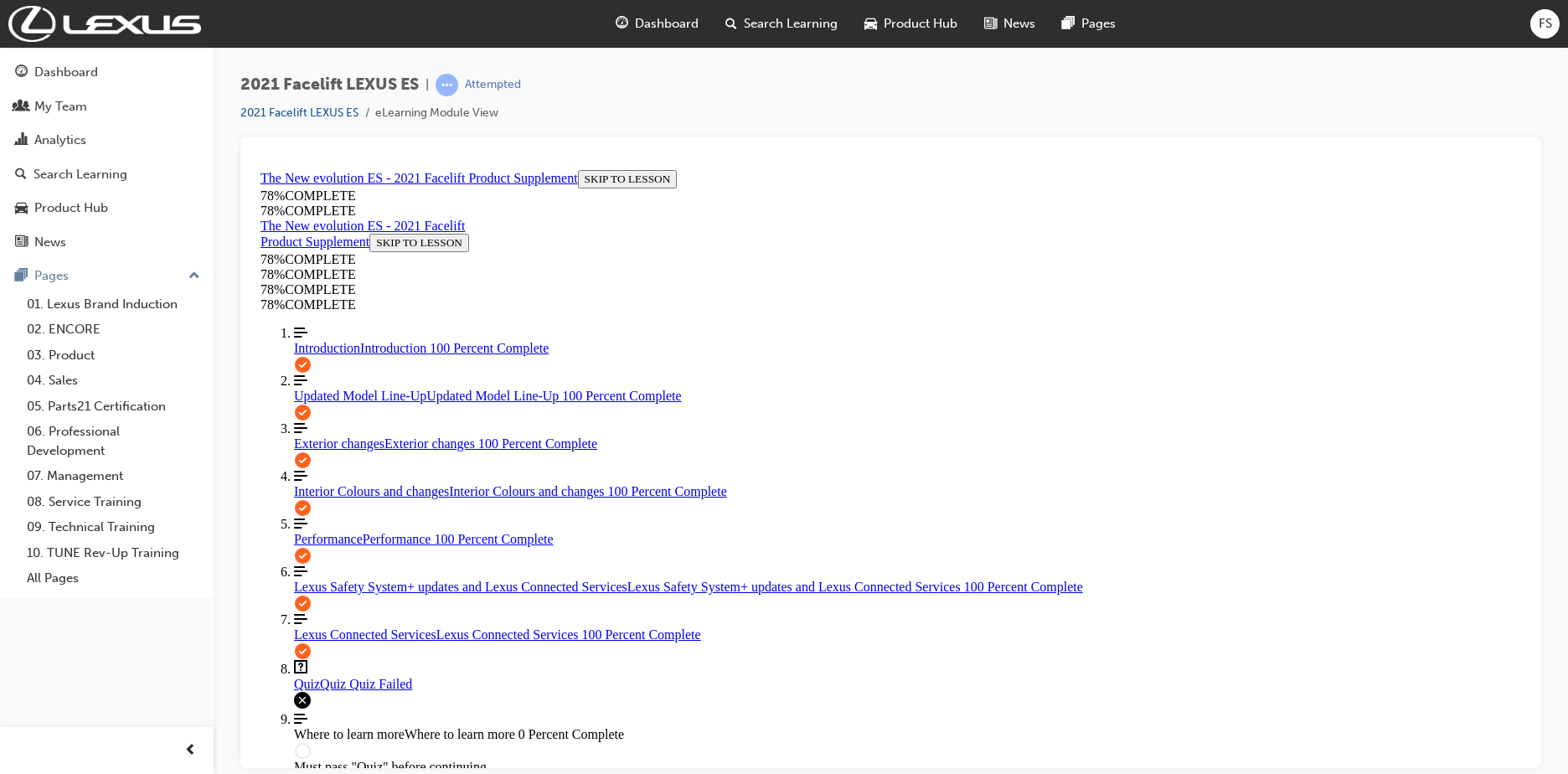
scroll to position [261, 0]
drag, startPoint x: 732, startPoint y: 568, endPoint x: 851, endPoint y: 588, distance: 120.7
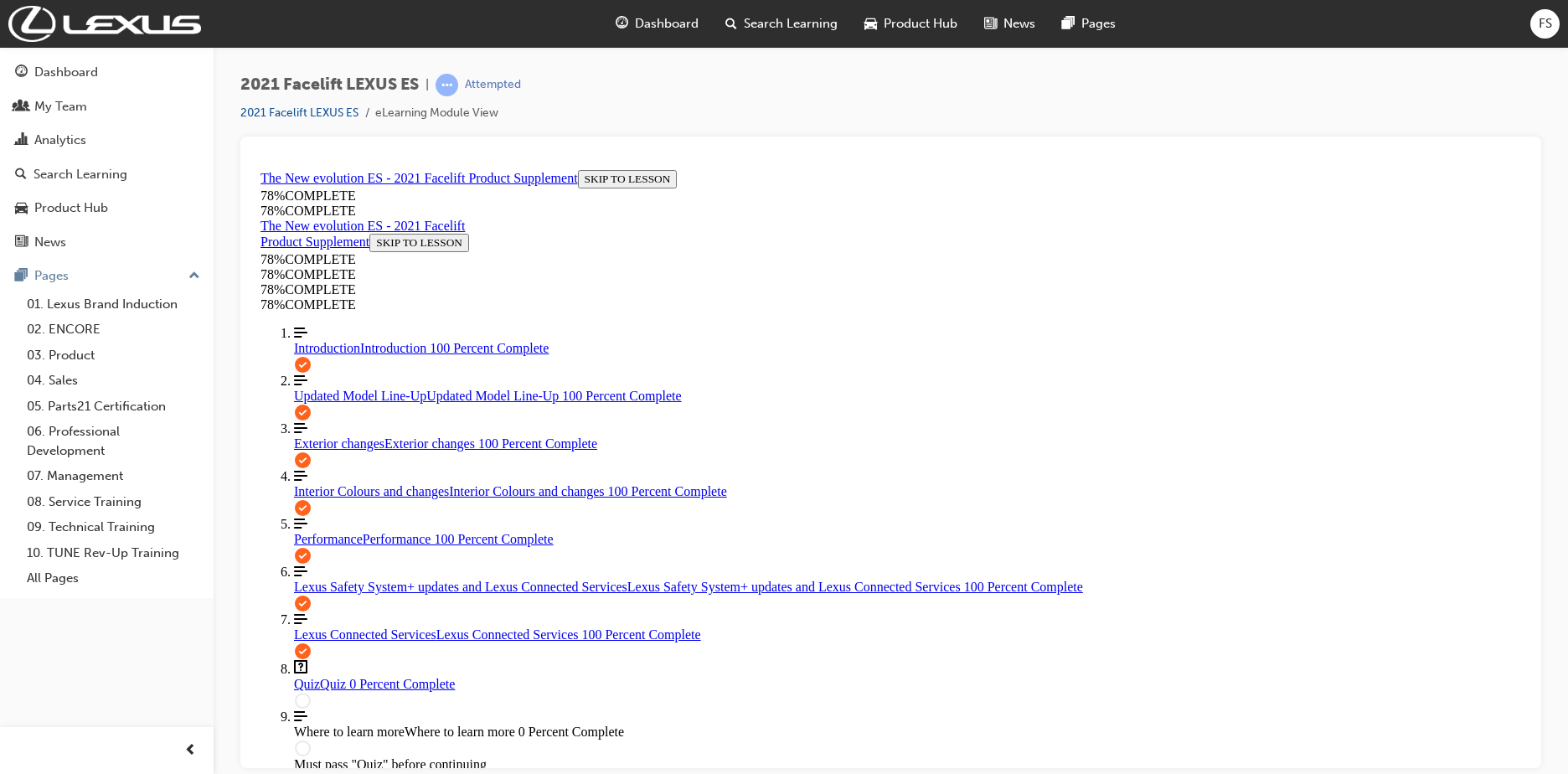
scroll to position [61, 0]
click at [346, 388] on span "Updated Model Line-Up" at bounding box center [360, 395] width 132 height 14
click at [381, 676] on div "Quiz Quiz 0 Percent Complete" at bounding box center [907, 683] width 1227 height 15
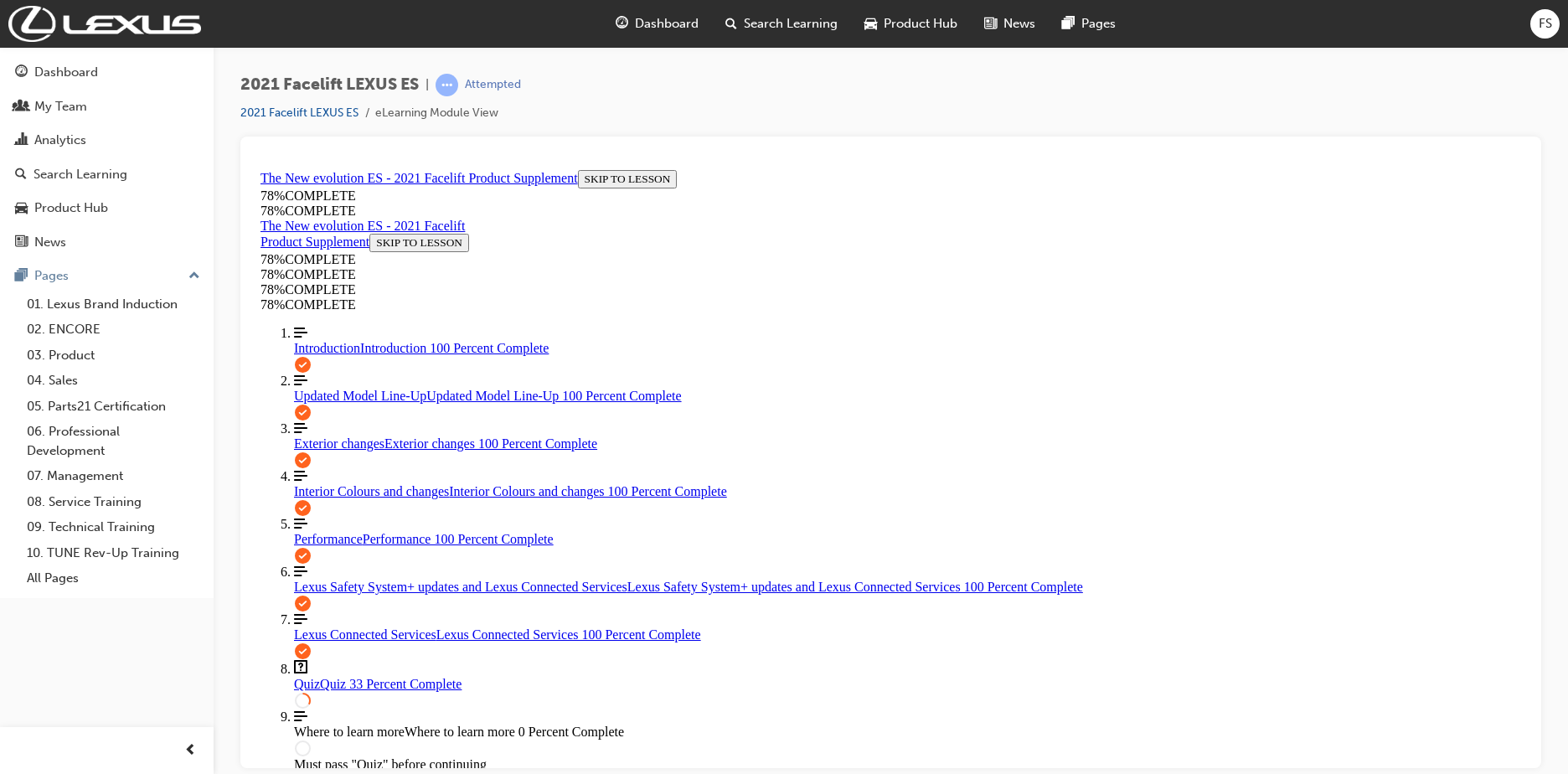
drag, startPoint x: 1516, startPoint y: 301, endPoint x: 1785, endPoint y: 602, distance: 403.7
drag, startPoint x: 744, startPoint y: 590, endPoint x: 979, endPoint y: 612, distance: 236.0
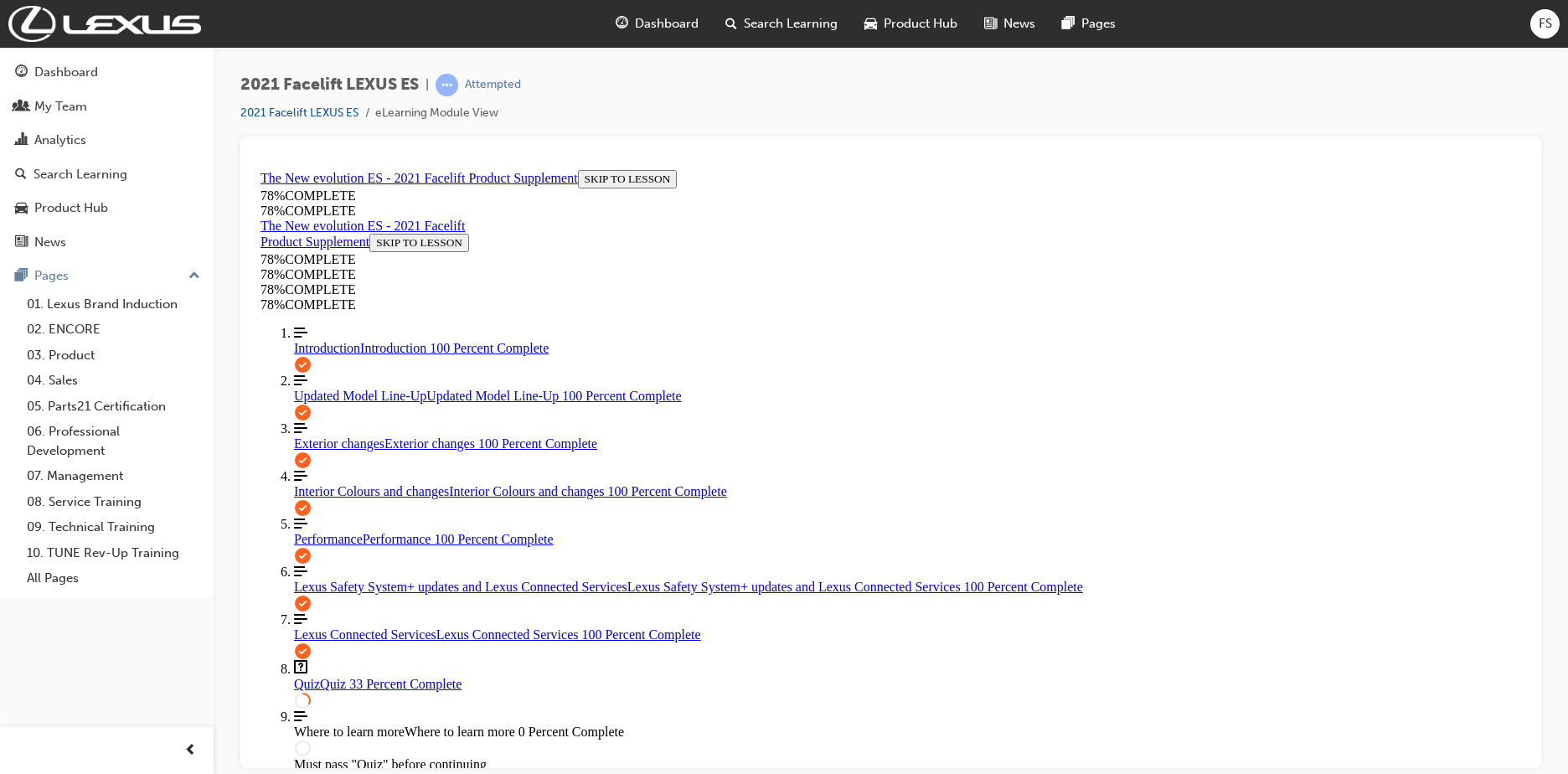
drag, startPoint x: 752, startPoint y: 595, endPoint x: 742, endPoint y: 589, distance: 11.7
drag, startPoint x: 744, startPoint y: 316, endPoint x: 954, endPoint y: 382, distance: 220.1
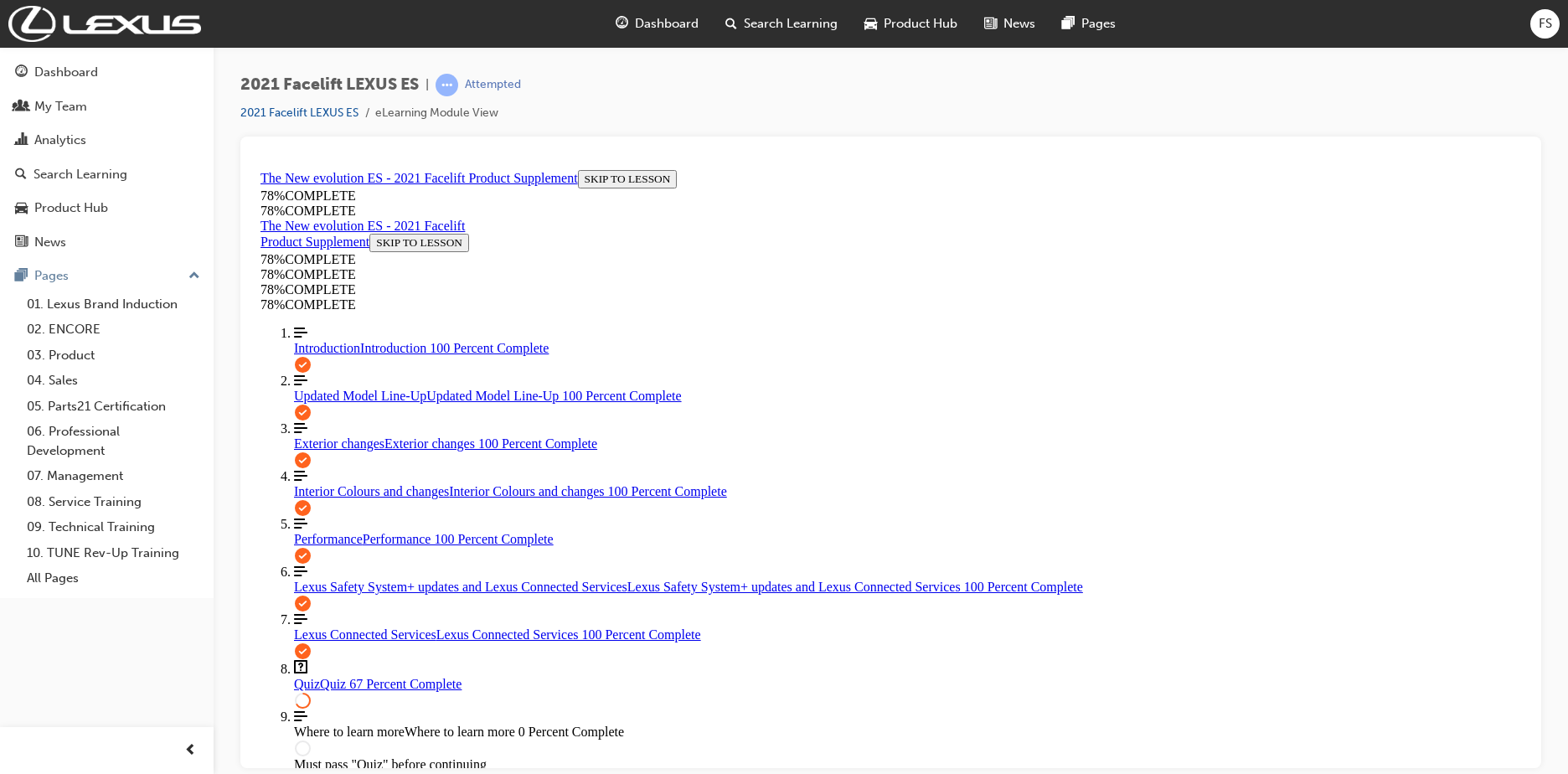
drag, startPoint x: 1517, startPoint y: 356, endPoint x: 1785, endPoint y: 716, distance: 448.8
drag, startPoint x: 1034, startPoint y: 666, endPoint x: 1442, endPoint y: 672, distance: 408.0
drag, startPoint x: 1519, startPoint y: 414, endPoint x: 1791, endPoint y: 824, distance: 492.0
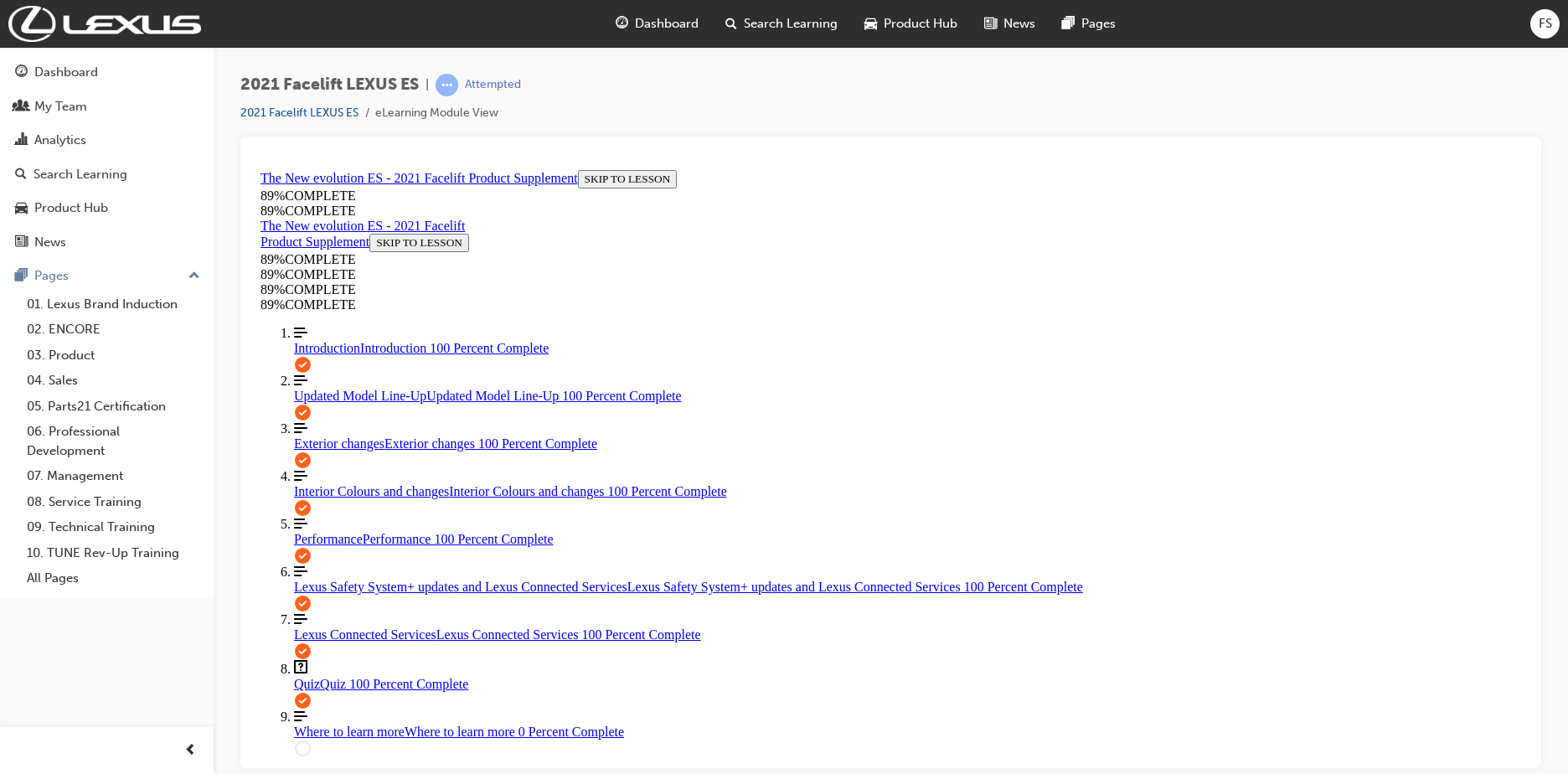
drag, startPoint x: 1785, startPoint y: 596, endPoint x: 1510, endPoint y: 565, distance: 276.7
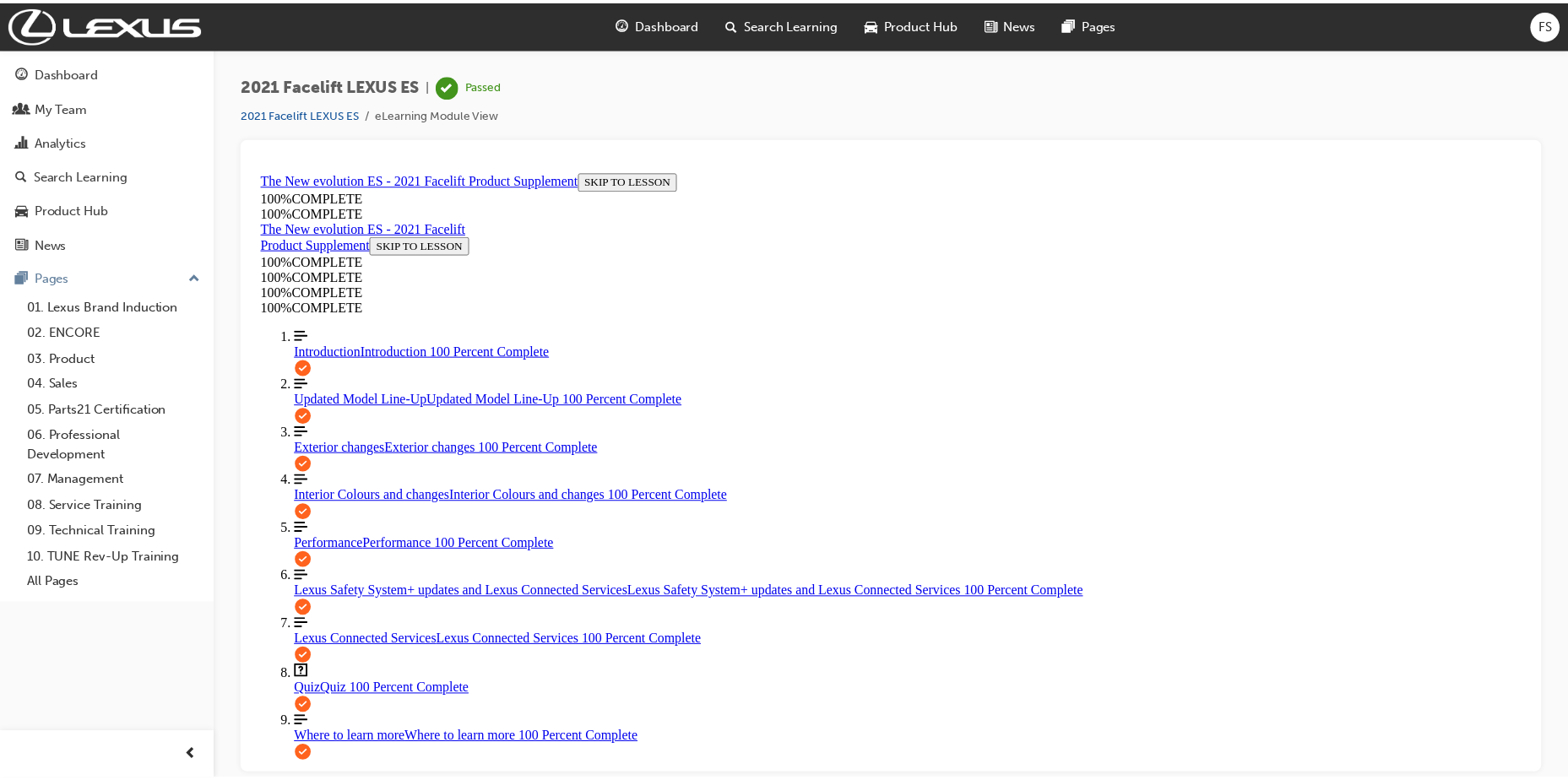
scroll to position [0, 0]
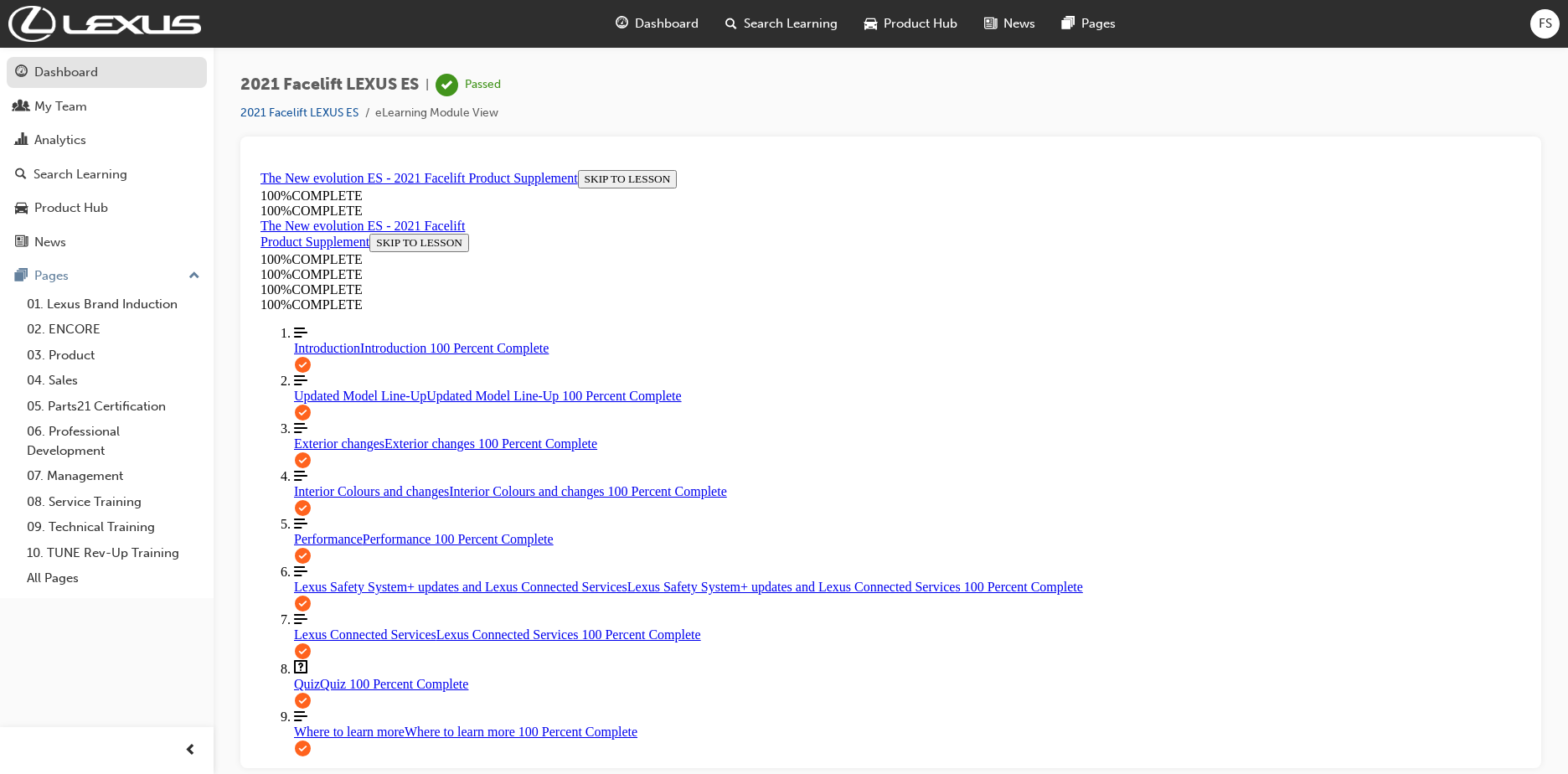
click at [87, 68] on div "Dashboard" at bounding box center [66, 72] width 63 height 19
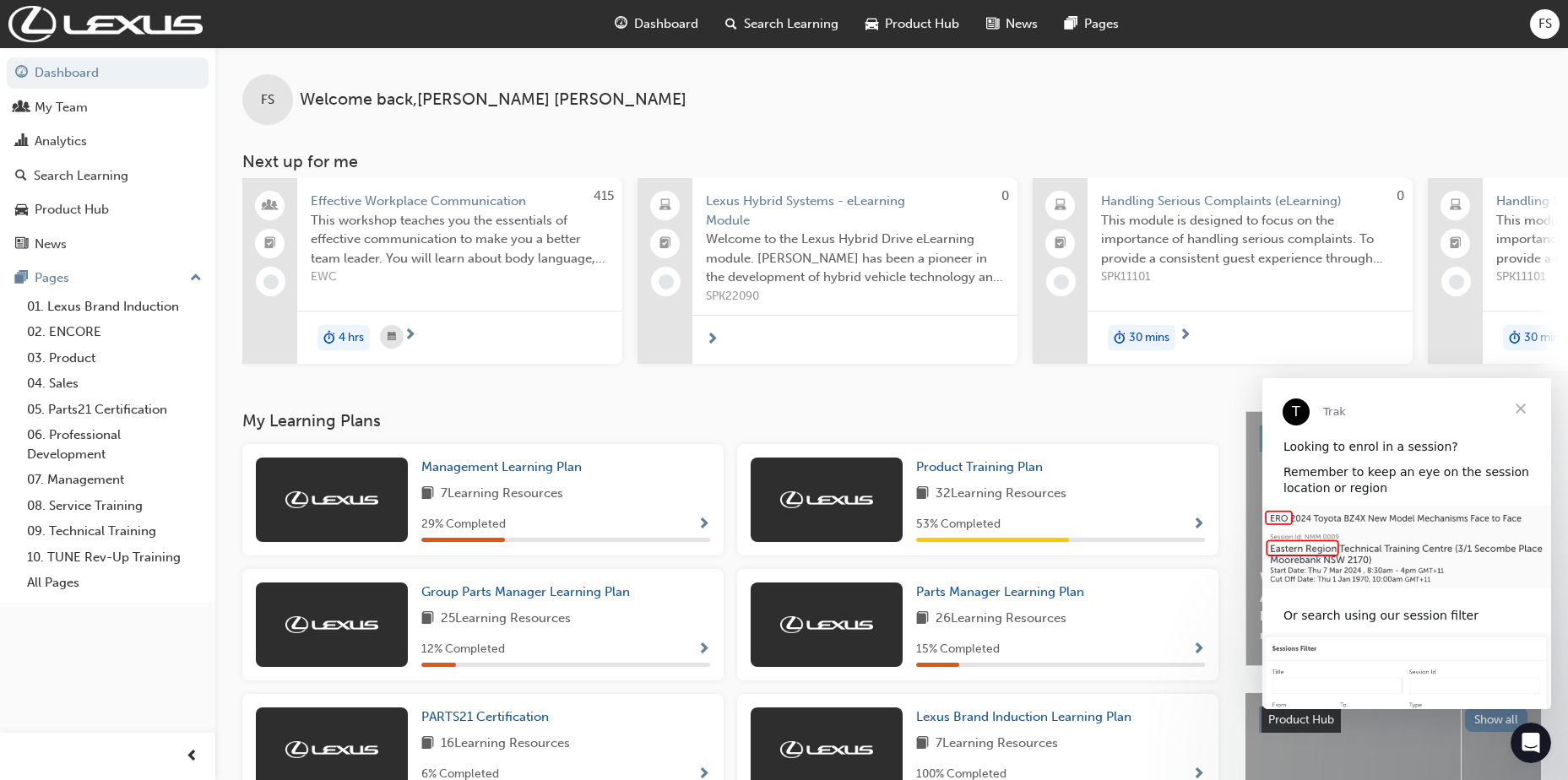
click at [1541, 20] on span "FS" at bounding box center [1545, 24] width 14 height 20
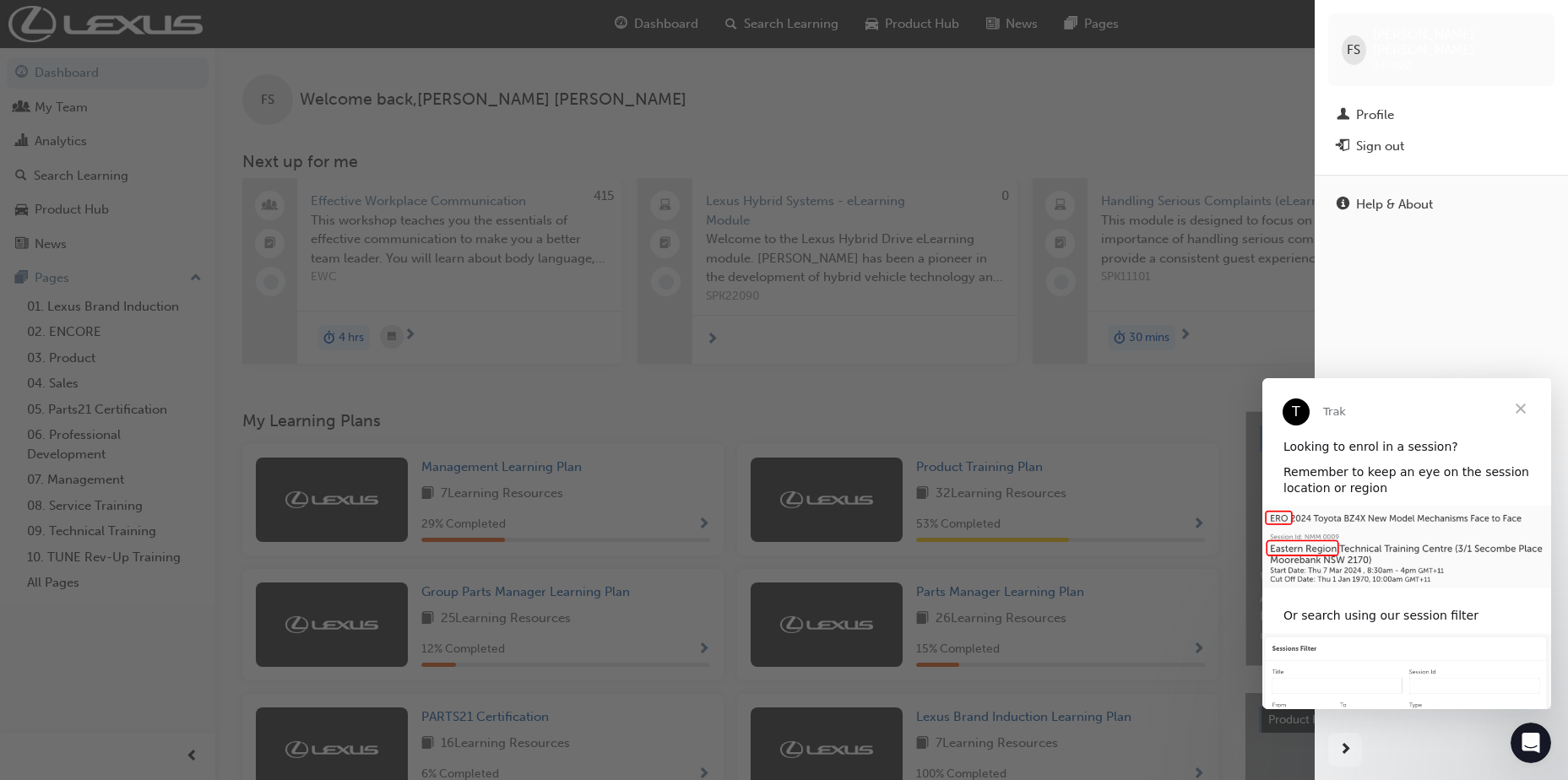
click at [1525, 412] on span "Close" at bounding box center [1520, 408] width 61 height 61
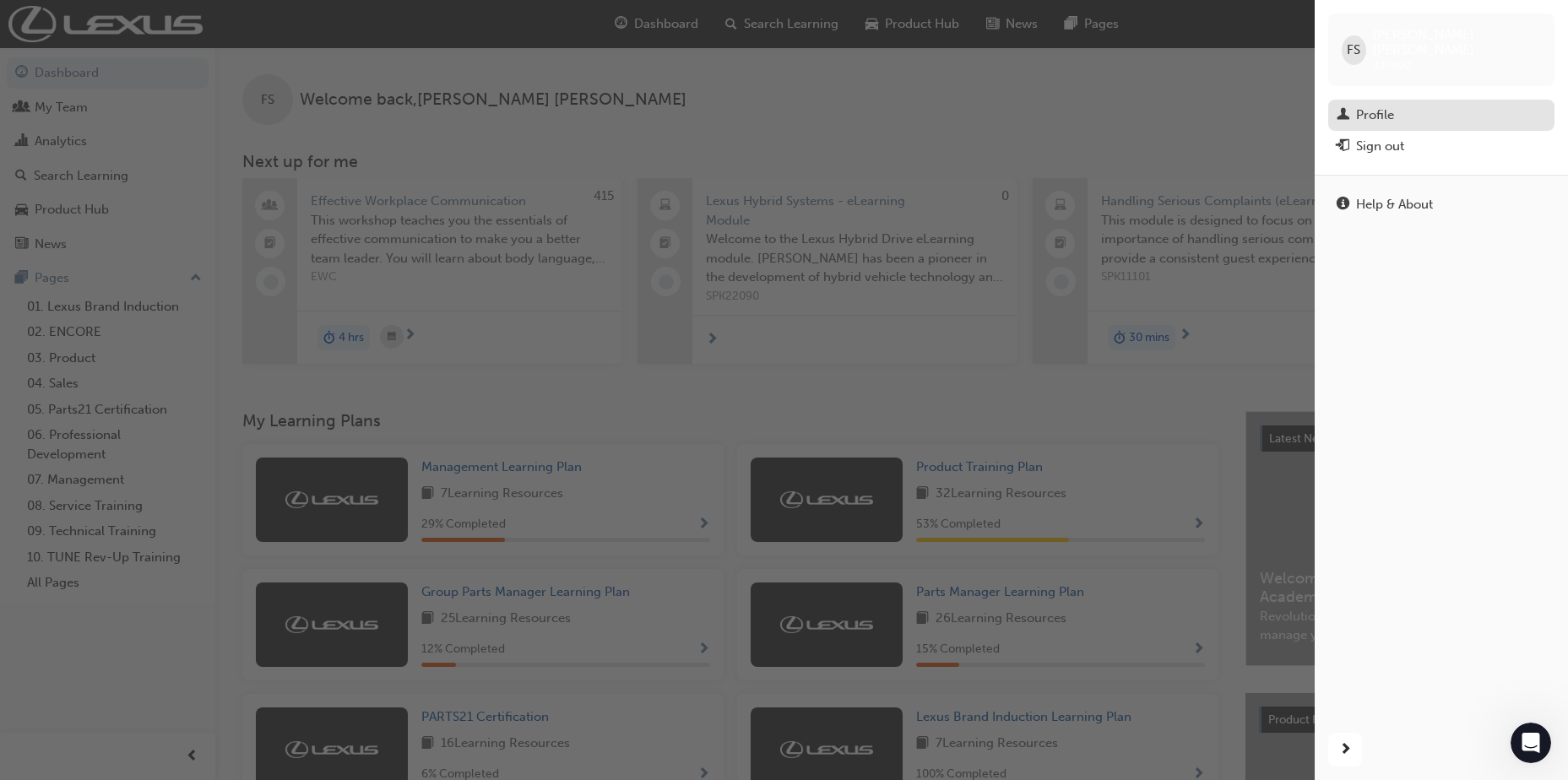
click at [1395, 105] on div "Profile" at bounding box center [1442, 115] width 210 height 21
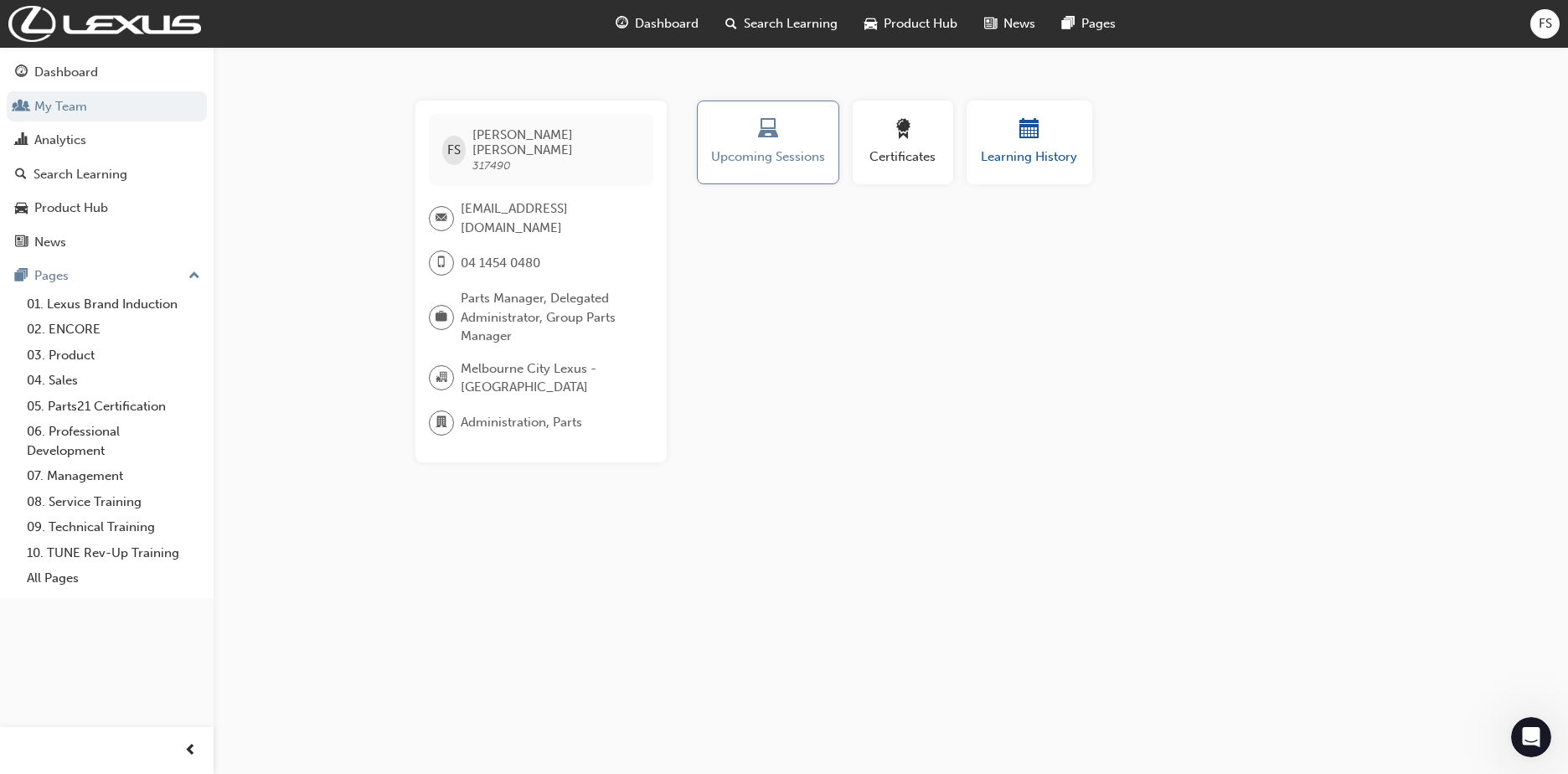
click at [1061, 143] on div "button" at bounding box center [1029, 132] width 101 height 26
